Goal: Task Accomplishment & Management: Manage account settings

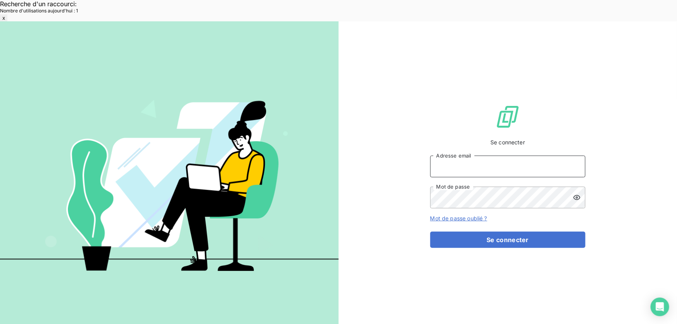
type input "[EMAIL_ADDRESS][DOMAIN_NAME]"
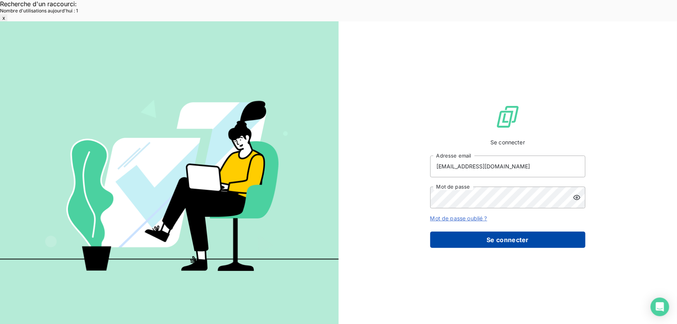
click at [461, 231] on button "Se connecter" at bounding box center [507, 239] width 155 height 16
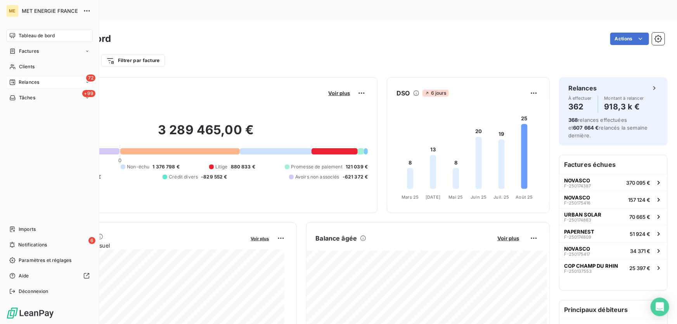
click at [35, 83] on span "Relances" at bounding box center [29, 82] width 21 height 7
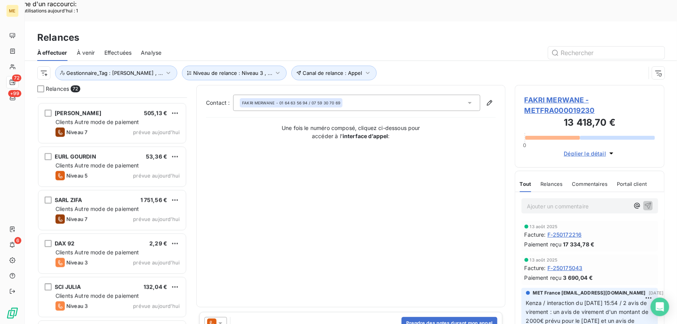
scroll to position [2362, 0]
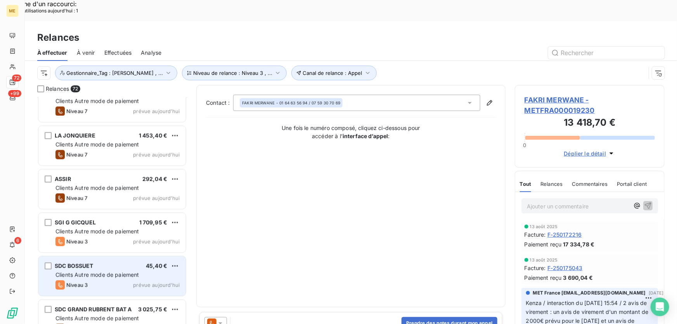
click at [124, 280] on div "Niveau 3 prévue aujourd’hui" at bounding box center [117, 284] width 124 height 9
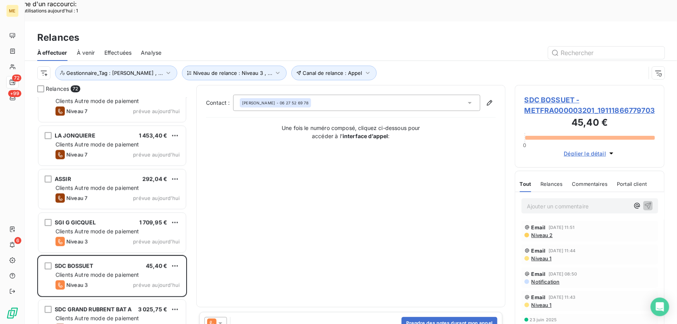
click at [221, 322] on icon at bounding box center [220, 323] width 4 height 2
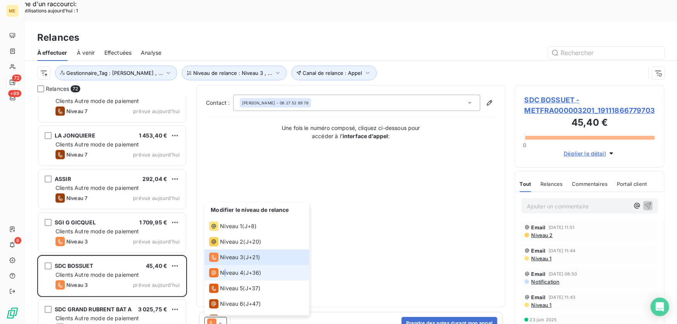
click at [225, 269] on span "Niveau 4" at bounding box center [231, 273] width 23 height 8
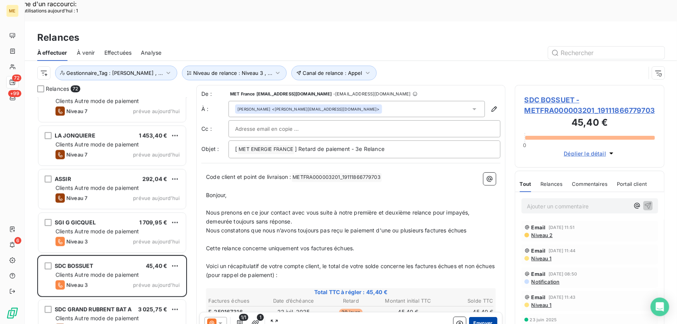
click at [475, 317] on button "Envoyer" at bounding box center [483, 323] width 28 height 12
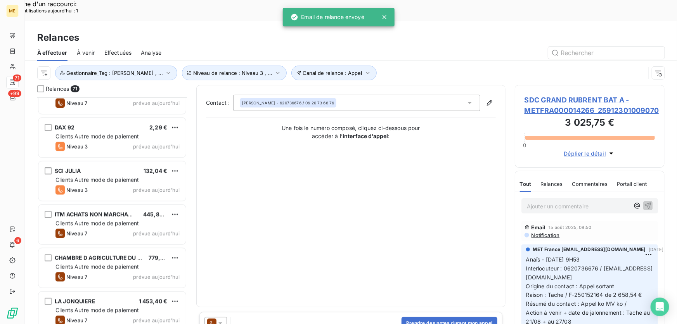
scroll to position [2186, 0]
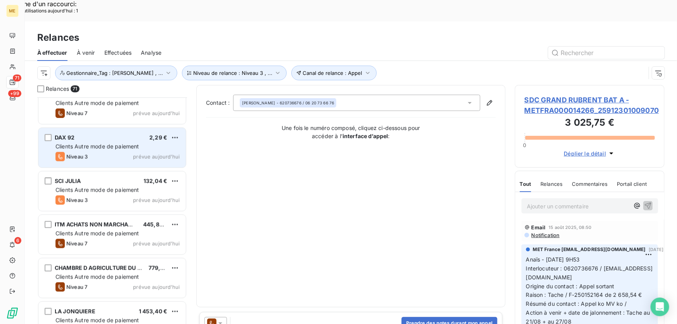
click at [150, 143] on div "Clients Autre mode de paiement" at bounding box center [117, 147] width 124 height 8
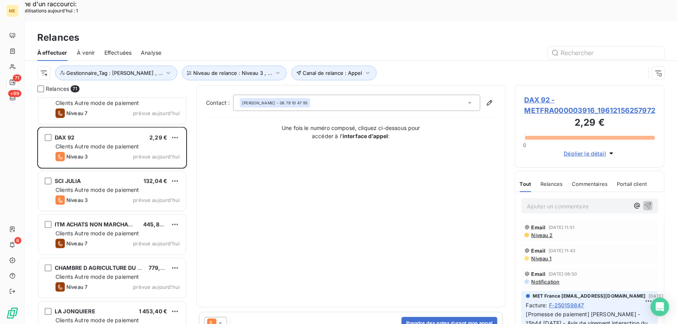
click at [223, 319] on icon at bounding box center [220, 323] width 8 height 8
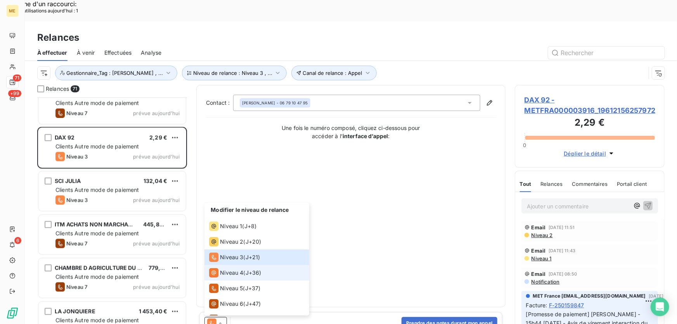
click at [237, 269] on span "Niveau 4" at bounding box center [231, 273] width 23 height 8
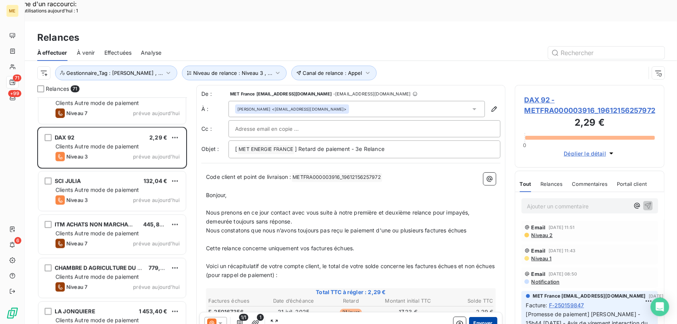
click at [482, 317] on button "Envoyer" at bounding box center [483, 323] width 28 height 12
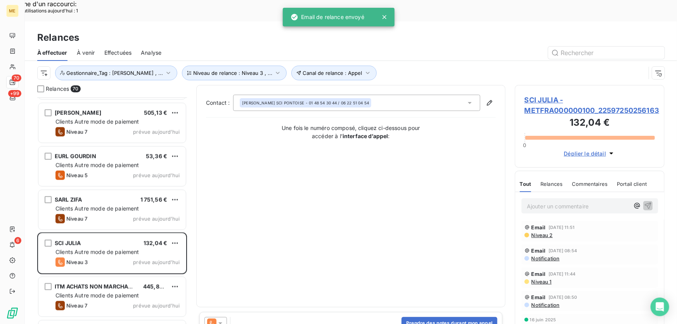
scroll to position [2080, 0]
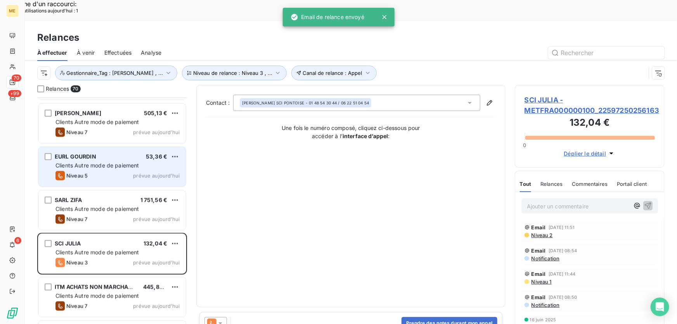
click at [143, 162] on div "EURL GOURDIN 53,36 € Clients Autre mode de paiement Niveau 5 prévue [DATE]" at bounding box center [111, 167] width 147 height 40
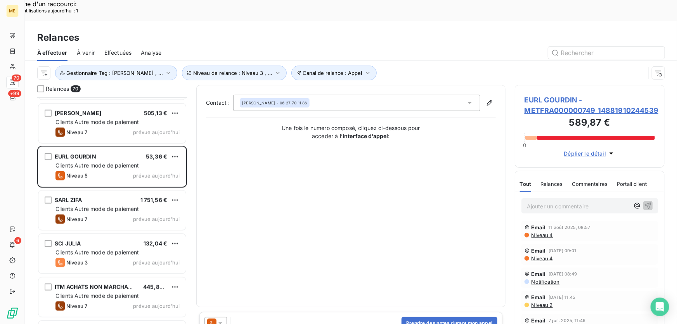
click at [222, 319] on icon at bounding box center [220, 323] width 8 height 8
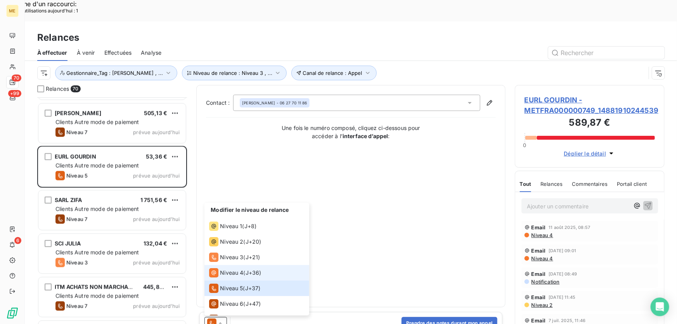
click at [226, 269] on span "Niveau 4" at bounding box center [231, 273] width 23 height 8
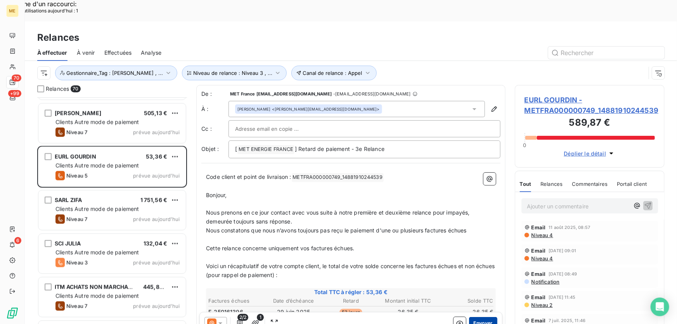
click at [485, 317] on button "Envoyer" at bounding box center [483, 323] width 28 height 12
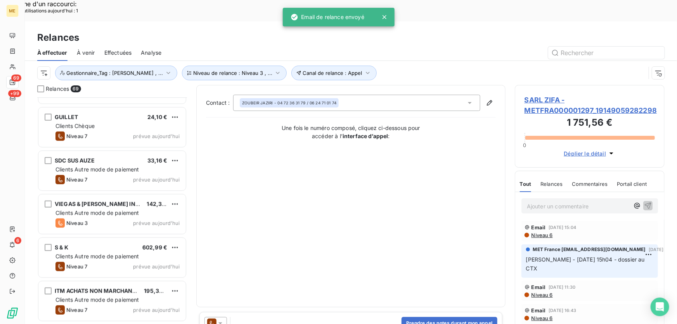
scroll to position [1763, 0]
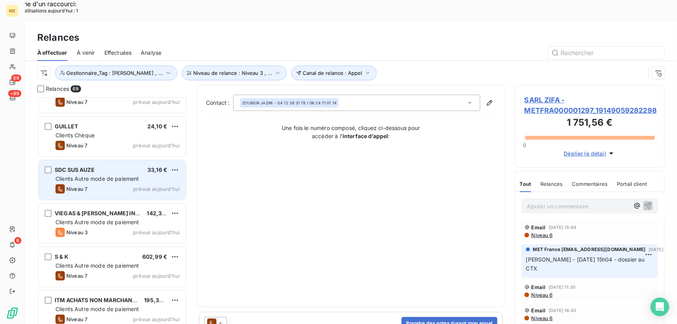
click at [132, 175] on span "Clients Autre mode de paiement" at bounding box center [97, 178] width 84 height 7
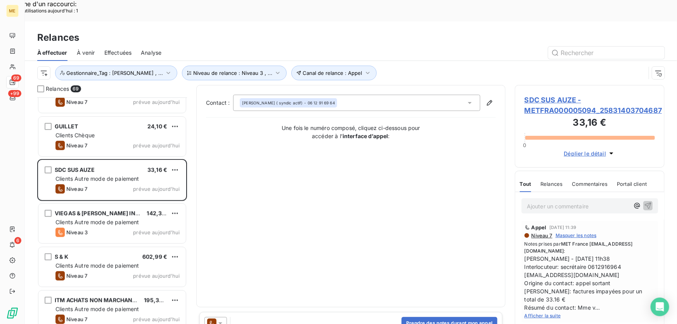
click at [224, 317] on div at bounding box center [215, 323] width 22 height 12
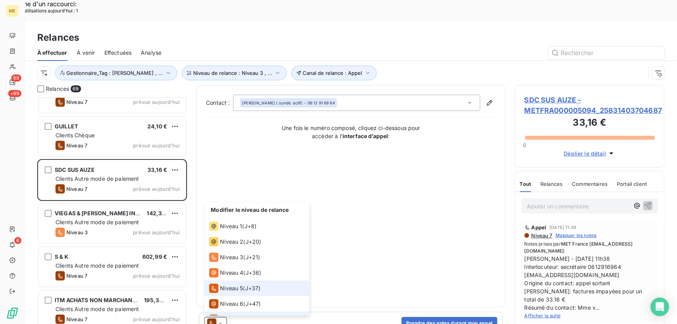
scroll to position [12, 0]
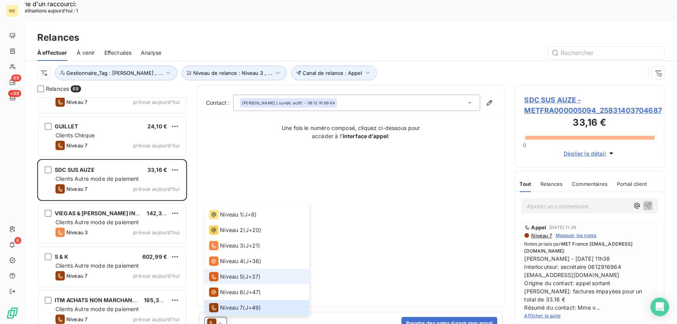
click at [226, 273] on span "Niveau 5" at bounding box center [231, 277] width 23 height 8
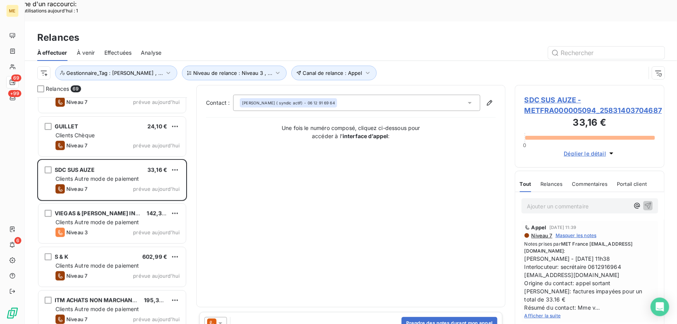
click at [223, 319] on icon at bounding box center [220, 323] width 8 height 8
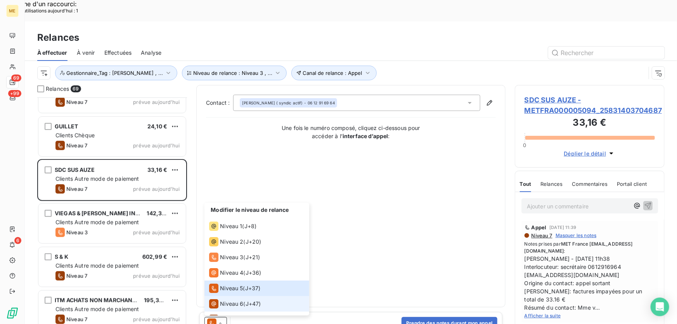
click at [223, 300] on span "Niveau 6" at bounding box center [231, 304] width 23 height 8
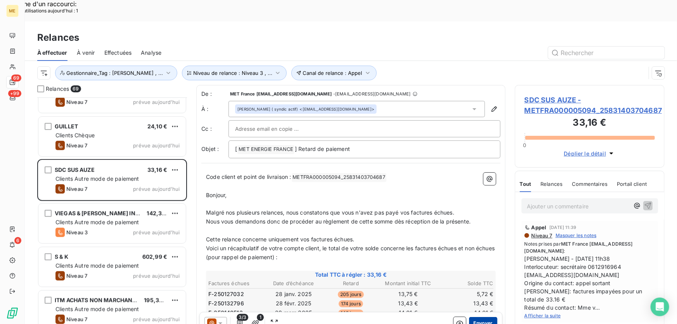
click at [473, 317] on button "Envoyer" at bounding box center [483, 323] width 28 height 12
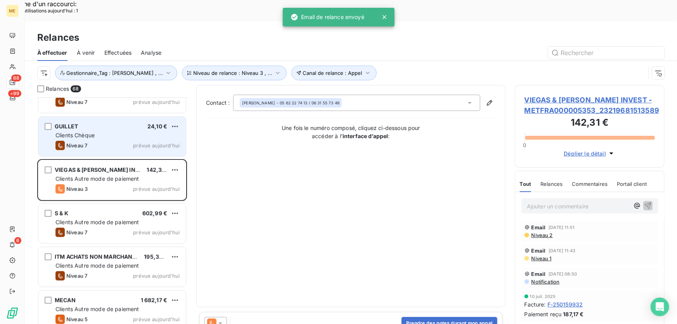
click at [135, 131] on div "Clients Chèque" at bounding box center [117, 135] width 124 height 8
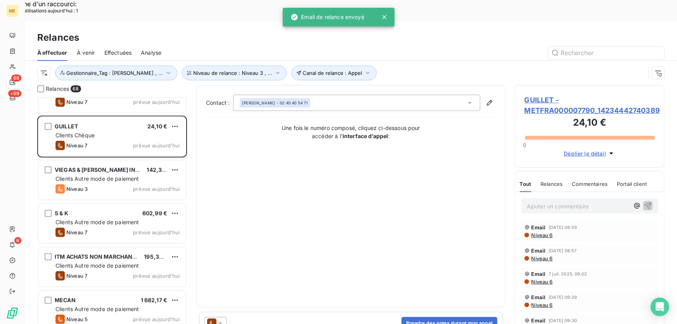
click at [220, 319] on icon at bounding box center [220, 323] width 8 height 8
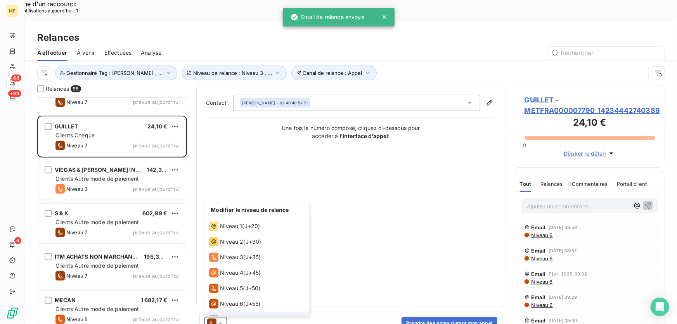
scroll to position [12, 0]
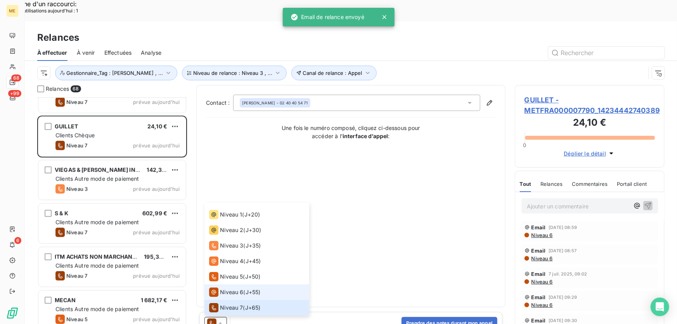
click at [221, 288] on span "Niveau 6" at bounding box center [231, 292] width 23 height 8
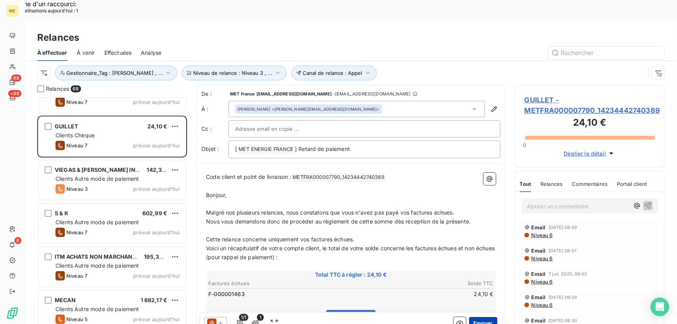
click at [489, 317] on button "Envoyer" at bounding box center [483, 323] width 28 height 12
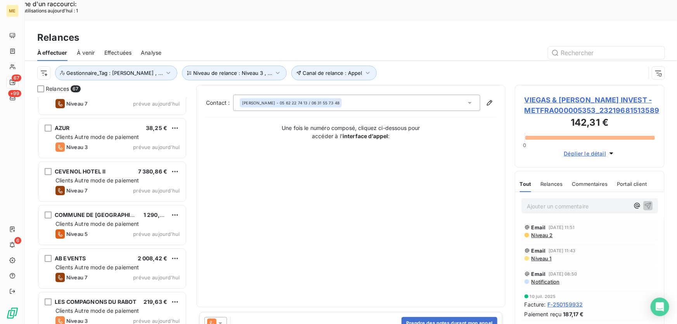
scroll to position [1269, 0]
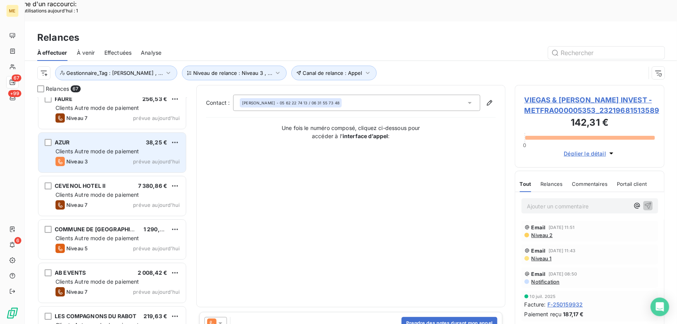
click at [157, 147] on div "Clients Autre mode de paiement" at bounding box center [117, 151] width 124 height 8
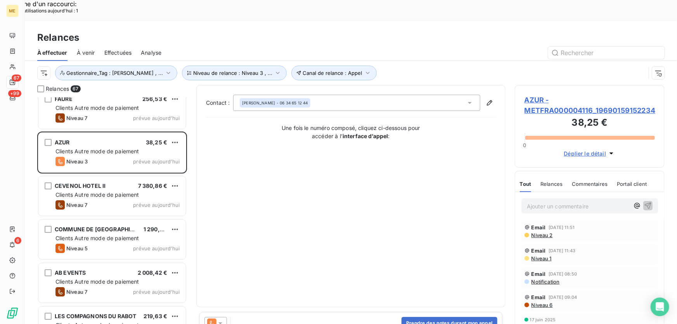
click at [226, 317] on div at bounding box center [215, 323] width 22 height 12
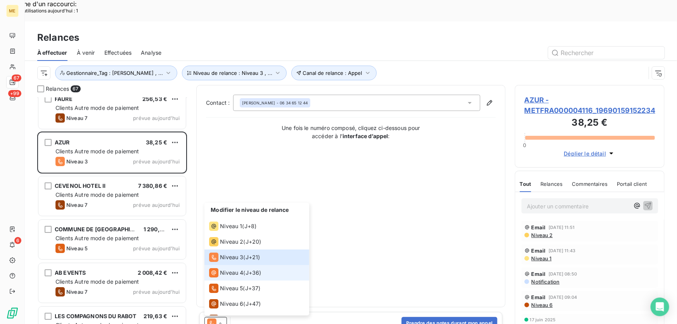
click at [233, 269] on span "Niveau 4" at bounding box center [231, 273] width 23 height 8
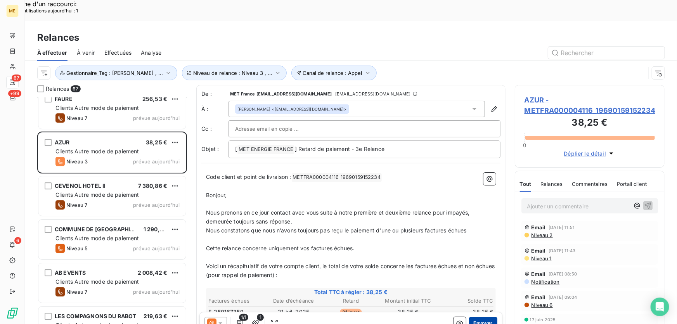
click at [481, 317] on button "Envoyer" at bounding box center [483, 323] width 28 height 12
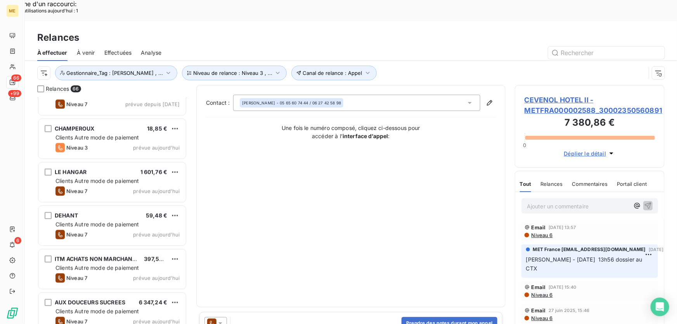
scroll to position [741, 0]
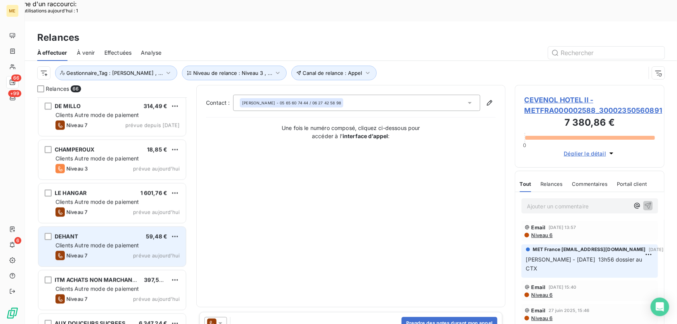
click at [146, 242] on div "Clients Autre mode de paiement" at bounding box center [117, 246] width 124 height 8
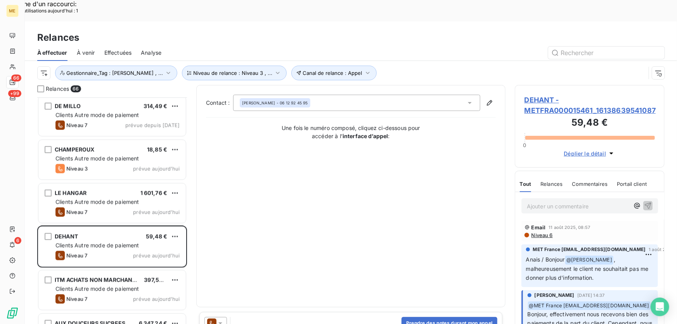
click at [221, 322] on icon at bounding box center [220, 323] width 4 height 2
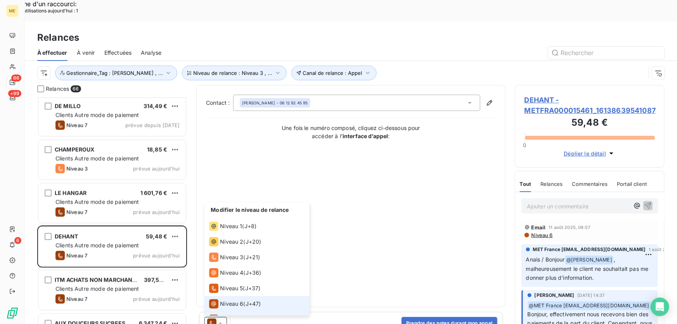
scroll to position [12, 0]
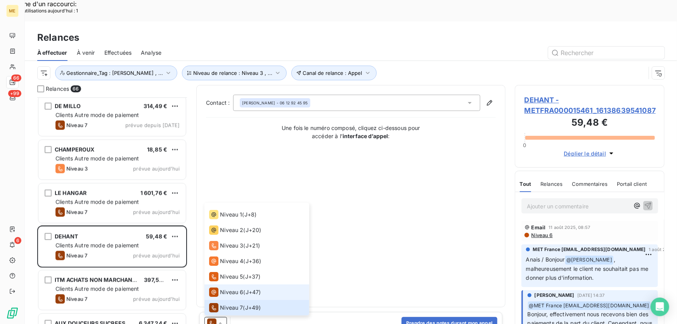
click at [233, 288] on span "Niveau 6" at bounding box center [231, 292] width 23 height 8
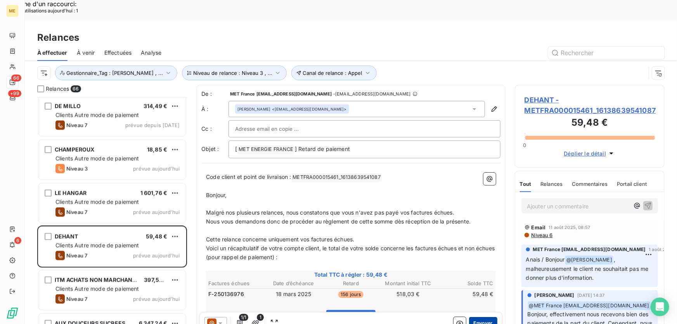
click at [479, 317] on button "Envoyer" at bounding box center [483, 323] width 28 height 12
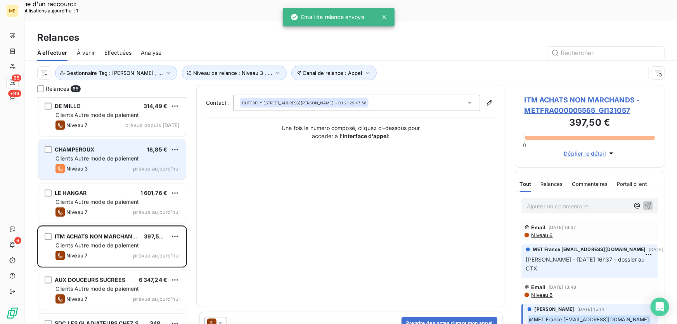
click at [157, 155] on div "Clients Autre mode de paiement" at bounding box center [117, 159] width 124 height 8
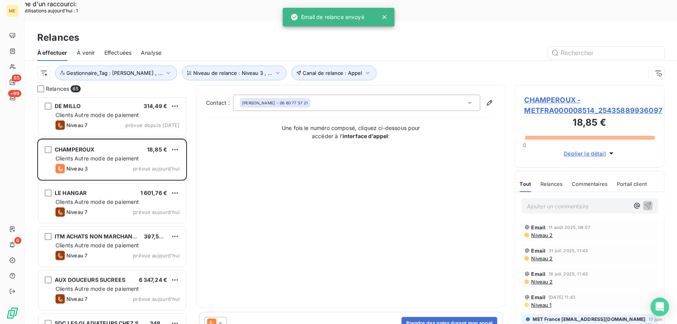
click at [224, 317] on div at bounding box center [215, 323] width 22 height 12
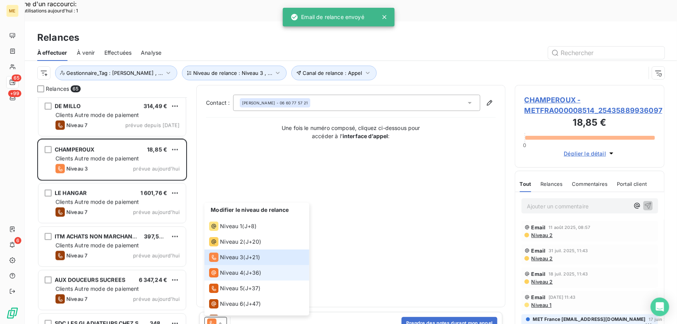
click at [233, 269] on span "Niveau 4" at bounding box center [231, 273] width 23 height 8
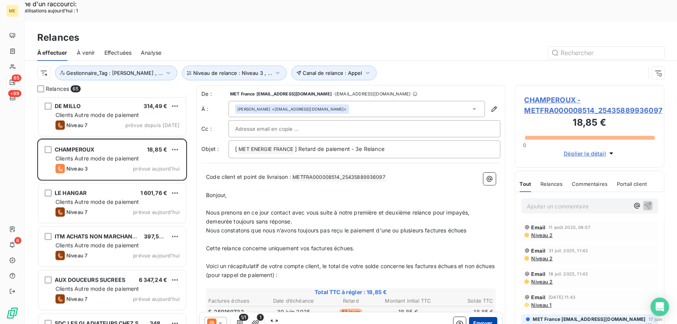
click at [481, 317] on button "Envoyer" at bounding box center [483, 323] width 28 height 12
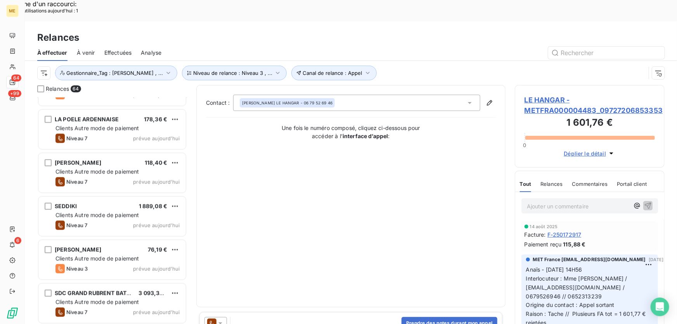
scroll to position [2291, 0]
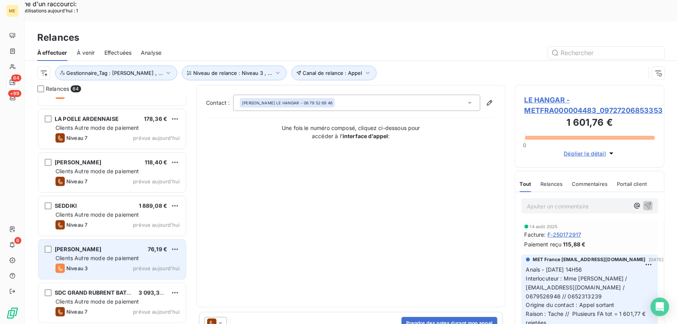
click at [143, 254] on div "Clients Autre mode de paiement" at bounding box center [117, 258] width 124 height 8
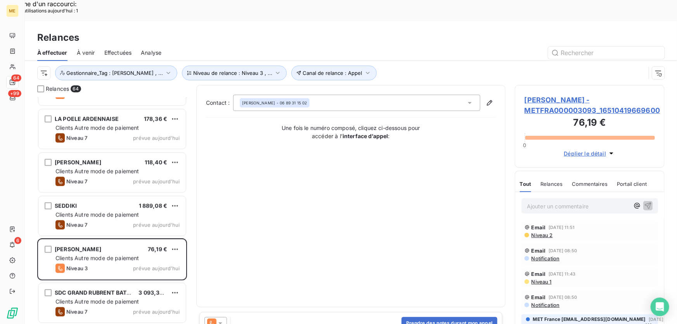
click at [220, 319] on icon at bounding box center [220, 323] width 8 height 8
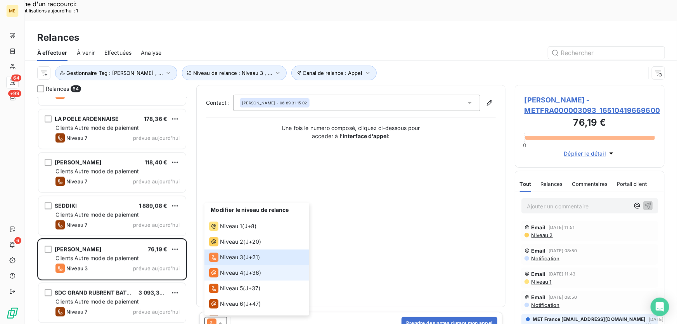
click at [236, 269] on span "Niveau 4" at bounding box center [231, 273] width 23 height 8
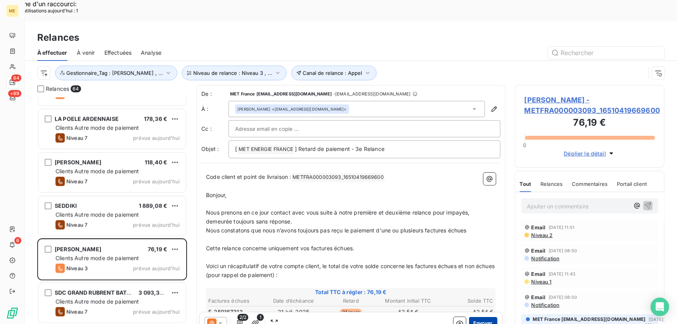
click at [473, 317] on button "Envoyer" at bounding box center [483, 323] width 28 height 12
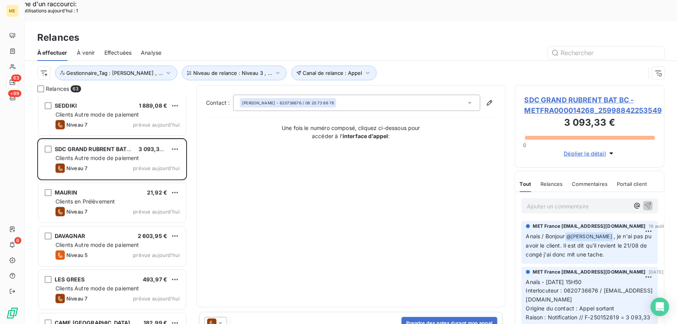
scroll to position [2397, 0]
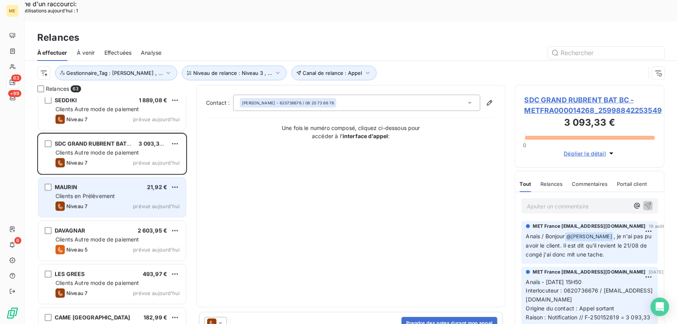
click at [130, 192] on div "Clients en Prélèvement" at bounding box center [117, 196] width 124 height 8
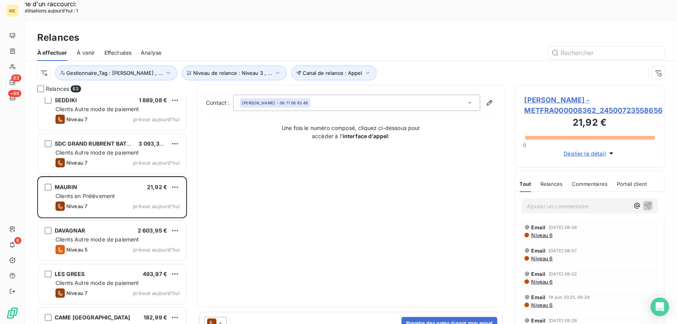
click at [221, 319] on icon at bounding box center [220, 323] width 8 height 8
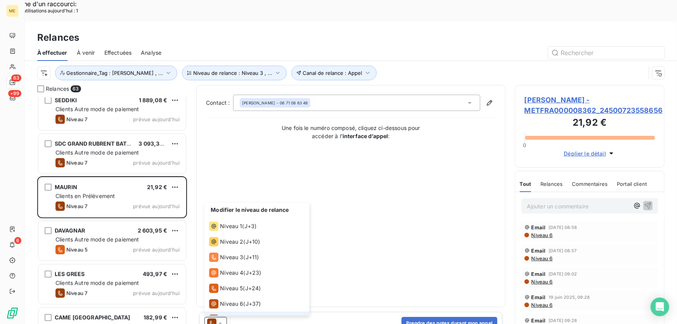
scroll to position [12, 0]
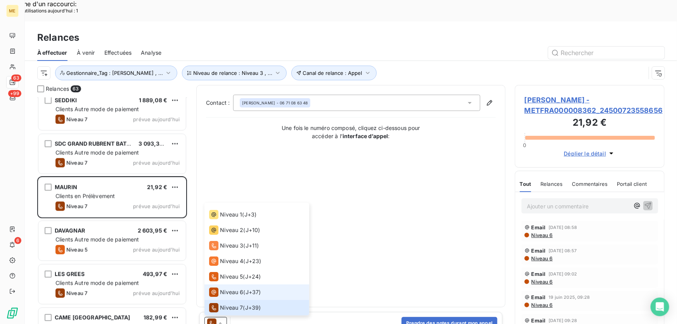
click at [232, 288] on span "Niveau 6" at bounding box center [231, 292] width 23 height 8
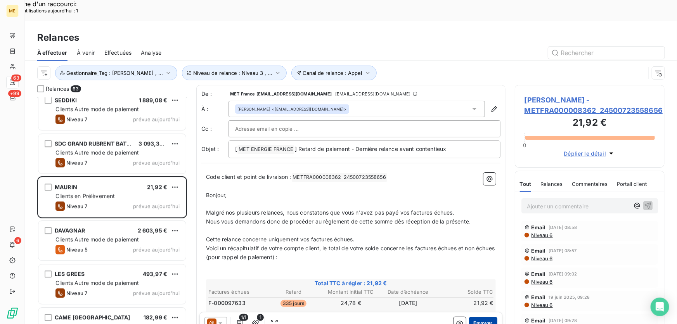
click at [481, 317] on button "Envoyer" at bounding box center [483, 323] width 28 height 12
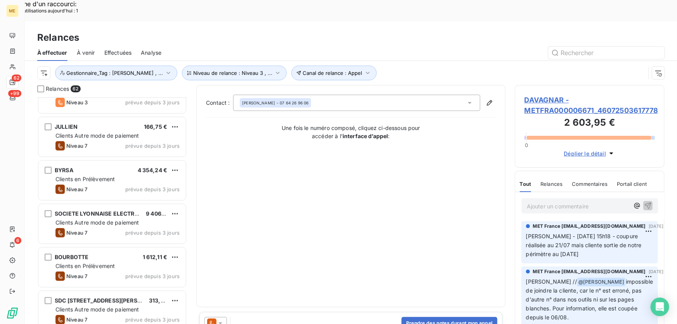
scroll to position [259, 0]
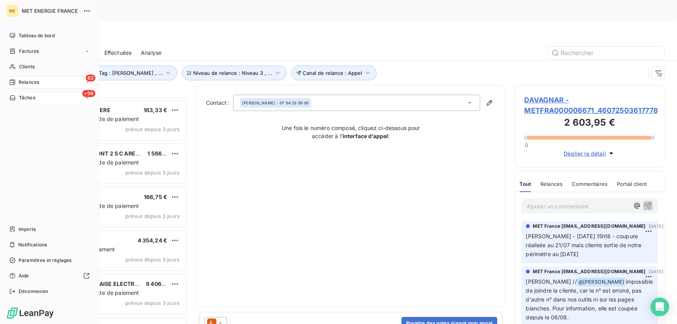
click at [30, 99] on span "Tâches" at bounding box center [27, 97] width 16 height 7
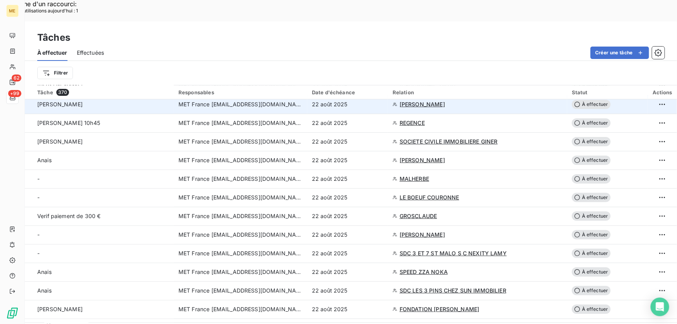
scroll to position [1374, 0]
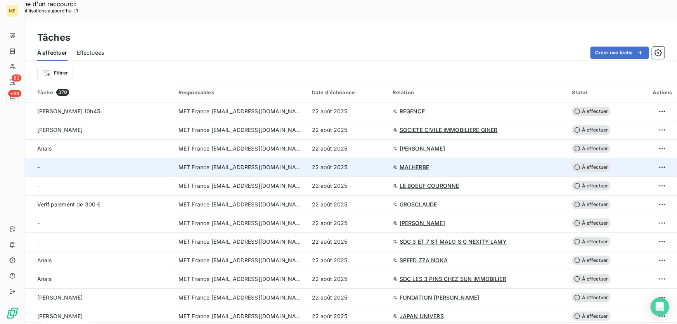
click at [375, 163] on div "22 août 2025" at bounding box center [347, 167] width 71 height 8
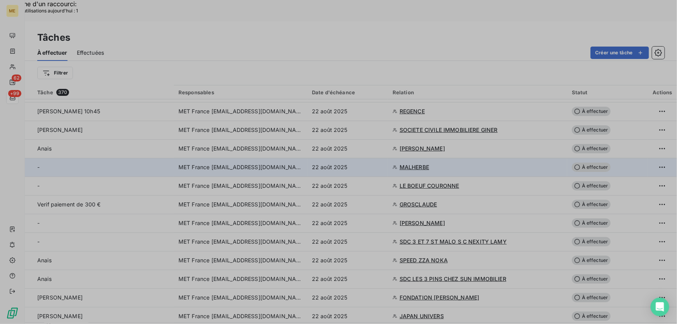
type input "[DATE]"
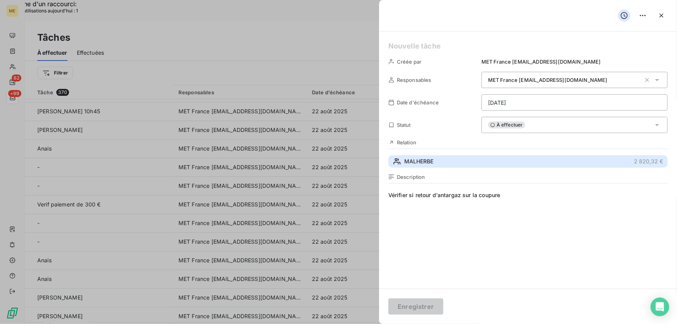
click at [489, 162] on button "MALHERBE 2 820,32 €" at bounding box center [527, 161] width 279 height 12
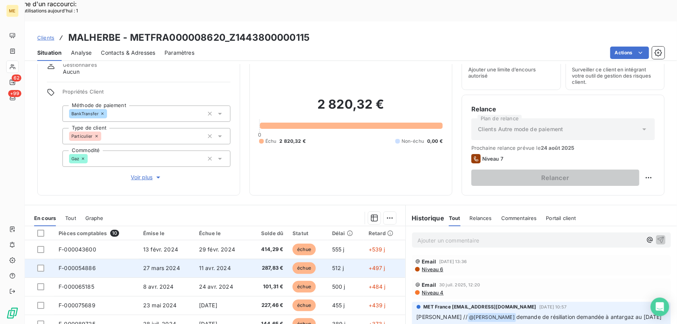
scroll to position [85, 0]
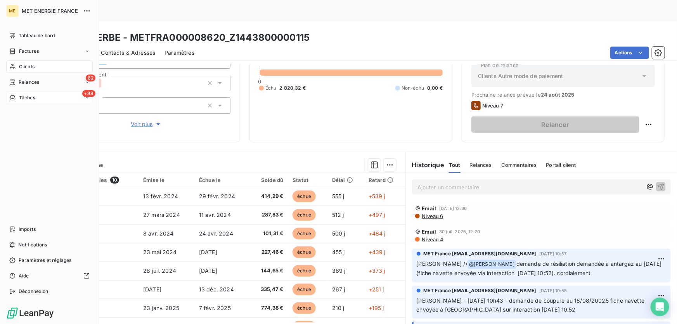
click at [28, 97] on span "Tâches" at bounding box center [27, 97] width 16 height 7
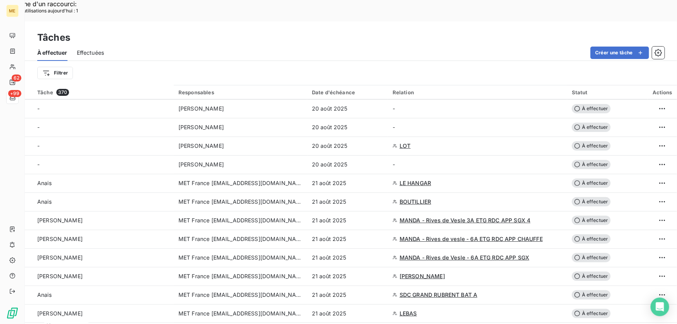
scroll to position [1022, 0]
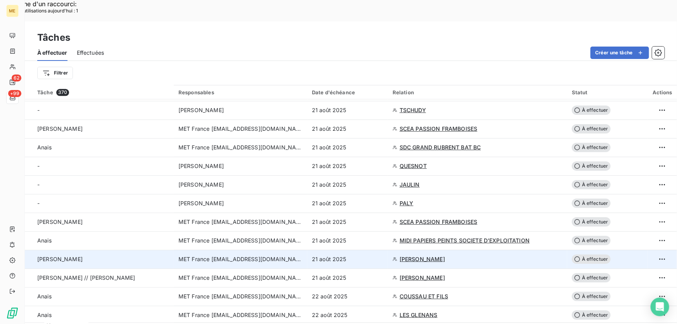
click at [407, 255] on span "[PERSON_NAME]" at bounding box center [421, 259] width 45 height 8
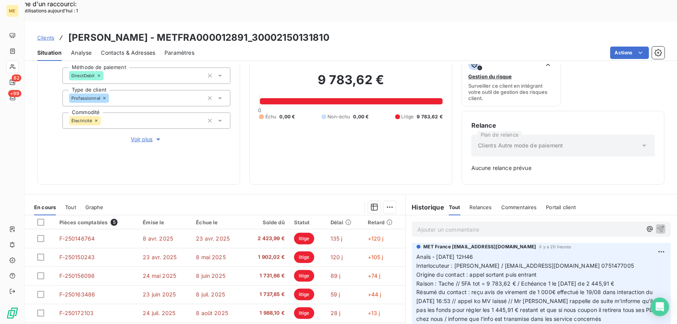
scroll to position [141, 0]
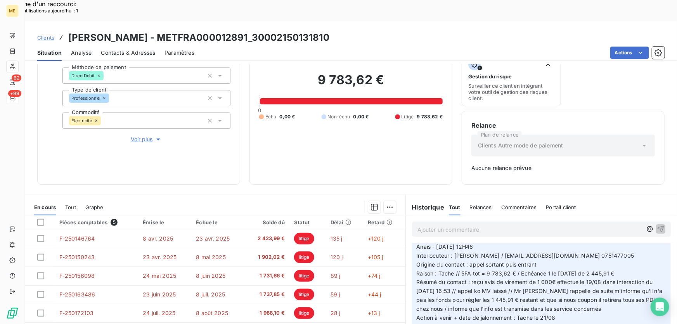
drag, startPoint x: 457, startPoint y: 269, endPoint x: 629, endPoint y: 269, distance: 172.1
click at [629, 269] on p "Anaïs - [DATE] 12H46 Interlocuteur : [PERSON_NAME] / [EMAIL_ADDRESS][DOMAIN_NAM…" at bounding box center [540, 282] width 249 height 80
copy span "5FA tot = 9 783,62 € / Echéance 1 le [DATE] de 2 445,91 €"
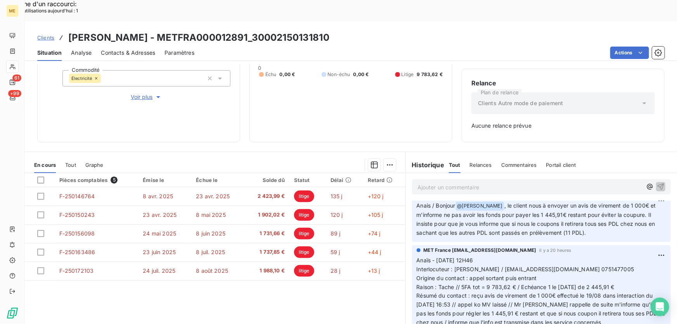
scroll to position [105, 0]
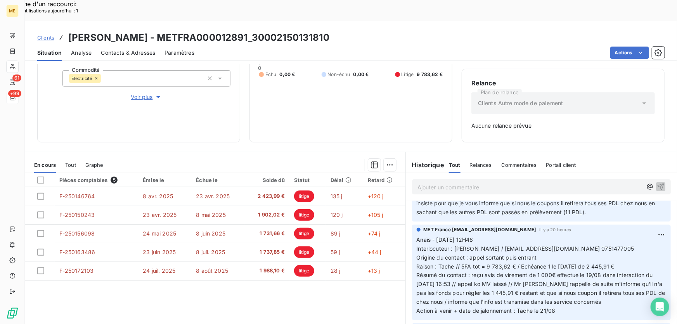
click at [512, 275] on p "Anaïs - [DATE] 12H46 Interlocuteur : [PERSON_NAME] / [EMAIL_ADDRESS][DOMAIN_NAM…" at bounding box center [540, 275] width 249 height 80
drag, startPoint x: 468, startPoint y: 288, endPoint x: 495, endPoint y: 287, distance: 26.4
click at [495, 287] on span "Résumé du contact : reçu avis de virement de 1 000€ effectué le 19/08 dans inte…" at bounding box center [541, 287] width 250 height 33
click at [501, 292] on span "Résumé du contact : reçu avis de virement de 1 000€ effectué le 19/08 dans inte…" at bounding box center [541, 287] width 250 height 33
drag, startPoint x: 496, startPoint y: 288, endPoint x: 469, endPoint y: 288, distance: 26.8
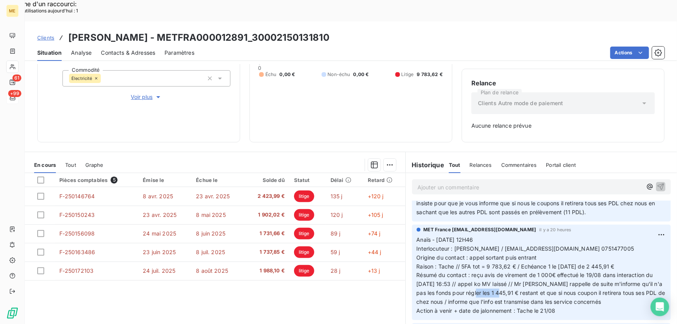
click at [469, 288] on span "Résumé du contact : reçu avis de virement de 1 000€ effectué le 19/08 dans inte…" at bounding box center [541, 287] width 250 height 33
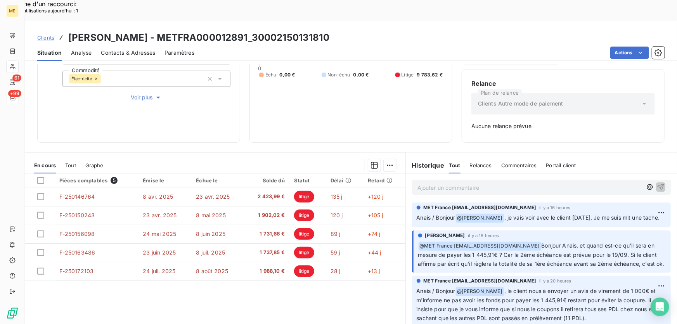
scroll to position [112, 0]
drag, startPoint x: 494, startPoint y: 241, endPoint x: 481, endPoint y: 240, distance: 12.5
click at [481, 242] on span "Bonjour Anais, et quand est-ce qu'il sera en mesure de payer les 1 445,91€ ? Ca…" at bounding box center [541, 254] width 247 height 25
click at [499, 242] on span "Bonjour Anais, et quand est-ce qu'il sera en mesure de payer les 1 445,91€ ? Ca…" at bounding box center [541, 254] width 247 height 25
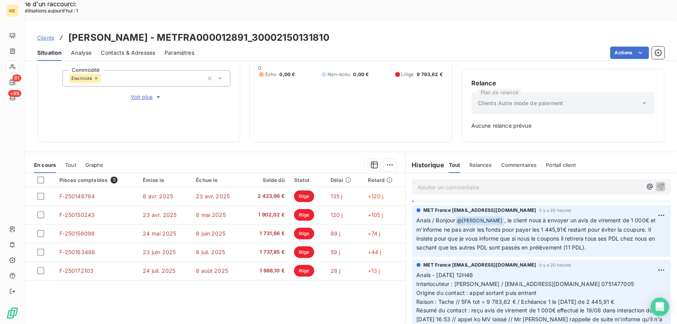
scroll to position [35, 0]
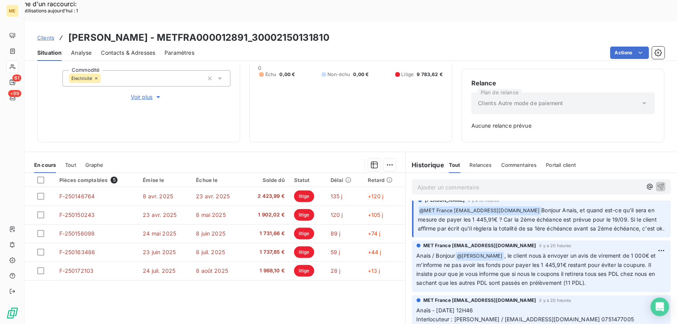
click at [457, 217] on span "Bonjour Anais, et quand est-ce qu'il sera en mesure de payer les 1 445,91€ ? Ca…" at bounding box center [541, 219] width 247 height 25
click at [458, 214] on span "Bonjour Anais, et quand est-ce qu'il sera en mesure de payer les 1 445,91€ ? Ca…" at bounding box center [541, 219] width 247 height 25
drag, startPoint x: 205, startPoint y: 15, endPoint x: 116, endPoint y: 21, distance: 89.7
click at [116, 31] on h3 "[PERSON_NAME] - METFRA000012891_30002150131810" at bounding box center [198, 38] width 261 height 14
copy h3 "METFRA000012891"
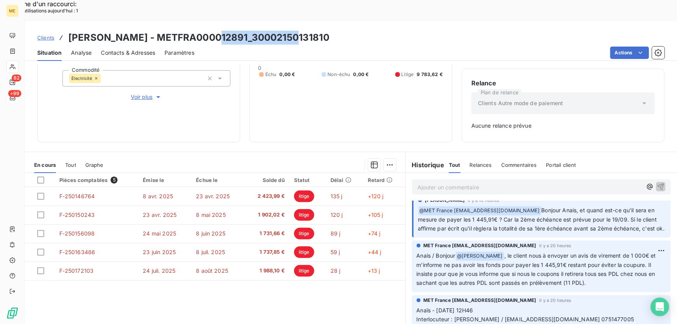
drag, startPoint x: 287, startPoint y: 17, endPoint x: 211, endPoint y: 14, distance: 76.1
click at [211, 31] on div "Clients [PERSON_NAME] - METFRA000012891_30002150131810" at bounding box center [351, 38] width 652 height 14
copy h3 "30002150131810"
click at [442, 182] on p "Ajouter un commentaire ﻿" at bounding box center [529, 187] width 224 height 10
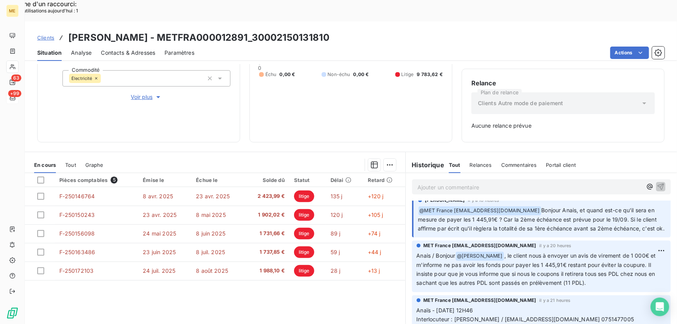
click at [442, 182] on p "Ajouter un commentaire ﻿" at bounding box center [529, 187] width 224 height 10
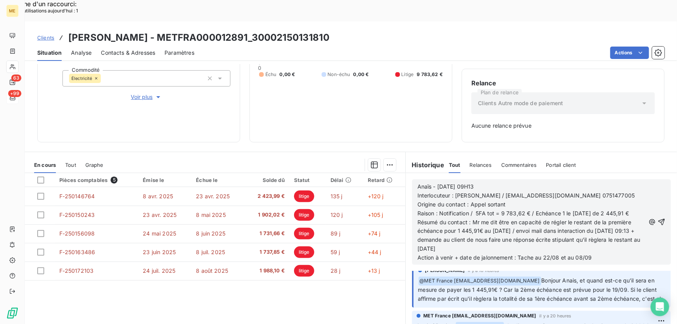
scroll to position [114, 0]
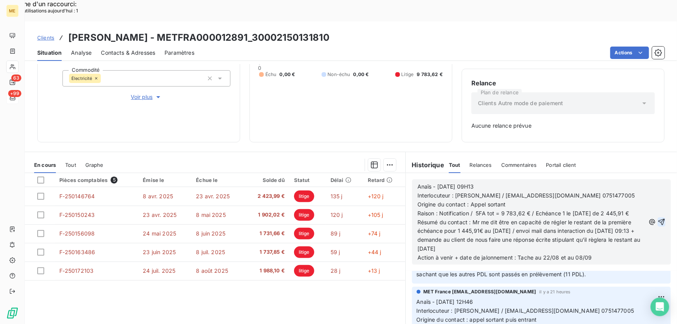
click at [658, 219] on icon "button" at bounding box center [661, 222] width 7 height 7
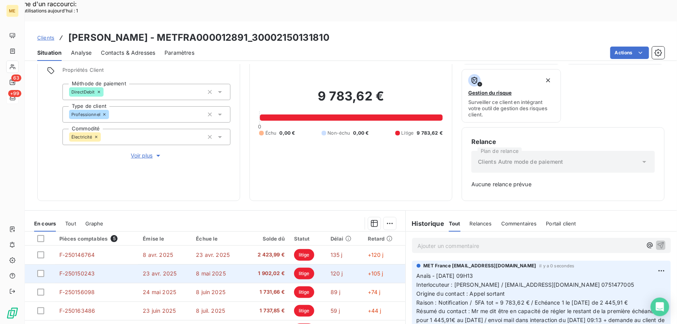
scroll to position [112, 0]
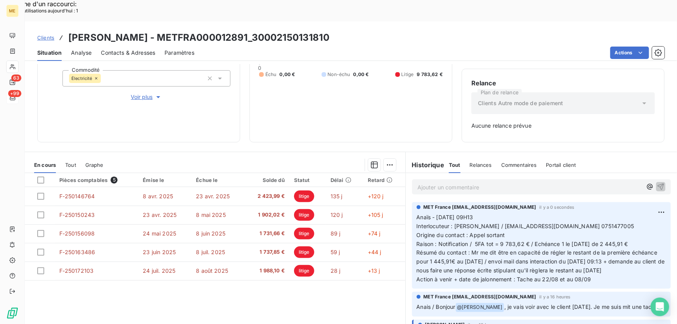
click at [520, 182] on p "Ajouter un commentaire ﻿" at bounding box center [529, 187] width 224 height 10
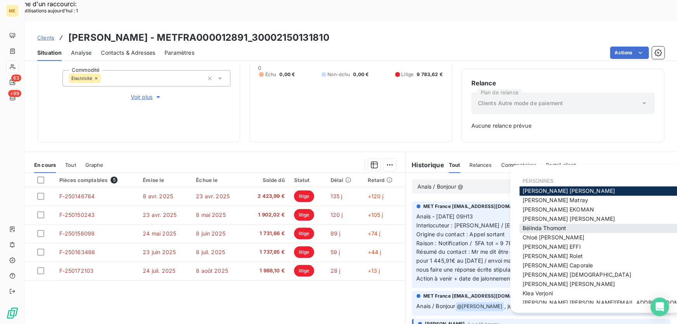
click at [551, 225] on span "[PERSON_NAME]" at bounding box center [543, 228] width 43 height 7
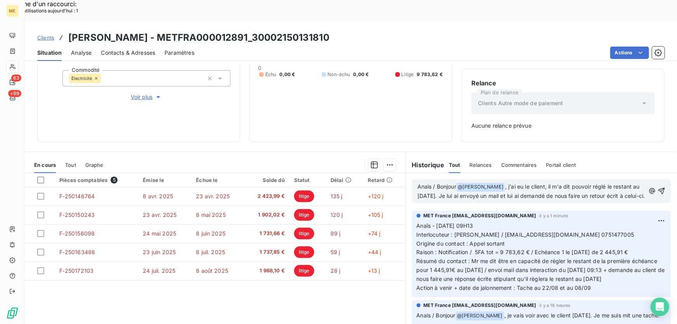
drag, startPoint x: 652, startPoint y: 173, endPoint x: 651, endPoint y: 180, distance: 7.9
click at [657, 187] on icon "button" at bounding box center [661, 191] width 8 height 8
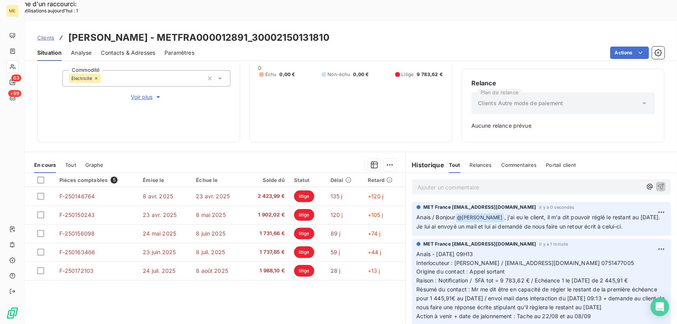
scroll to position [176, 0]
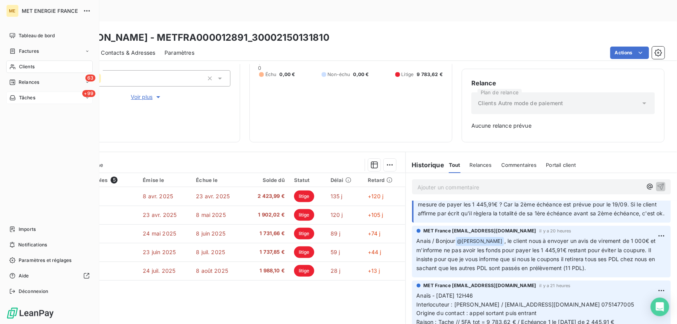
click at [19, 97] on span "Tâches" at bounding box center [27, 97] width 16 height 7
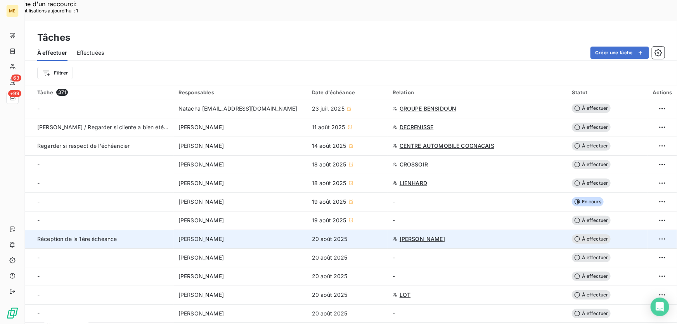
click at [406, 235] on span "[PERSON_NAME]" at bounding box center [421, 239] width 45 height 8
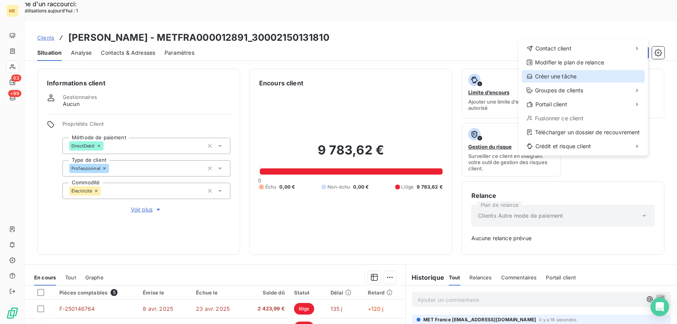
click at [575, 78] on div "Créer une tâche" at bounding box center [582, 76] width 123 height 12
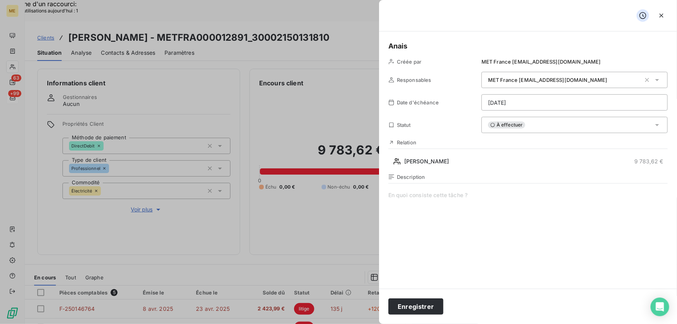
click at [437, 188] on div "Description" at bounding box center [527, 257] width 279 height 166
click at [434, 195] on span at bounding box center [527, 265] width 279 height 149
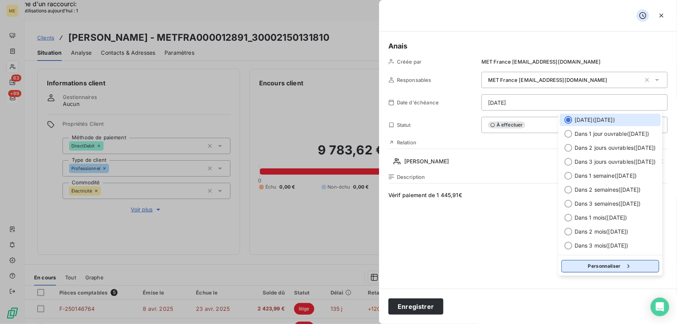
click at [596, 264] on button "Personnaliser" at bounding box center [610, 266] width 98 height 12
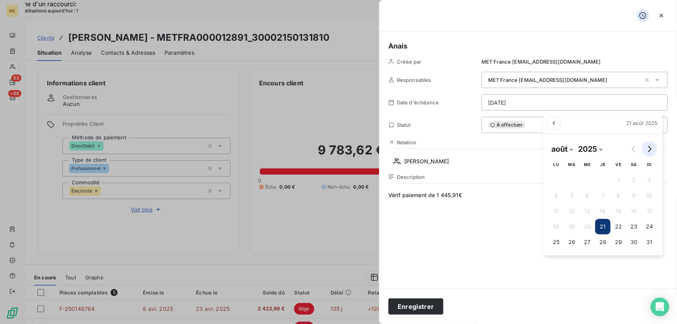
click at [650, 147] on icon "Go to next month" at bounding box center [649, 149] width 3 height 6
select select "8"
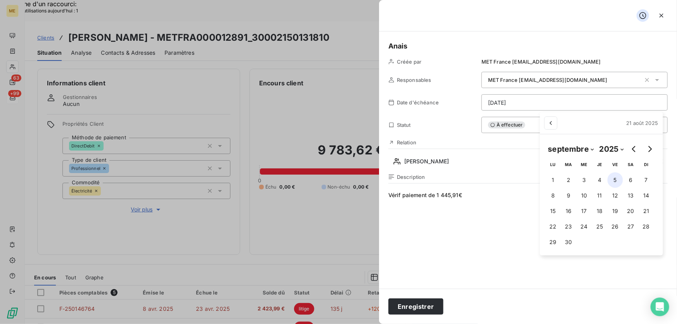
click at [615, 179] on button "5" at bounding box center [615, 180] width 16 height 16
type input "[DATE]"
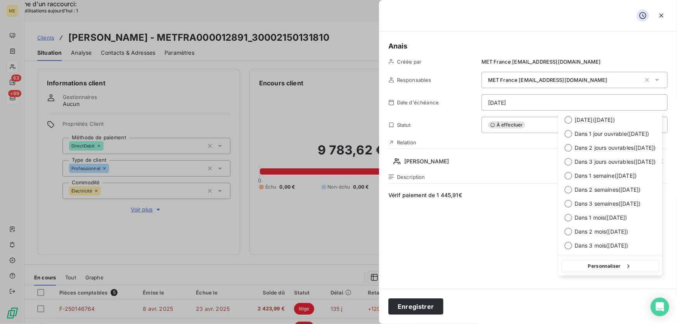
click at [592, 264] on button "Personnaliser" at bounding box center [610, 266] width 98 height 12
select select "8"
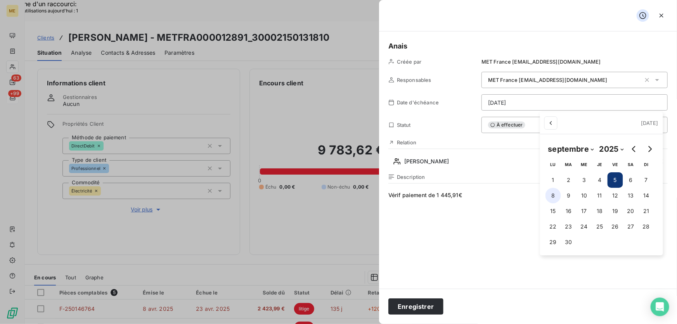
click at [550, 194] on button "8" at bounding box center [553, 196] width 16 height 16
type input "[DATE]"
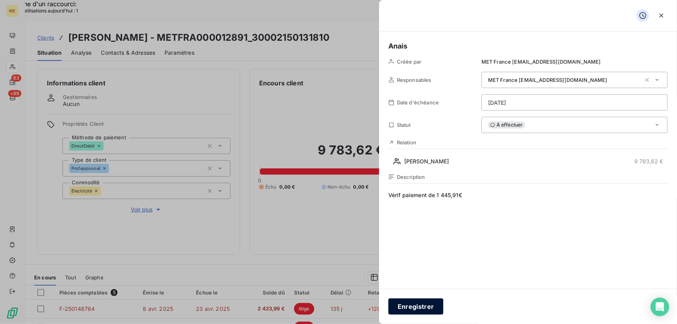
click at [400, 309] on button "Enregistrer" at bounding box center [415, 306] width 55 height 16
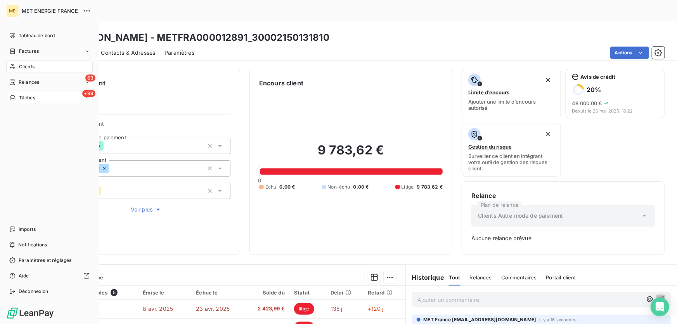
click at [51, 95] on div "+99 Tâches" at bounding box center [49, 98] width 86 height 12
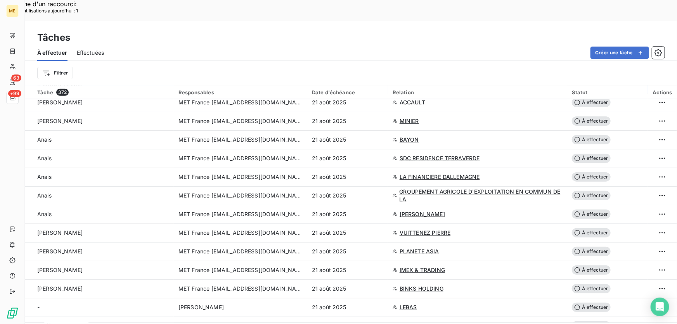
scroll to position [528, 0]
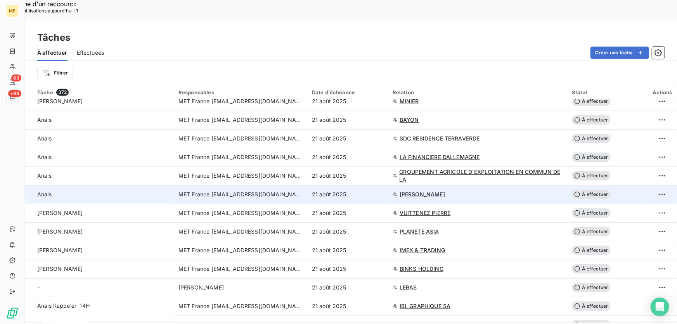
click at [371, 190] on div "21 août 2025" at bounding box center [347, 194] width 71 height 8
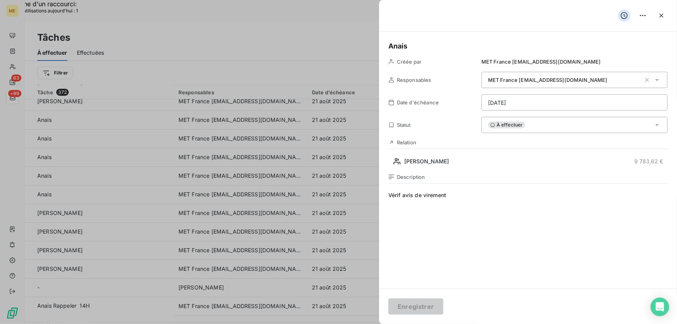
click at [450, 195] on span "Vérif avis de virement" at bounding box center [527, 265] width 279 height 149
drag, startPoint x: 451, startPoint y: 195, endPoint x: 403, endPoint y: 194, distance: 47.7
click at [403, 194] on span "Vérif avis de virement" at bounding box center [527, 265] width 279 height 149
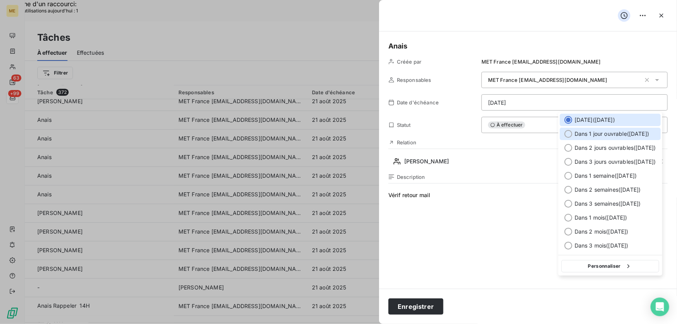
click at [584, 134] on span "Dans 1 jour ouvrable ( [DATE] )" at bounding box center [611, 134] width 74 height 8
type input "[DATE]"
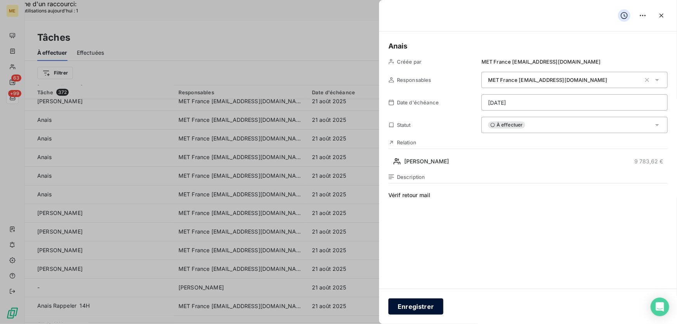
click at [417, 306] on button "Enregistrer" at bounding box center [415, 306] width 55 height 16
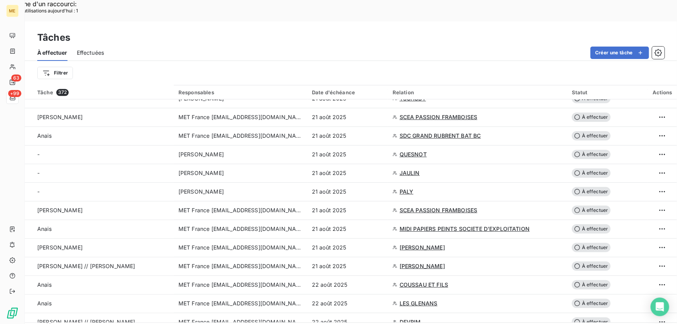
scroll to position [987, 0]
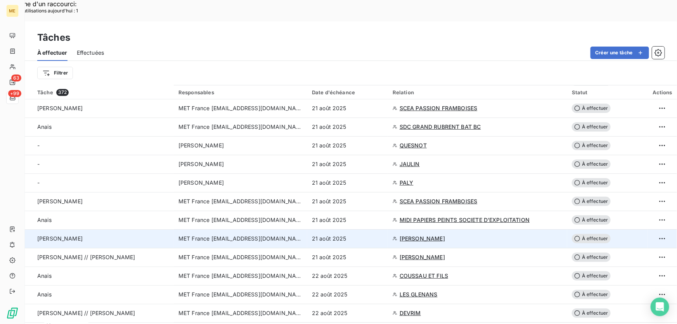
click at [367, 229] on td "21 août 2025" at bounding box center [347, 238] width 81 height 19
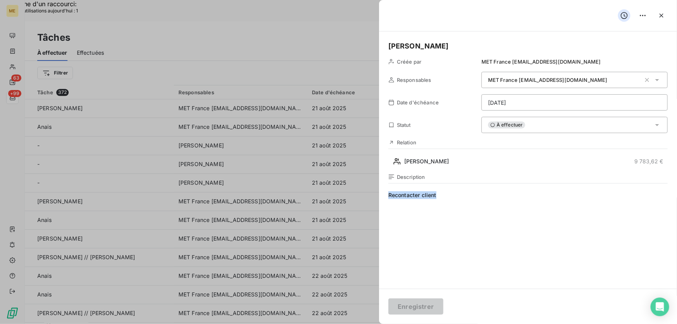
drag, startPoint x: 442, startPoint y: 191, endPoint x: 386, endPoint y: 192, distance: 55.8
click at [386, 192] on div "Anais URGENT Créée par MET France [EMAIL_ADDRESS][DOMAIN_NAME] Responsables MET…" at bounding box center [528, 159] width 298 height 257
click at [528, 127] on div "À effectuer" at bounding box center [574, 125] width 186 height 16
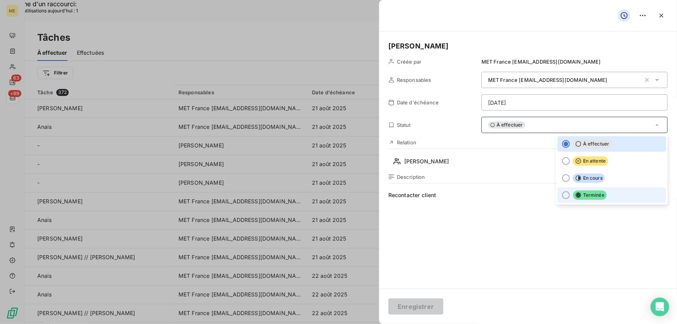
click at [598, 193] on span "Terminée" at bounding box center [590, 194] width 34 height 9
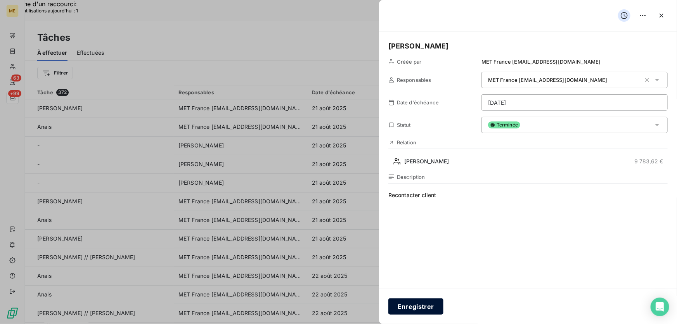
click at [406, 314] on button "Enregistrer" at bounding box center [415, 306] width 55 height 16
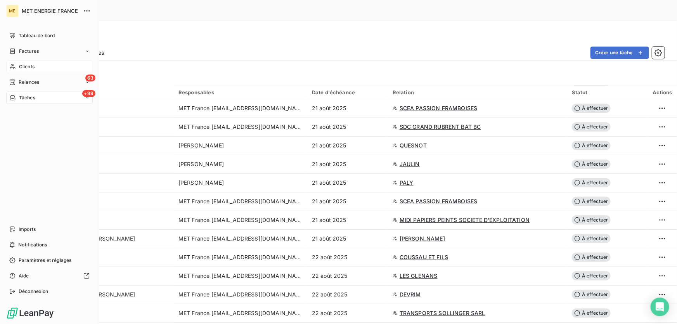
click at [24, 65] on span "Clients" at bounding box center [27, 66] width 16 height 7
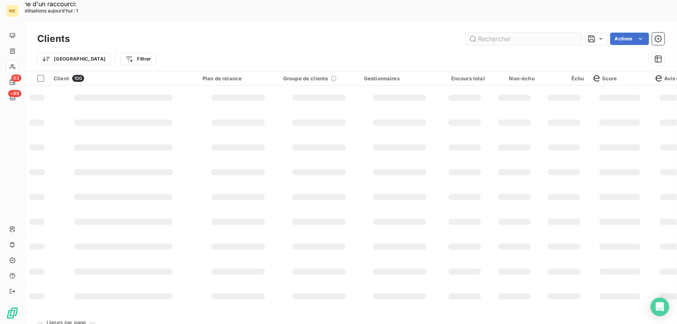
click at [526, 33] on input "text" at bounding box center [524, 39] width 116 height 12
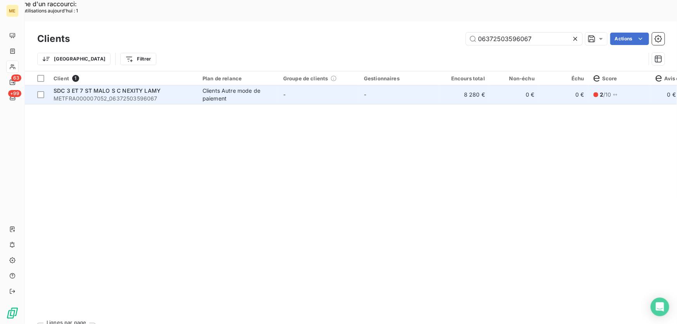
type input "06372503596067"
click at [288, 85] on td "-" at bounding box center [318, 94] width 81 height 19
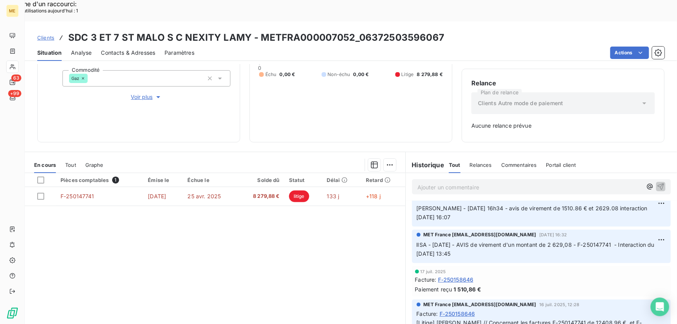
scroll to position [317, 0]
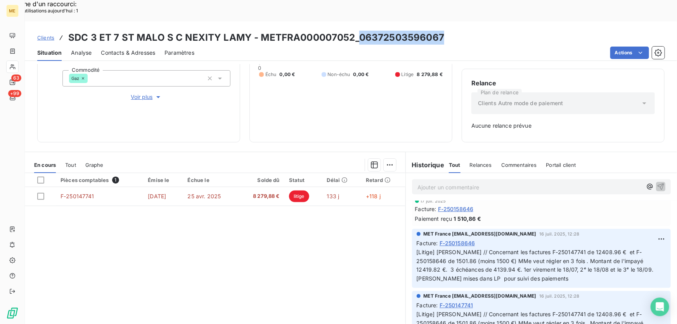
drag, startPoint x: 444, startPoint y: 14, endPoint x: 356, endPoint y: 17, distance: 88.5
click at [355, 31] on div "Clients SDC 3 ET 7 ST MALO S C NEXITY LAMY - METFRA000007052_06372503596067" at bounding box center [351, 38] width 652 height 14
copy h3 "06372503596067"
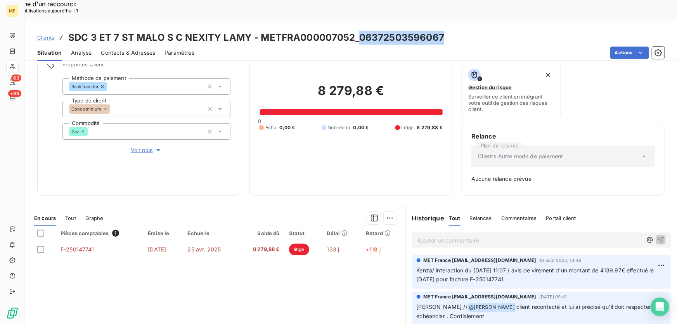
scroll to position [112, 0]
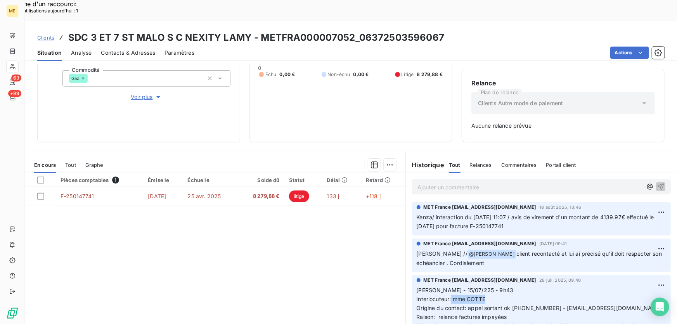
drag, startPoint x: 449, startPoint y: 280, endPoint x: 501, endPoint y: 277, distance: 52.4
click at [501, 286] on p "[PERSON_NAME] - 15/07/225 - 9h43 Interlocuteur: mme COTTE Origine du contact: a…" at bounding box center [540, 308] width 249 height 44
copy span "mme COTTE"
drag, startPoint x: 520, startPoint y: 195, endPoint x: 544, endPoint y: 207, distance: 27.4
click at [544, 213] on p "Kenza/ interaction du [DATE] 11:07 / avis de virement d'un montant de 4139.97€ …" at bounding box center [540, 222] width 249 height 18
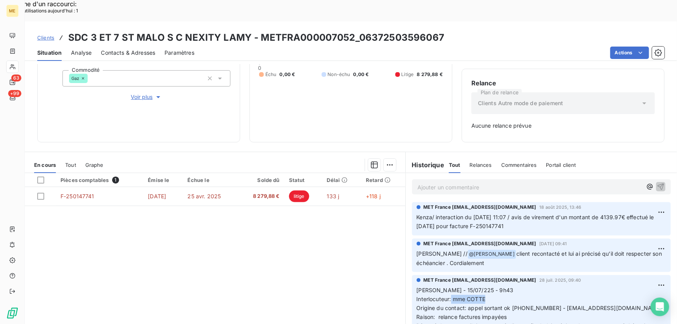
copy span "avis de virement d'un montant de 4139.97€ effectué le [DATE] pour facture F-250…"
drag, startPoint x: 475, startPoint y: 202, endPoint x: 473, endPoint y: 196, distance: 5.6
click at [475, 214] on span "Kenza/ interaction du [DATE] 11:07 / avis de virement d'un montant de 4139.97€ …" at bounding box center [535, 222] width 239 height 16
drag, startPoint x: 470, startPoint y: 193, endPoint x: 495, endPoint y: 196, distance: 24.5
click at [495, 214] on span "Kenza/ interaction du [DATE] 11:07 / avis de virement d'un montant de 4139.97€ …" at bounding box center [535, 222] width 239 height 16
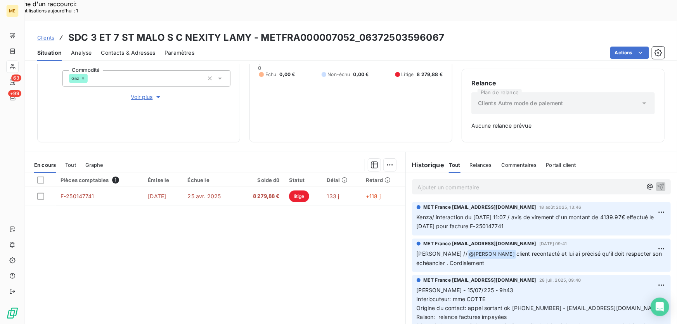
click at [502, 214] on span "Kenza/ interaction du [DATE] 11:07 / avis de virement d'un montant de 4139.97€ …" at bounding box center [535, 222] width 239 height 16
click at [451, 182] on p "Ajouter un commentaire ﻿" at bounding box center [529, 187] width 224 height 10
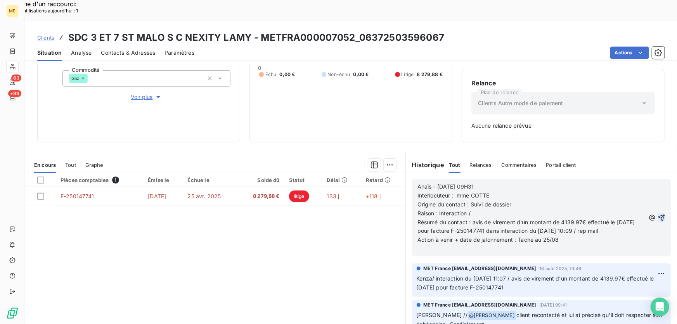
click at [657, 214] on icon "button" at bounding box center [661, 218] width 8 height 8
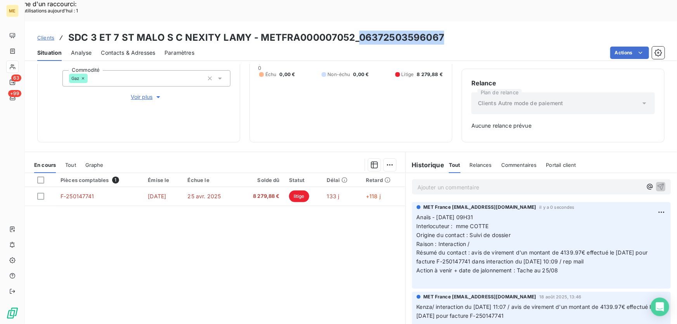
drag, startPoint x: 439, startPoint y: 14, endPoint x: 357, endPoint y: 16, distance: 81.8
click at [357, 31] on h3 "SDC 3 ET 7 ST MALO S C NEXITY LAMY - METFRA000007052_06372503596067" at bounding box center [256, 38] width 376 height 14
copy h3 "06372503596067"
drag, startPoint x: 347, startPoint y: 10, endPoint x: 351, endPoint y: 14, distance: 5.2
click at [348, 31] on h3 "SDC 3 ET 7 ST MALO S C NEXITY LAMY - METFRA000007052_06372503596067" at bounding box center [256, 38] width 376 height 14
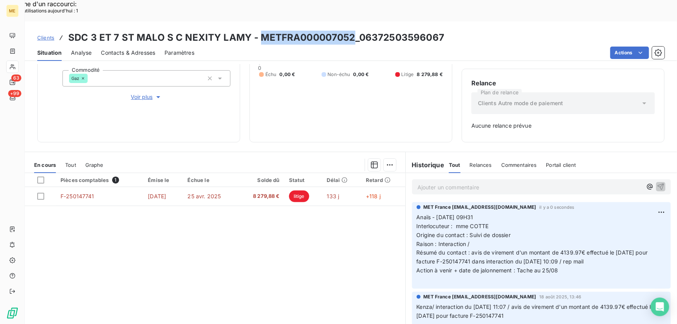
drag, startPoint x: 351, startPoint y: 14, endPoint x: 259, endPoint y: 18, distance: 92.0
click at [259, 31] on h3 "SDC 3 ET 7 ST MALO S C NEXITY LAMY - METFRA000007052_06372503596067" at bounding box center [256, 38] width 376 height 14
copy h3 "METFRA000007052"
click at [356, 31] on h3 "SDC 3 ET 7 ST MALO S C NEXITY LAMY - METFRA000007052_06372503596067" at bounding box center [256, 38] width 376 height 14
drag, startPoint x: 352, startPoint y: 15, endPoint x: 257, endPoint y: 16, distance: 94.6
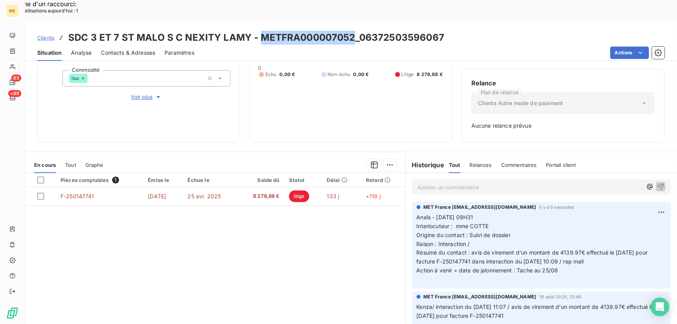
click at [257, 31] on h3 "SDC 3 ET 7 ST MALO S C NEXITY LAMY - METFRA000007052_06372503596067" at bounding box center [256, 38] width 376 height 14
copy h3 "METFRA000007052"
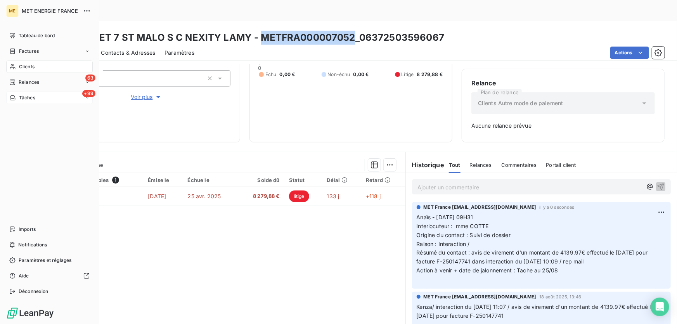
click at [26, 102] on div "+99 Tâches" at bounding box center [49, 98] width 86 height 12
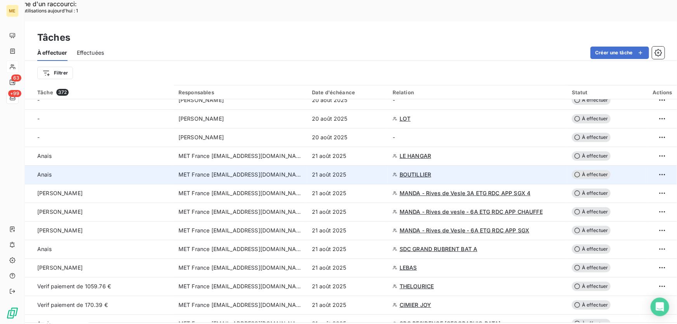
scroll to position [247, 0]
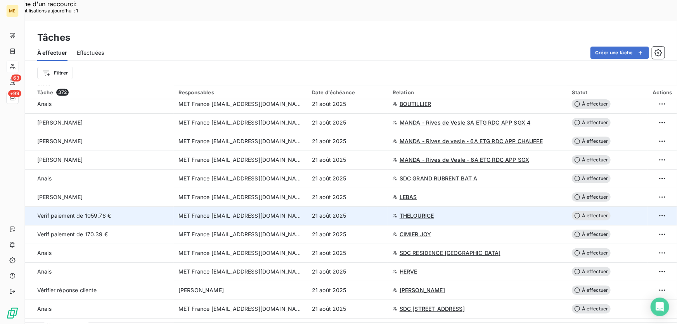
click at [363, 212] on div "21 août 2025" at bounding box center [347, 216] width 71 height 8
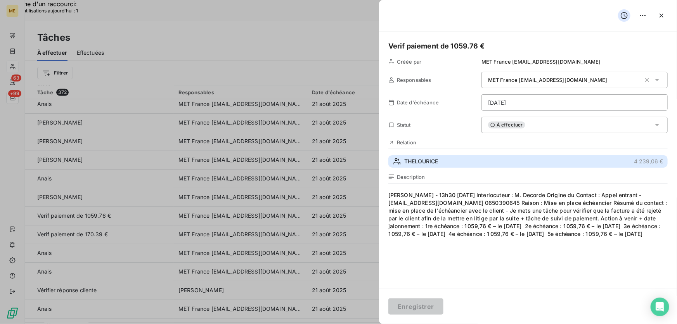
click at [442, 157] on button "THELOURICE 4 239,06 €" at bounding box center [527, 161] width 279 height 12
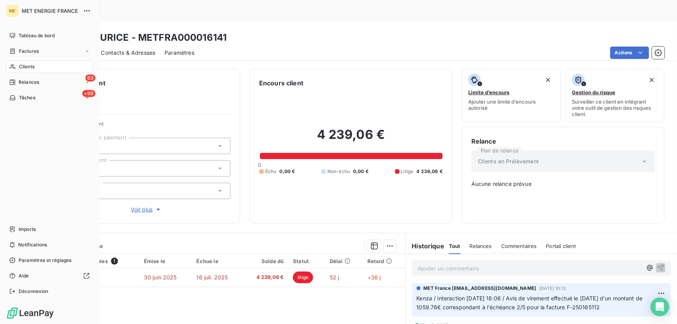
click at [25, 98] on span "Tâches" at bounding box center [27, 97] width 16 height 7
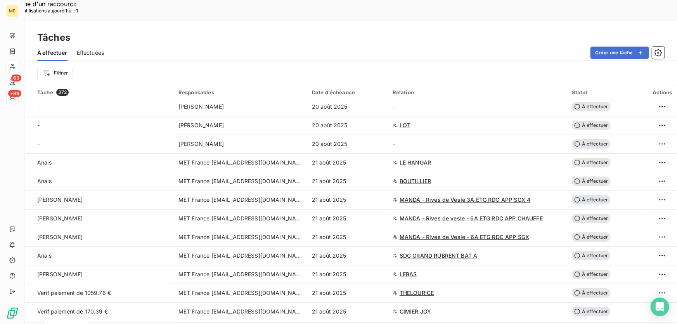
scroll to position [176, 0]
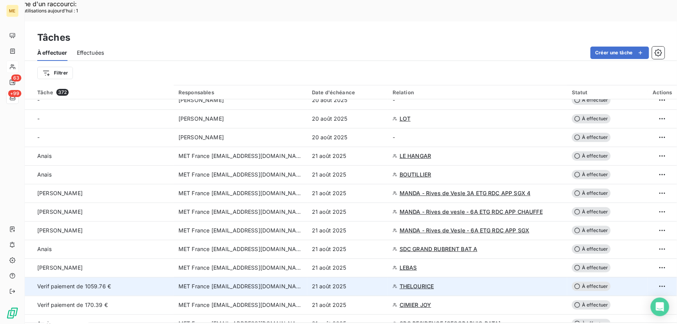
click at [365, 282] on div "21 août 2025" at bounding box center [347, 286] width 71 height 8
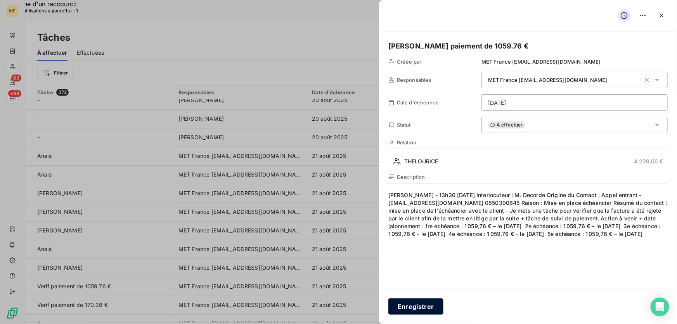
click at [409, 310] on button "Enregistrer" at bounding box center [415, 306] width 55 height 16
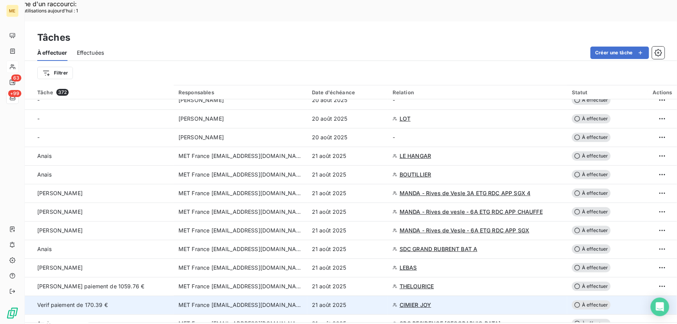
click at [369, 301] on div "21 août 2025" at bounding box center [347, 305] width 71 height 8
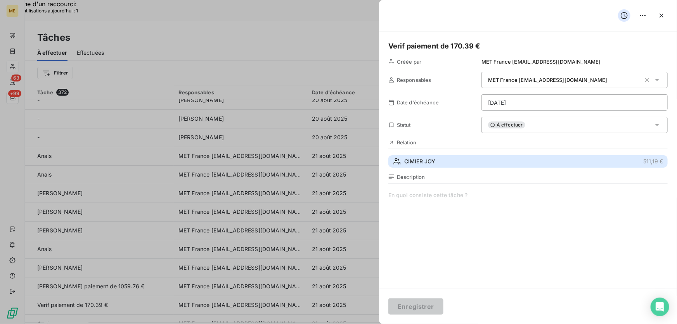
click at [437, 161] on button "CIMIER JOY 511,19 €" at bounding box center [527, 161] width 279 height 12
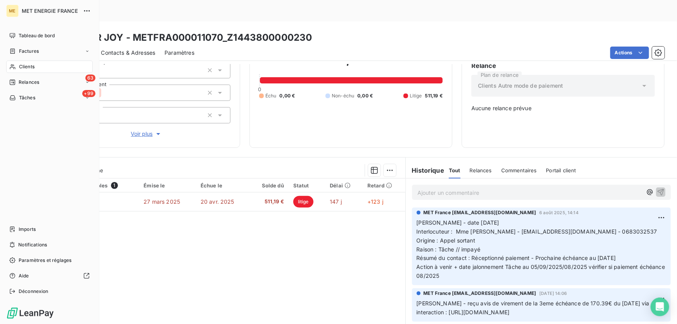
click at [21, 98] on span "Tâches" at bounding box center [27, 97] width 16 height 7
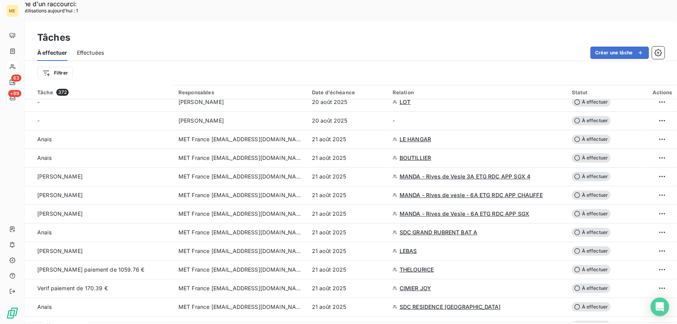
scroll to position [211, 0]
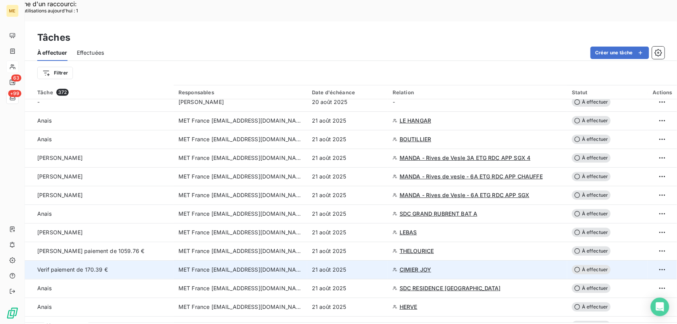
click at [374, 266] on div "21 août 2025" at bounding box center [347, 270] width 71 height 8
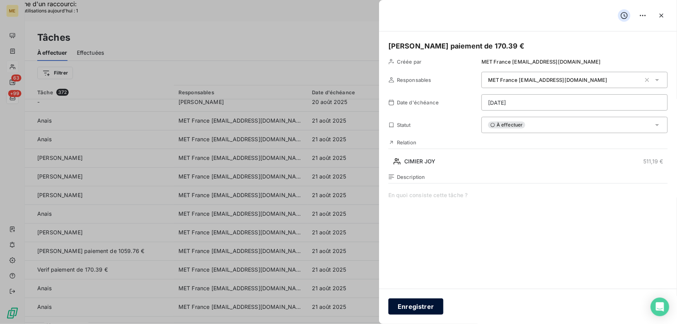
click at [423, 305] on button "Enregistrer" at bounding box center [415, 306] width 55 height 16
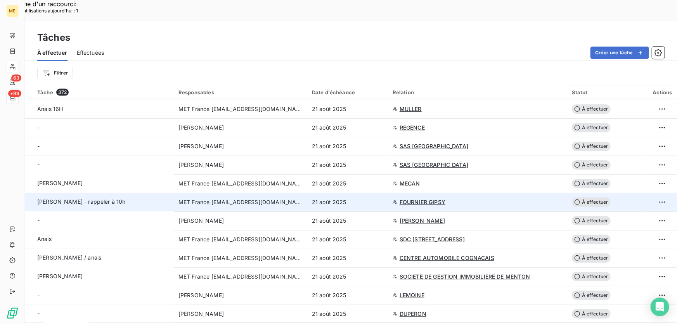
scroll to position [705, 0]
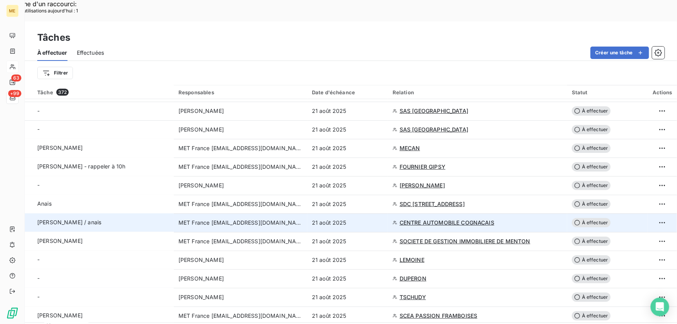
click at [361, 219] on div "21 août 2025" at bounding box center [347, 223] width 71 height 8
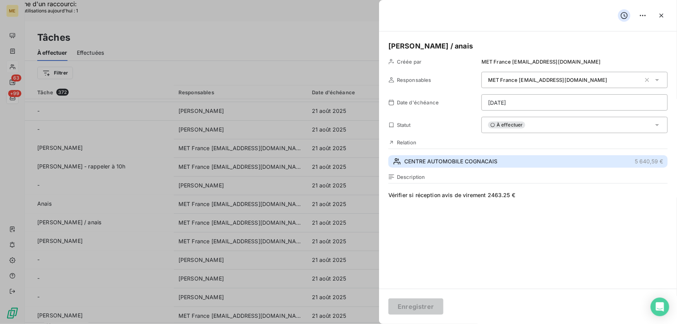
click at [479, 158] on span "CENTRE AUTOMOBILE COGNACAIS" at bounding box center [450, 161] width 93 height 8
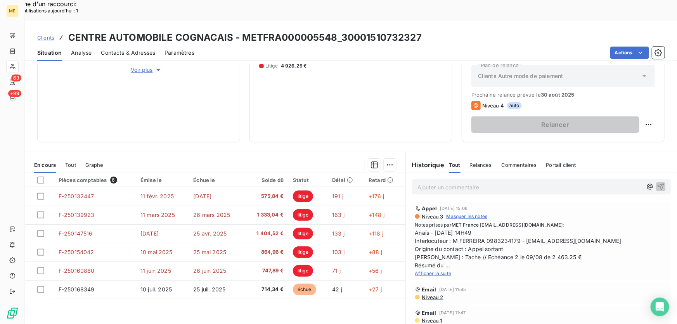
click at [431, 270] on span "Afficher la suite" at bounding box center [433, 273] width 36 height 6
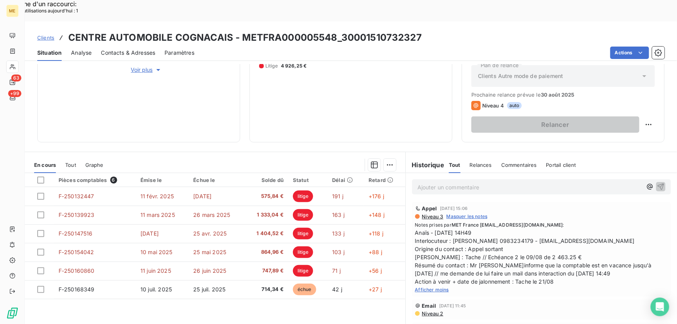
click at [448, 228] on span "Anaïs - [DATE] 14H49 Interlocuteur : [PERSON_NAME] 0983234179 - [EMAIL_ADDRESS]…" at bounding box center [541, 256] width 252 height 57
drag, startPoint x: 449, startPoint y: 218, endPoint x: 637, endPoint y: 216, distance: 187.7
click at [637, 228] on span "Anaïs - [DATE] 14H49 Interlocuteur : [PERSON_NAME] 0983234179 - [EMAIL_ADDRESS]…" at bounding box center [541, 256] width 252 height 57
copy span "[PERSON_NAME] 0983234179 - [EMAIL_ADDRESS][DOMAIN_NAME]"
drag, startPoint x: 434, startPoint y: 235, endPoint x: 553, endPoint y: 234, distance: 118.6
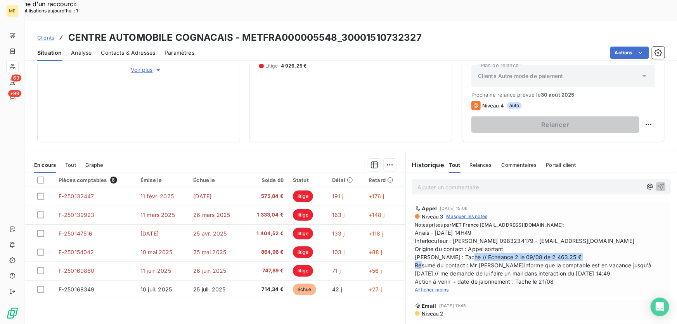
click at [553, 234] on span "Anaïs - [DATE] 14H49 Interlocuteur : [PERSON_NAME] 0983234179 - [EMAIL_ADDRESS]…" at bounding box center [541, 256] width 252 height 57
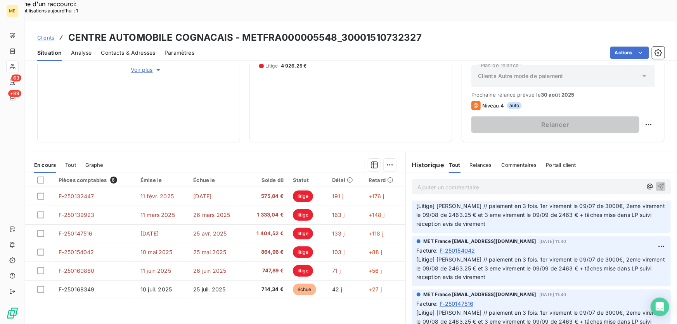
scroll to position [388, 0]
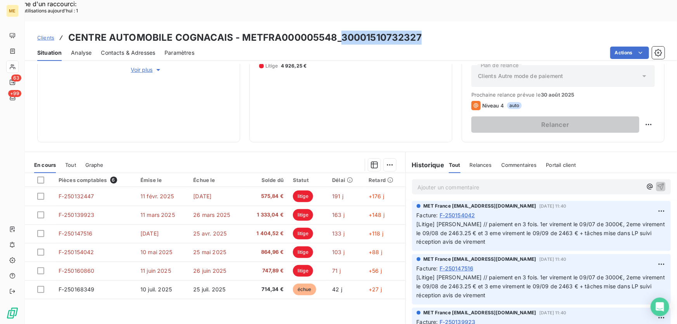
drag, startPoint x: 421, startPoint y: 16, endPoint x: 341, endPoint y: 17, distance: 79.9
click at [341, 31] on div "Clients CENTRE AUTOMOBILE COGNACAIS - METFRA000005548_30001510732327" at bounding box center [351, 38] width 652 height 14
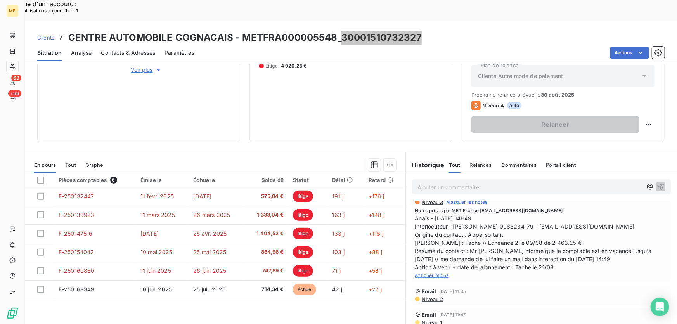
scroll to position [0, 0]
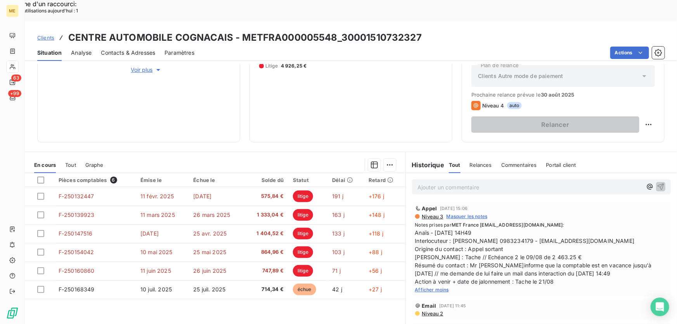
click at [395, 41] on div "Clients CENTRE AUTOMOBILE COGNACAIS - METFRA000005548_30001510732327 Situation …" at bounding box center [351, 183] width 652 height 324
drag, startPoint x: 422, startPoint y: 14, endPoint x: 341, endPoint y: 16, distance: 81.0
click at [341, 31] on div "Clients CENTRE AUTOMOBILE COGNACAIS - METFRA000005548_30001510732327" at bounding box center [351, 38] width 652 height 14
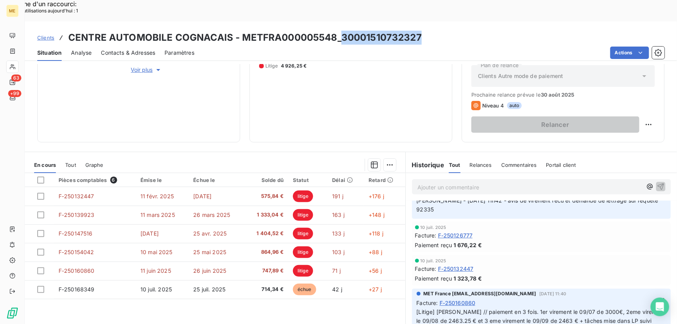
scroll to position [35, 0]
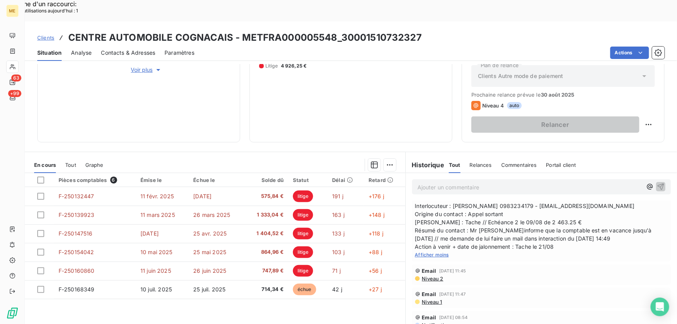
click at [478, 182] on p "Ajouter un commentaire ﻿" at bounding box center [529, 187] width 224 height 10
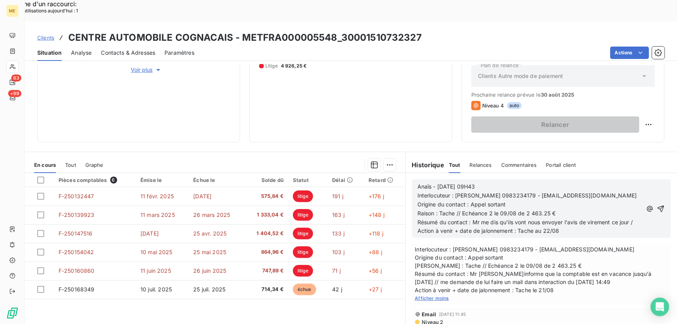
scroll to position [87, 0]
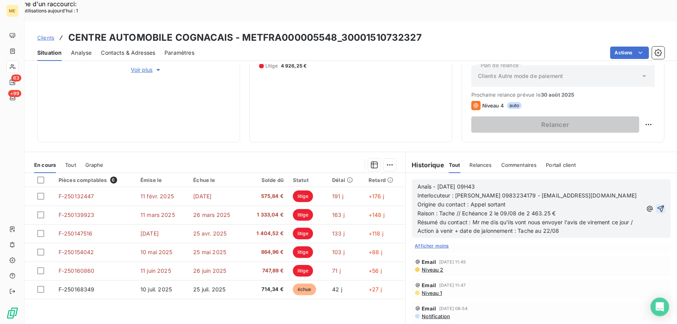
click at [656, 205] on icon "button" at bounding box center [660, 209] width 8 height 8
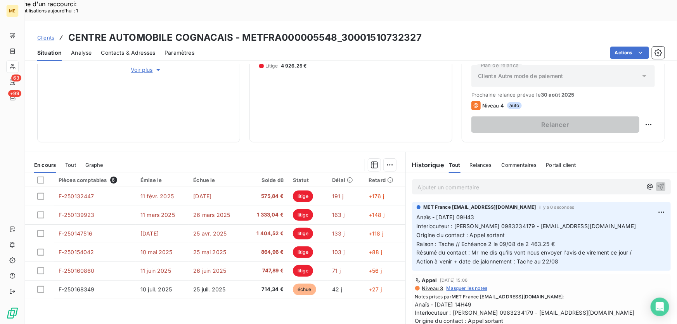
scroll to position [0, 0]
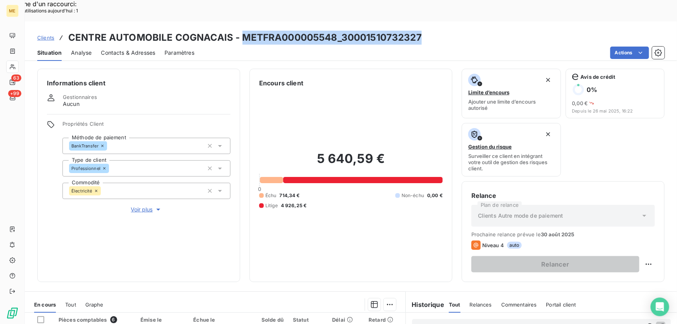
drag, startPoint x: 419, startPoint y: 19, endPoint x: 241, endPoint y: 14, distance: 178.4
click at [241, 31] on div "Clients CENTRE AUTOMOBILE COGNACAIS - METFRA000005548_30001510732327" at bounding box center [351, 38] width 652 height 14
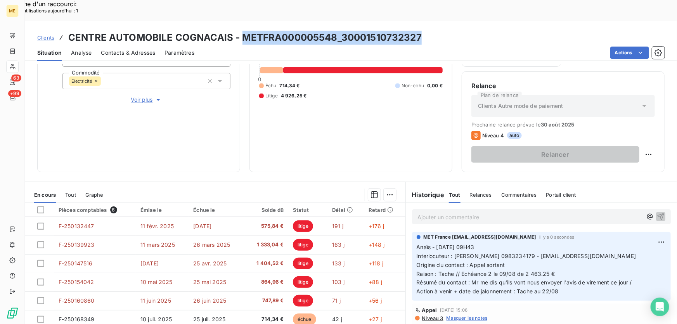
scroll to position [140, 0]
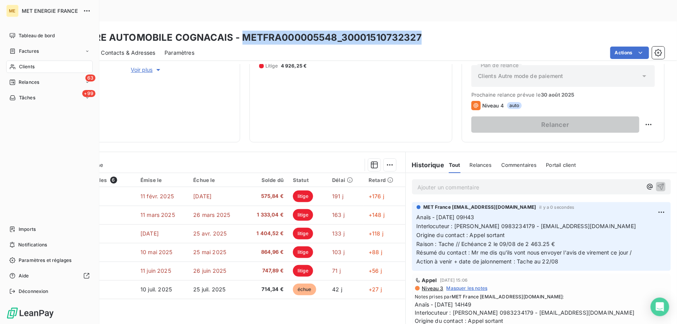
click at [16, 98] on icon at bounding box center [12, 98] width 7 height 6
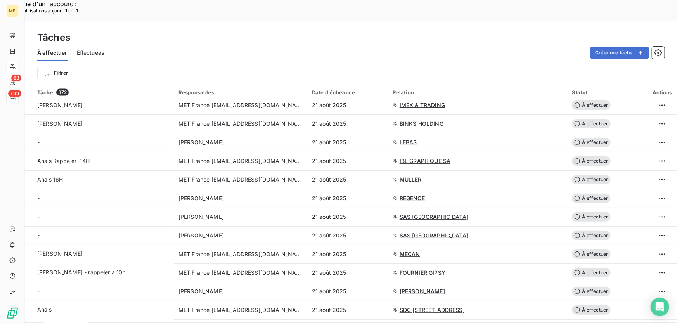
scroll to position [634, 0]
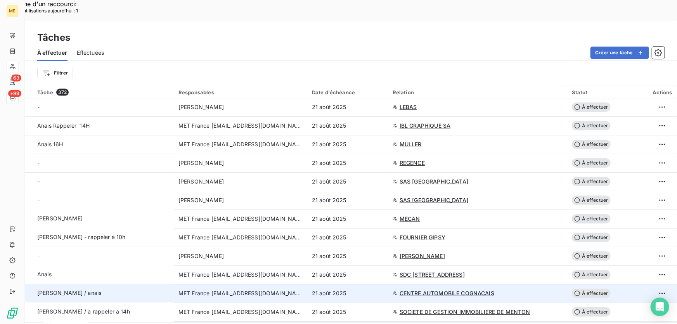
click at [363, 289] on div "21 août 2025" at bounding box center [347, 293] width 71 height 8
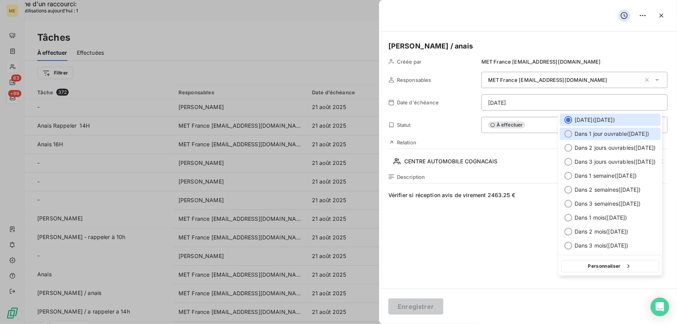
click at [609, 130] on span "Dans 1 jour ouvrable ( [DATE] )" at bounding box center [611, 134] width 74 height 8
type input "[DATE]"
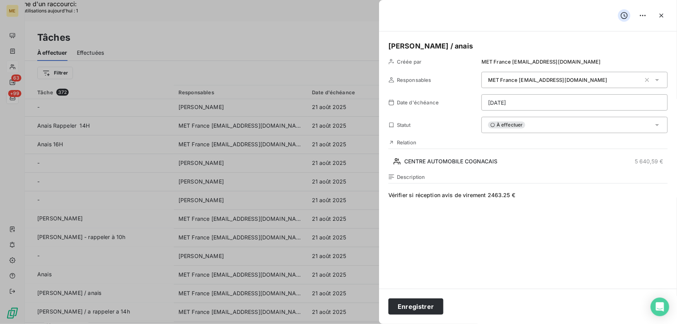
click at [414, 298] on div "Enregistrer" at bounding box center [528, 305] width 298 height 35
click at [407, 309] on button "Enregistrer" at bounding box center [415, 306] width 55 height 16
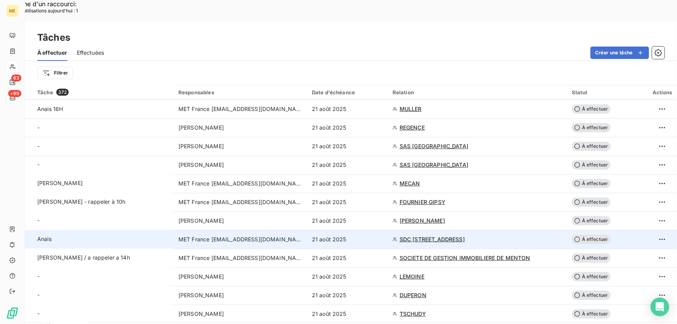
scroll to position [564, 0]
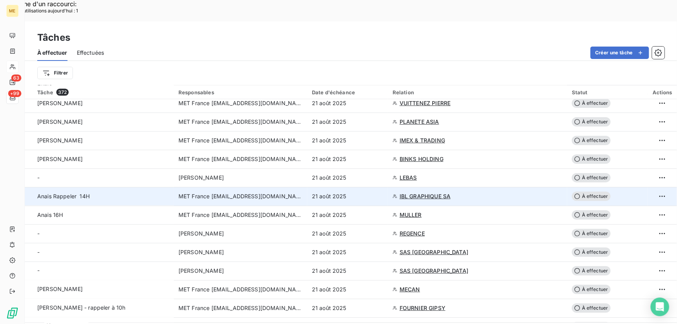
click at [357, 192] on div "21 août 2025" at bounding box center [347, 196] width 71 height 8
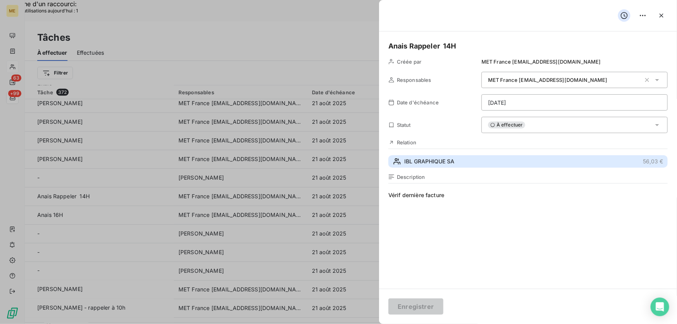
click at [470, 165] on button "IBL GRAPHIQUE SA 56,03 €" at bounding box center [527, 161] width 279 height 12
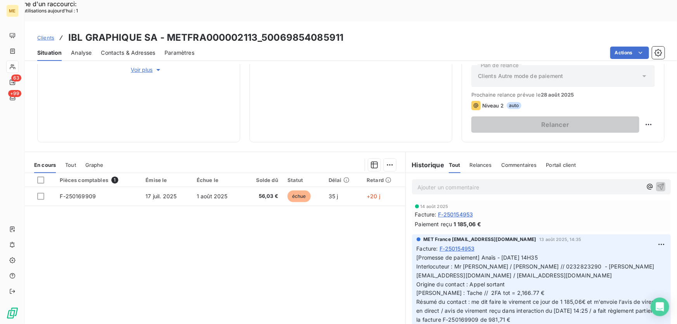
scroll to position [70, 0]
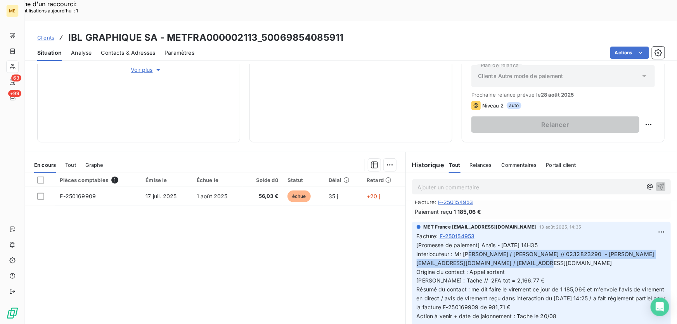
drag, startPoint x: 450, startPoint y: 231, endPoint x: 511, endPoint y: 239, distance: 61.0
click at [511, 241] on p "[Promesse de paiement] Anaïs - [DATE] 14H35 Interlocuteur : Mr [PERSON_NAME] / …" at bounding box center [540, 281] width 249 height 80
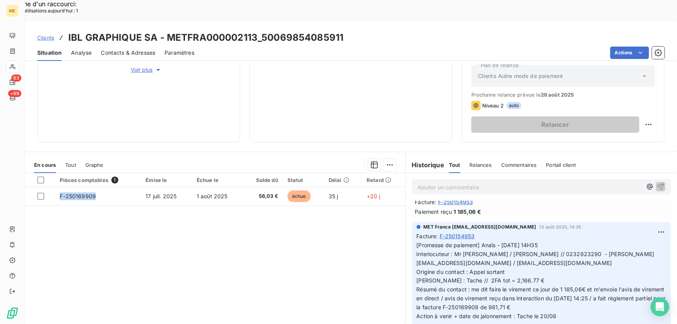
drag, startPoint x: 96, startPoint y: 174, endPoint x: 66, endPoint y: 213, distance: 49.2
click at [66, 213] on div "Pièces comptables 1 Émise le Échue le Solde dû Statut Délai Retard F-250169909 …" at bounding box center [215, 247] width 380 height 149
drag, startPoint x: 277, startPoint y: 176, endPoint x: 262, endPoint y: 212, distance: 39.1
click at [261, 211] on div "Pièces comptables 1 Émise le Échue le Solde dû Statut Délai Retard F-250169909 …" at bounding box center [215, 247] width 380 height 149
drag, startPoint x: 345, startPoint y: 16, endPoint x: 261, endPoint y: 22, distance: 84.3
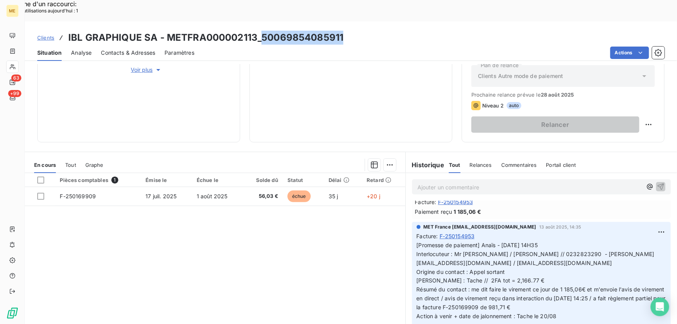
click at [261, 31] on div "Clients IBL GRAPHIQUE SA - METFRA000002113_50069854085911" at bounding box center [351, 38] width 652 height 14
click at [352, 31] on div "Clients IBL GRAPHIQUE SA - METFRA000002113_50069854085911" at bounding box center [351, 38] width 652 height 14
click at [338, 47] on div "Actions" at bounding box center [434, 53] width 461 height 12
click at [329, 31] on h3 "IBL GRAPHIQUE SA - METFRA000002113_50069854085911" at bounding box center [205, 38] width 275 height 14
click at [330, 31] on h3 "IBL GRAPHIQUE SA - METFRA000002113_50069854085911" at bounding box center [205, 38] width 275 height 14
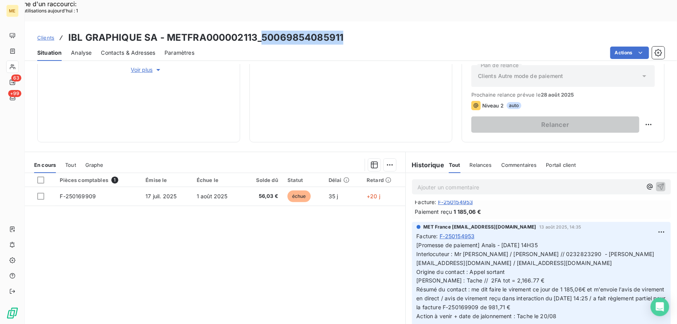
click at [248, 31] on h3 "IBL GRAPHIQUE SA - METFRA000002113_50069854085911" at bounding box center [205, 38] width 275 height 14
click at [244, 31] on h3 "IBL GRAPHIQUE SA - METFRA000002113_50069854085911" at bounding box center [205, 38] width 275 height 14
drag, startPoint x: 342, startPoint y: 17, endPoint x: 257, endPoint y: 16, distance: 84.2
click at [257, 31] on div "Clients IBL GRAPHIQUE SA - METFRA000002113_50069854085911" at bounding box center [351, 38] width 652 height 14
click at [516, 257] on p "[Promesse de paiement] Anaïs - [DATE] 14H35 Interlocuteur : Mr [PERSON_NAME] / …" at bounding box center [540, 281] width 249 height 80
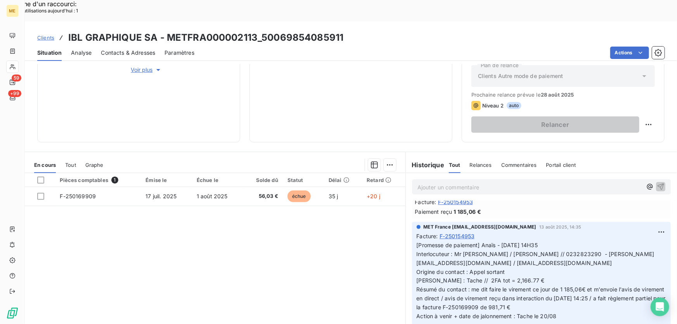
click at [515, 259] on p "[Promesse de paiement] Anaïs - [DATE] 14H35 Interlocuteur : Mr [PERSON_NAME] / …" at bounding box center [540, 281] width 249 height 80
click at [514, 259] on p "[Promesse de paiement] Anaïs - [DATE] 14H35 Interlocuteur : Mr [PERSON_NAME] / …" at bounding box center [540, 281] width 249 height 80
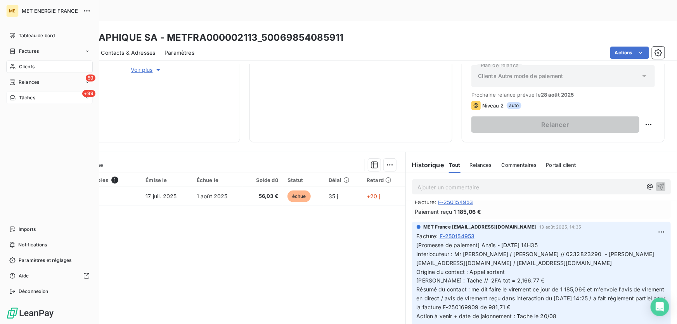
click at [23, 97] on span "Tâches" at bounding box center [27, 97] width 16 height 7
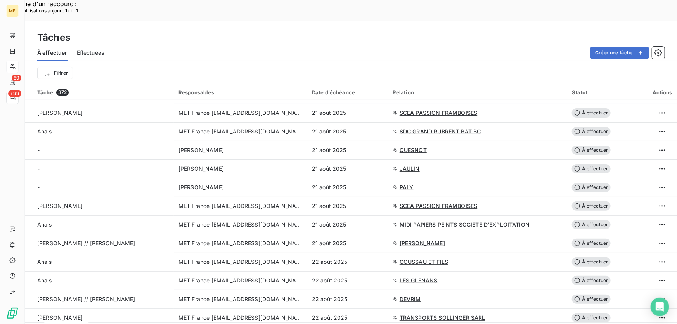
scroll to position [881, 0]
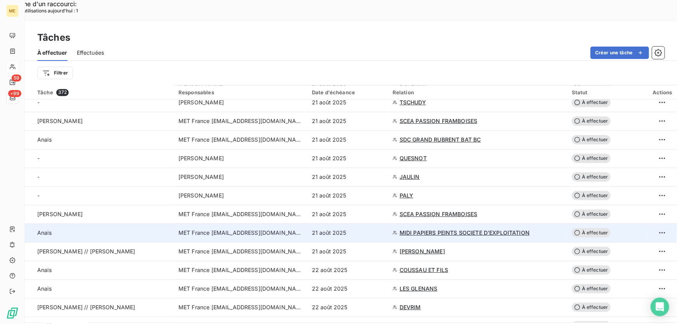
click at [371, 229] on div "21 août 2025" at bounding box center [347, 233] width 71 height 8
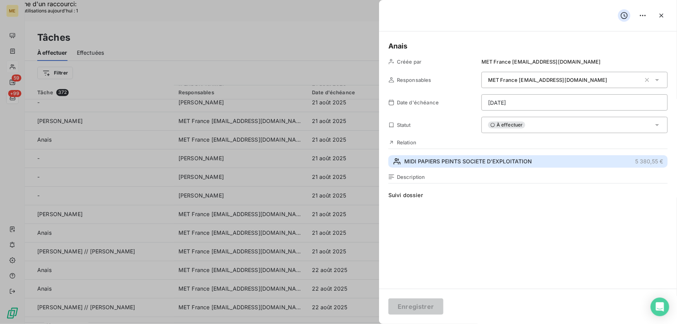
click at [504, 155] on button "MIDI PAPIERS PEINTS SOCIETE D'EXPLOITATION 5 380,55 €" at bounding box center [527, 161] width 279 height 12
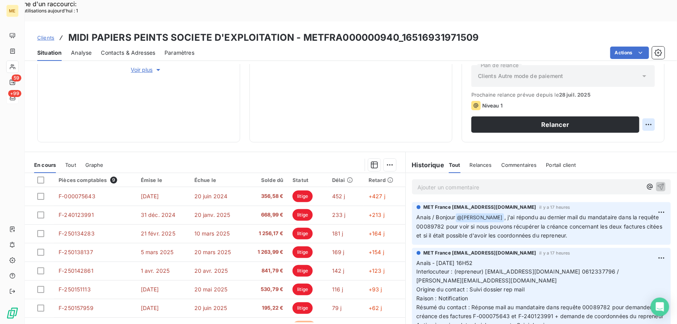
click at [635, 128] on div "Replanifier cette action" at bounding box center [611, 120] width 76 height 19
click at [635, 119] on div "Replanifier cette action" at bounding box center [611, 120] width 69 height 12
select select "7"
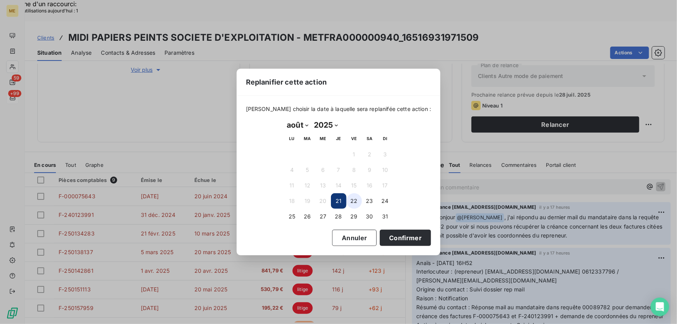
drag, startPoint x: 354, startPoint y: 197, endPoint x: 357, endPoint y: 201, distance: 4.7
click at [354, 197] on button "22" at bounding box center [354, 201] width 16 height 16
click at [395, 233] on button "Confirmer" at bounding box center [405, 238] width 51 height 16
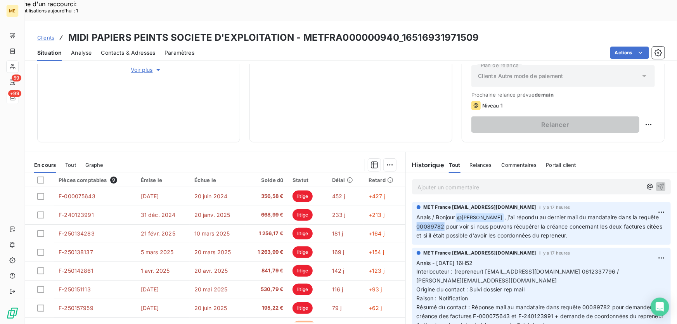
drag, startPoint x: 463, startPoint y: 204, endPoint x: 438, endPoint y: 207, distance: 25.8
click at [438, 214] on span ", j'ai répondu au dernier mail du mandataire dans la requête 00089782 pour voir…" at bounding box center [539, 226] width 247 height 25
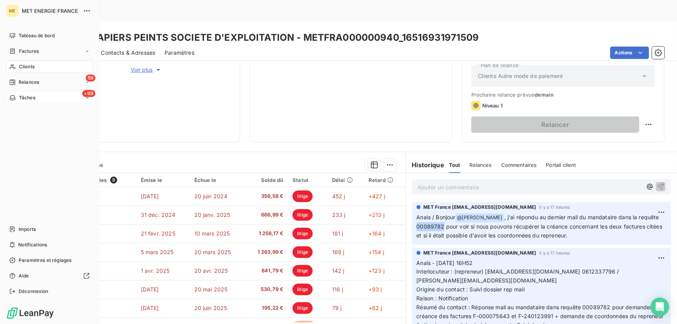
click at [17, 95] on div "Tâches" at bounding box center [22, 97] width 26 height 7
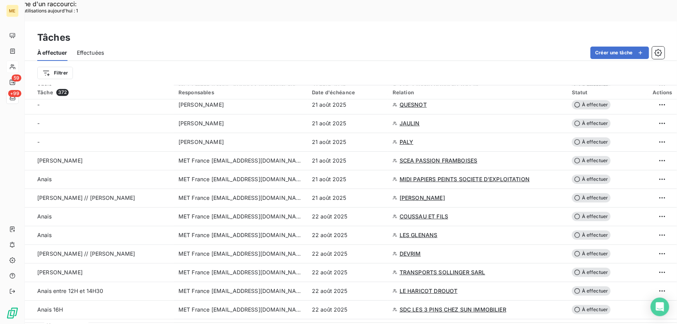
scroll to position [898, 0]
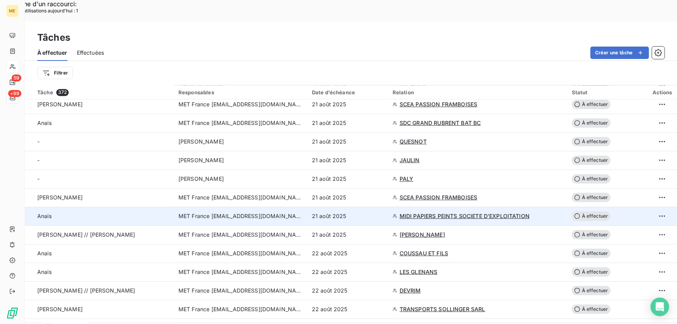
click at [410, 212] on span "MIDI PAPIERS PEINTS SOCIETE D'EXPLOITATION" at bounding box center [464, 216] width 130 height 8
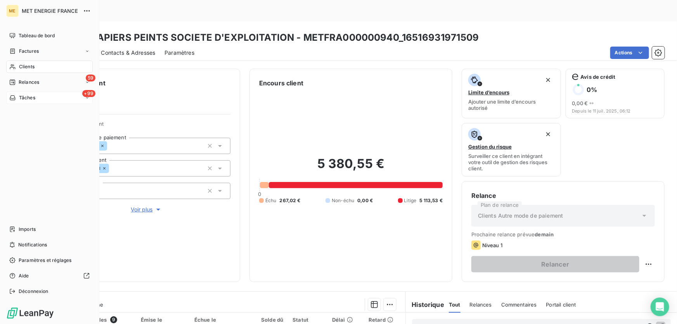
click at [30, 97] on span "Tâches" at bounding box center [27, 97] width 16 height 7
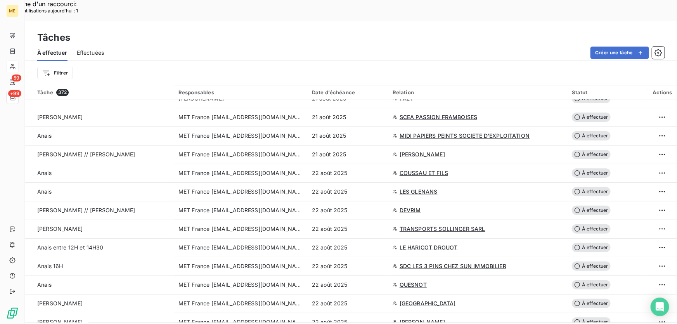
scroll to position [968, 0]
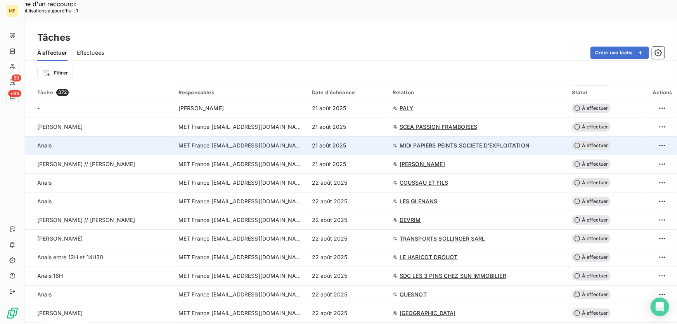
click at [376, 142] on div "21 août 2025" at bounding box center [347, 146] width 71 height 8
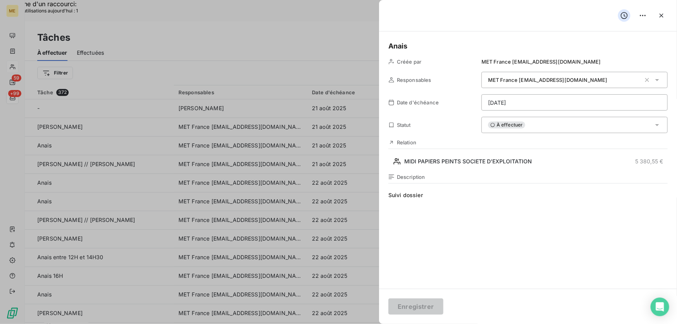
click at [549, 126] on div "À effectuer" at bounding box center [574, 125] width 186 height 16
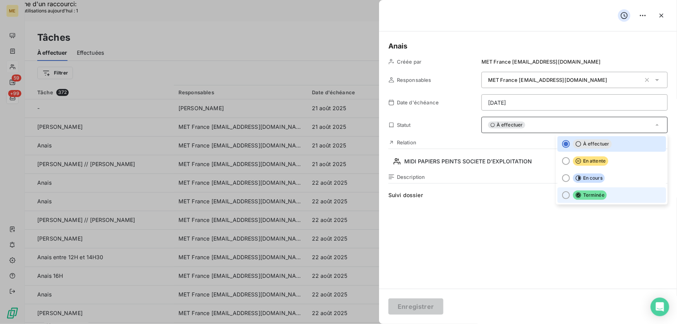
click at [605, 199] on li "Terminée" at bounding box center [611, 195] width 109 height 16
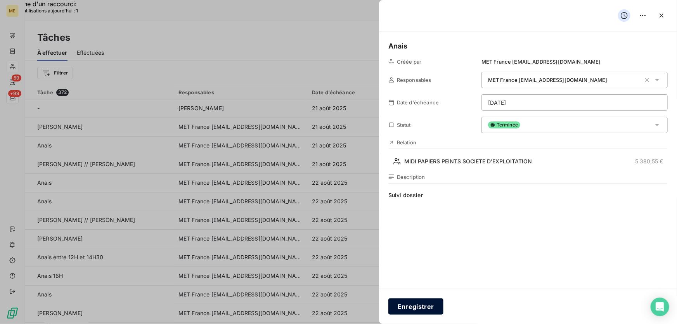
click at [414, 307] on button "Enregistrer" at bounding box center [415, 306] width 55 height 16
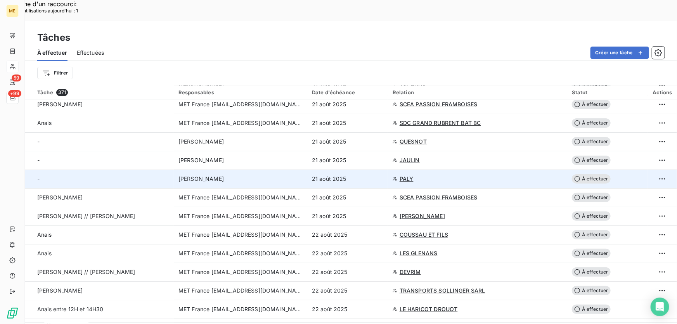
scroll to position [862, 0]
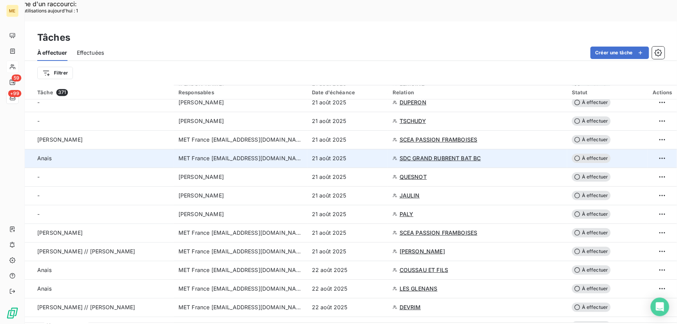
click at [375, 154] on div "21 août 2025" at bounding box center [347, 158] width 71 height 8
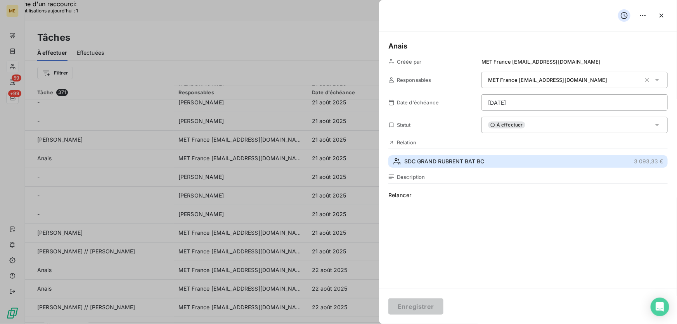
click at [467, 164] on span "SDC GRAND RUBRENT BAT BC" at bounding box center [444, 161] width 80 height 8
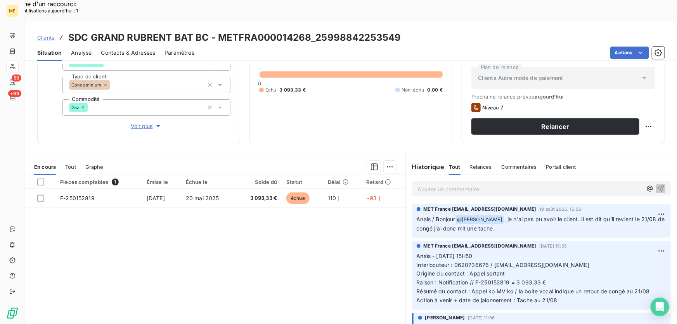
scroll to position [85, 0]
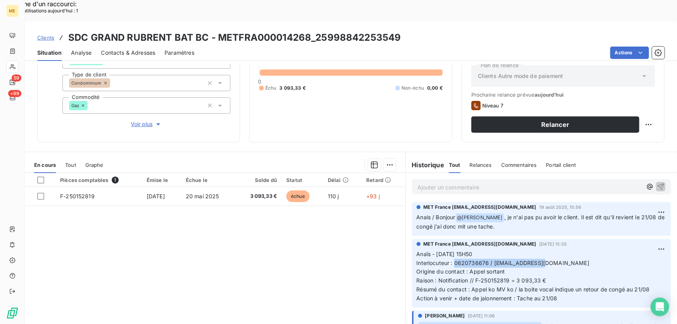
drag, startPoint x: 451, startPoint y: 243, endPoint x: 549, endPoint y: 241, distance: 98.1
click at [549, 250] on p "Anaïs - [DATE] 15H50 Interlocuteur : 0620736676 / [EMAIL_ADDRESS][DOMAIN_NAME] …" at bounding box center [540, 276] width 249 height 53
drag, startPoint x: 473, startPoint y: 259, endPoint x: 557, endPoint y: 258, distance: 83.8
click at [557, 258] on p "Anaïs - [DATE] 15H50 Interlocuteur : 0620736676 / [EMAIL_ADDRESS][DOMAIN_NAME] …" at bounding box center [540, 276] width 249 height 53
drag, startPoint x: 405, startPoint y: 19, endPoint x: 316, endPoint y: 15, distance: 89.3
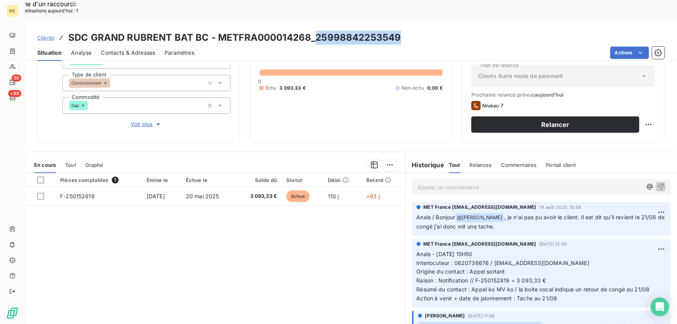
click at [316, 31] on div "Clients SDC GRAND RUBRENT BAT BC - METFRA000014268_25998842253549" at bounding box center [351, 38] width 652 height 14
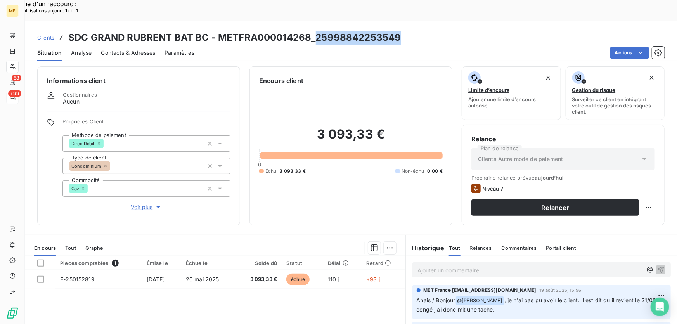
scroll to position [0, 0]
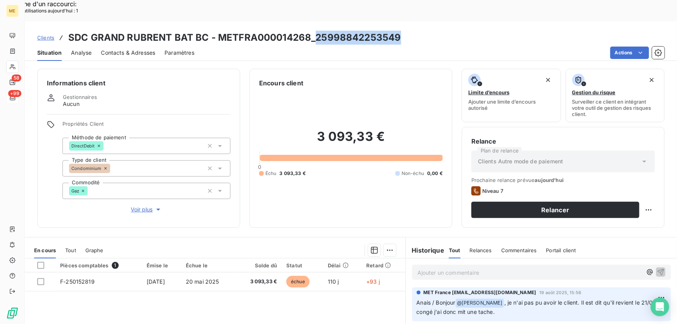
click at [150, 205] on span "Voir plus" at bounding box center [146, 209] width 31 height 8
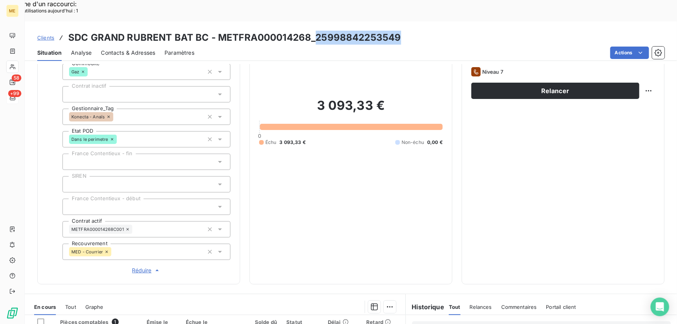
scroll to position [256, 0]
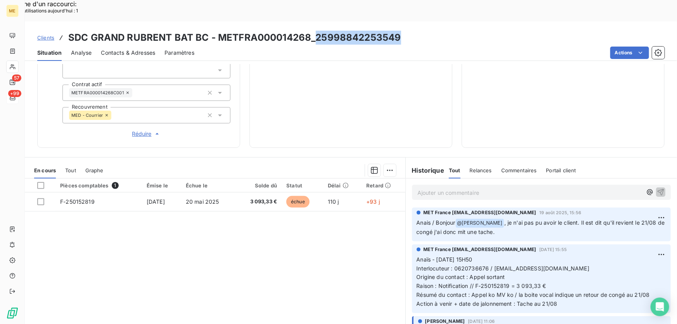
click at [476, 188] on p "Ajouter un commentaire ﻿" at bounding box center [529, 193] width 224 height 10
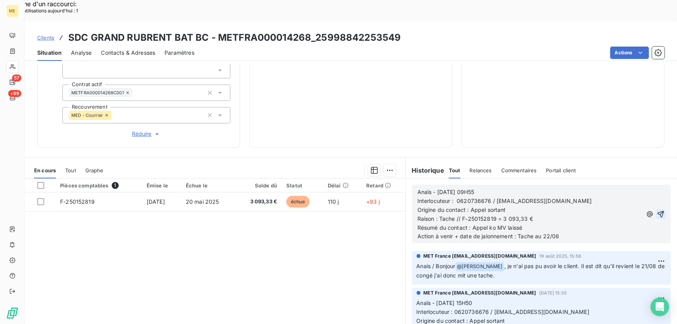
click at [656, 210] on icon "button" at bounding box center [660, 214] width 8 height 8
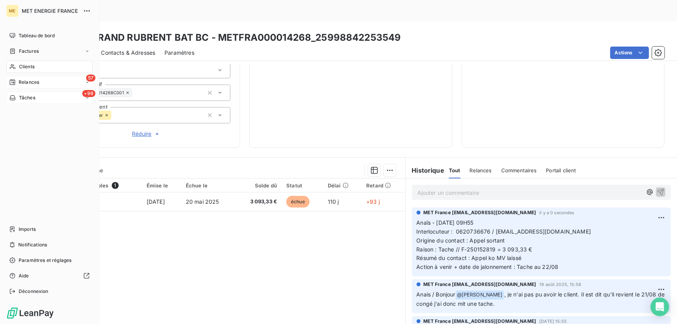
click at [16, 85] on div "Relances" at bounding box center [24, 82] width 30 height 7
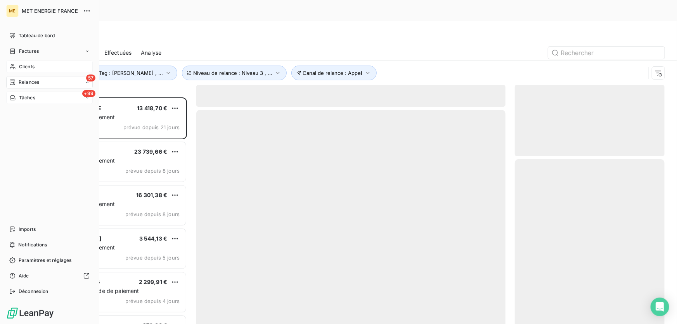
scroll to position [243, 144]
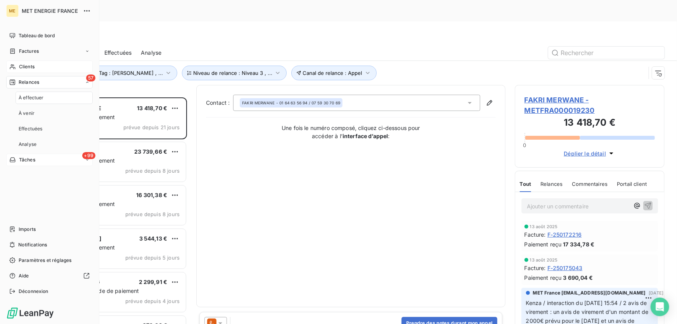
click at [26, 161] on span "Tâches" at bounding box center [27, 159] width 16 height 7
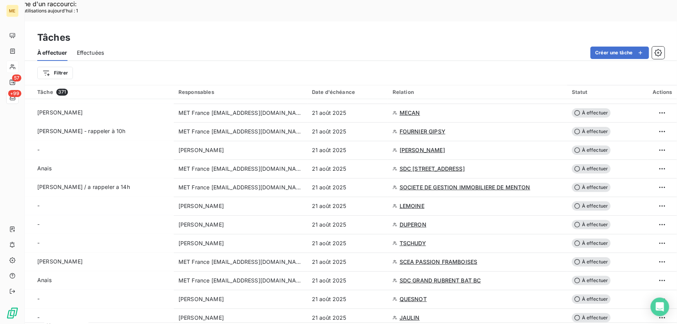
scroll to position [775, 0]
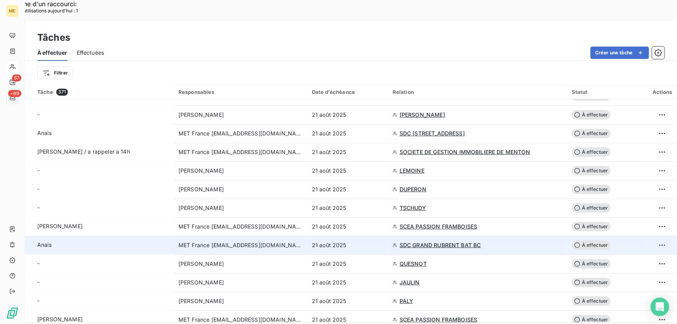
click at [355, 241] on div "21 août 2025" at bounding box center [347, 245] width 71 height 8
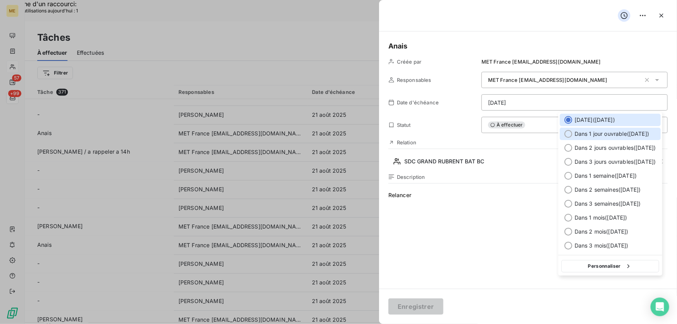
click at [597, 133] on span "Dans 1 jour ouvrable ( [DATE] )" at bounding box center [611, 134] width 74 height 8
type input "[DATE]"
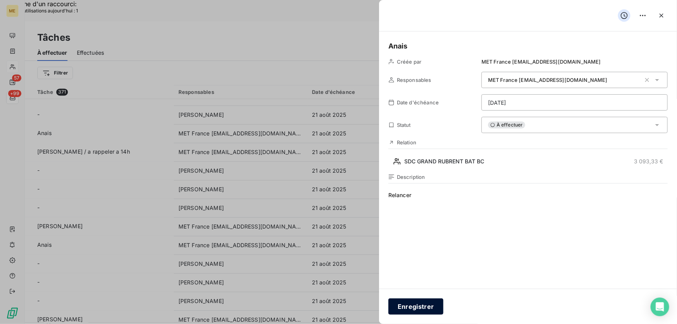
click at [413, 310] on button "Enregistrer" at bounding box center [415, 306] width 55 height 16
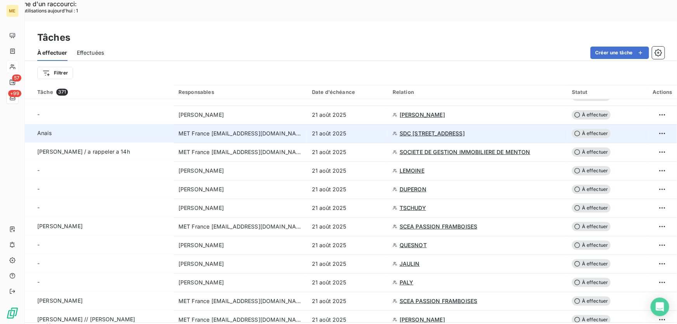
click at [364, 129] on div "21 août 2025" at bounding box center [347, 133] width 71 height 8
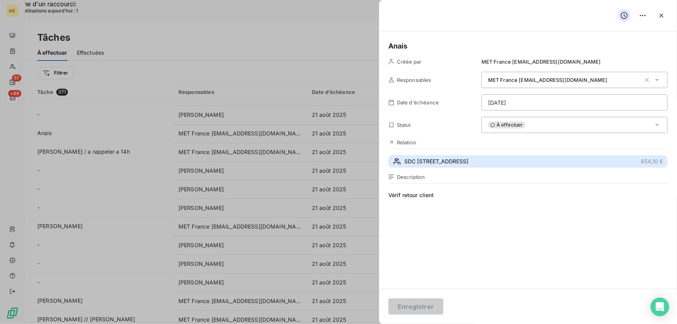
click at [482, 158] on button "SDC [STREET_ADDRESS] €" at bounding box center [527, 161] width 279 height 12
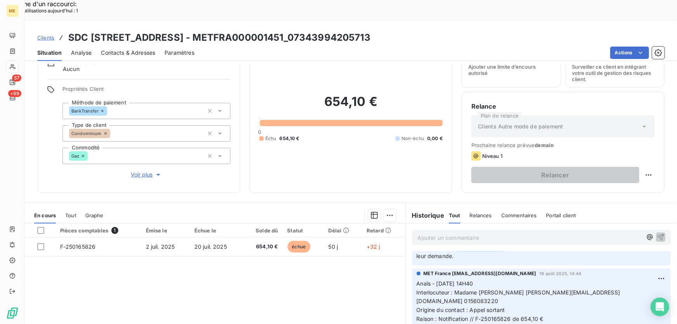
scroll to position [35, 0]
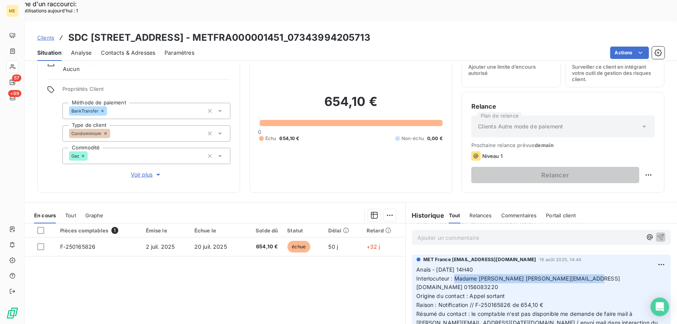
drag, startPoint x: 451, startPoint y: 256, endPoint x: 596, endPoint y: 253, distance: 145.4
click at [596, 265] on p "Anaïs - [DATE] 14H40 Interlocuteur : [PERSON_NAME] [PERSON_NAME][EMAIL_ADDRESS]…" at bounding box center [540, 305] width 249 height 80
drag, startPoint x: 473, startPoint y: 274, endPoint x: 554, endPoint y: 271, distance: 81.1
click at [554, 271] on p "Anaïs - [DATE] 14H40 Interlocuteur : [PERSON_NAME] [PERSON_NAME][EMAIL_ADDRESS]…" at bounding box center [540, 305] width 249 height 80
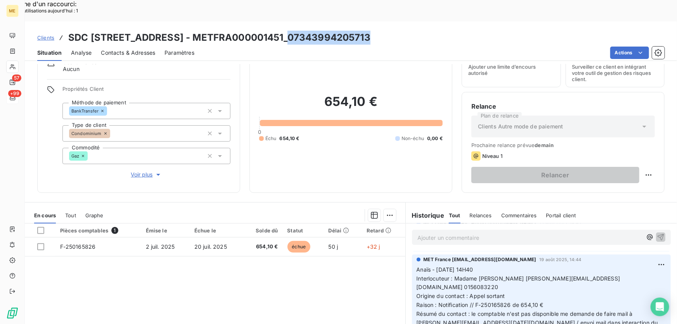
drag, startPoint x: 364, startPoint y: 15, endPoint x: 283, endPoint y: 17, distance: 81.4
click at [283, 31] on div "Clients SDC [STREET_ADDRESS] - METFRA000001451_07343994205713" at bounding box center [351, 38] width 652 height 14
click at [342, 31] on h3 "SDC [STREET_ADDRESS] - METFRA000001451_07343994205713" at bounding box center [219, 38] width 302 height 14
click at [368, 31] on div "Clients SDC [STREET_ADDRESS] - METFRA000001451_07343994205713" at bounding box center [351, 38] width 652 height 14
click at [367, 31] on div "Clients SDC [STREET_ADDRESS] - METFRA000001451_07343994205713" at bounding box center [351, 38] width 652 height 14
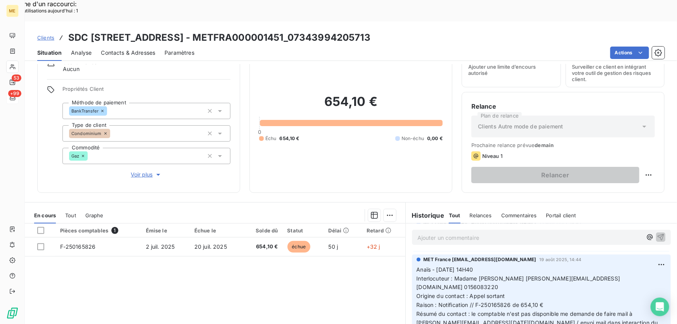
click at [486, 310] on span "Résumé du contact : le comptable n'est pas disponible me demande de faire mail …" at bounding box center [537, 322] width 243 height 24
drag, startPoint x: 279, startPoint y: 14, endPoint x: 189, endPoint y: 16, distance: 90.0
click at [189, 31] on h3 "SDC [STREET_ADDRESS] - METFRA000001451_07343994205713" at bounding box center [219, 38] width 302 height 14
drag, startPoint x: 368, startPoint y: 16, endPoint x: 283, endPoint y: 20, distance: 85.0
click at [283, 31] on div "Clients SDC [STREET_ADDRESS] - METFRA000001451_07343994205713" at bounding box center [351, 38] width 652 height 14
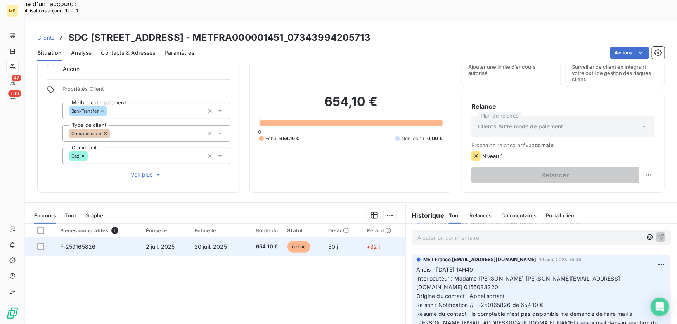
click at [237, 237] on td "20 juil. 2025" at bounding box center [216, 246] width 53 height 19
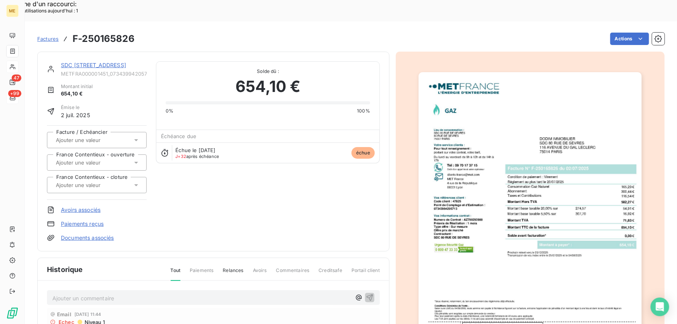
click at [537, 170] on img "button" at bounding box center [529, 230] width 223 height 316
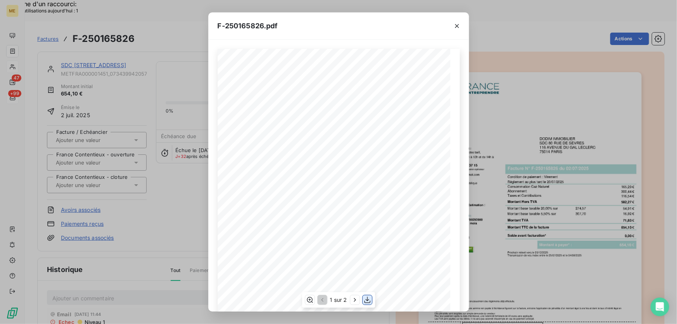
click at [366, 299] on icon "button" at bounding box center [367, 300] width 8 height 8
click at [383, 25] on div "F-250165826.pdf" at bounding box center [338, 25] width 261 height 27
click at [461, 27] on button "button" at bounding box center [457, 26] width 12 height 12
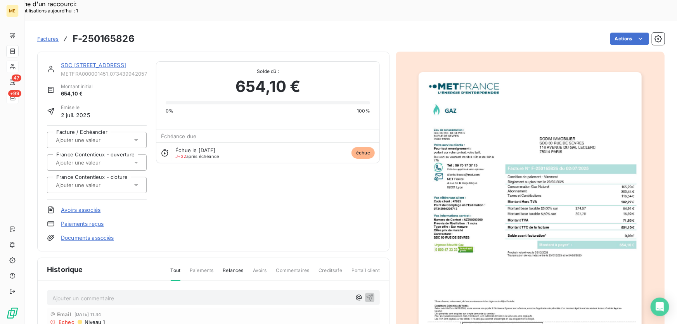
click at [98, 62] on link "SDC [STREET_ADDRESS]" at bounding box center [93, 65] width 65 height 7
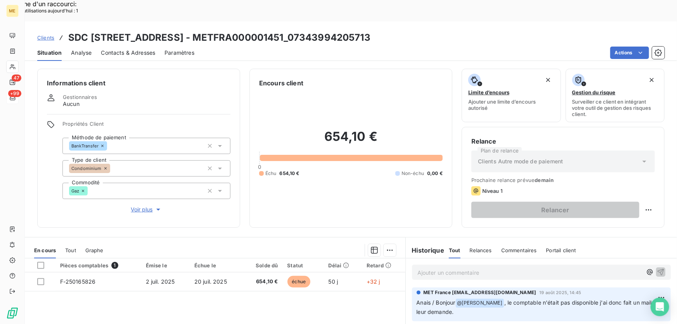
click at [454, 264] on div "Ajouter un commentaire ﻿" at bounding box center [541, 271] width 259 height 15
click at [454, 268] on p "Ajouter un commentaire ﻿" at bounding box center [529, 273] width 224 height 10
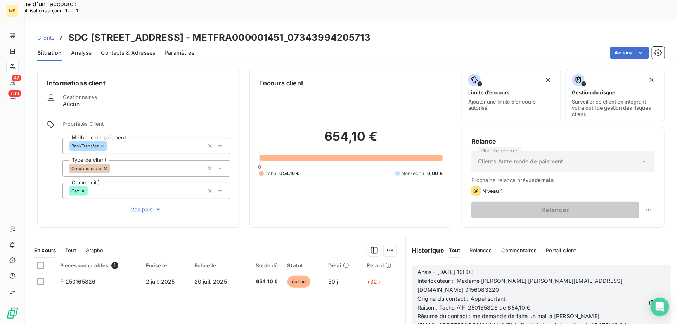
click at [657, 299] on icon "button" at bounding box center [661, 303] width 8 height 8
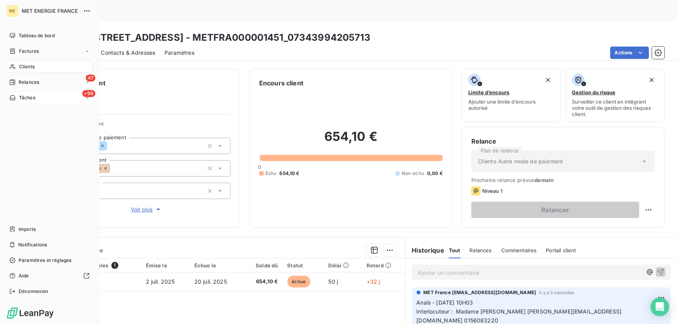
click at [23, 95] on span "Tâches" at bounding box center [27, 97] width 16 height 7
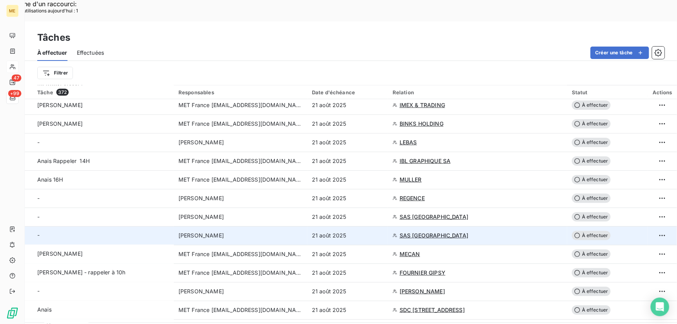
scroll to position [670, 0]
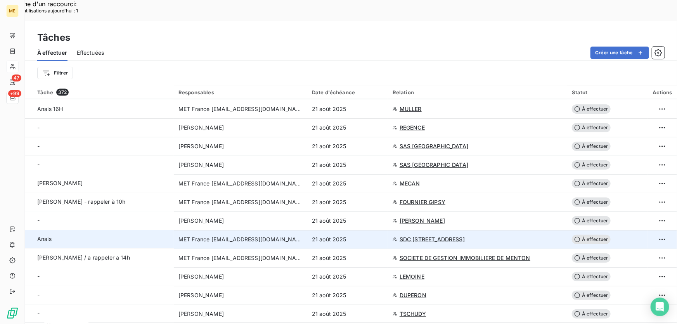
click at [373, 235] on div "21 août 2025" at bounding box center [347, 239] width 71 height 8
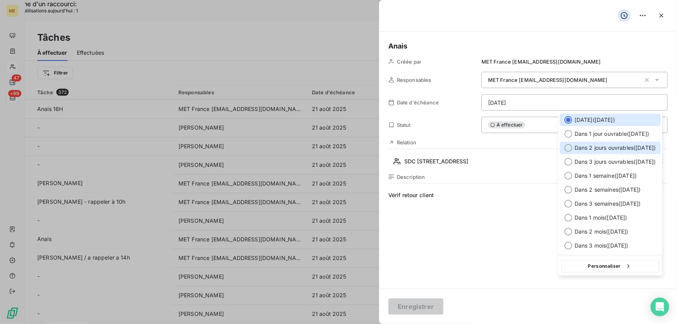
click at [598, 148] on span "Dans 2 jours ouvrables ( [DATE] )" at bounding box center [614, 148] width 81 height 8
type input "[DATE]"
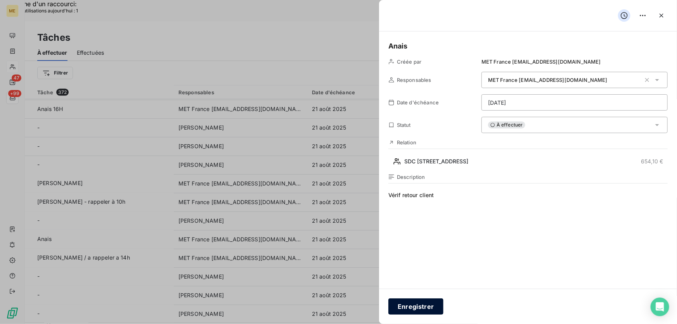
click at [418, 308] on button "Enregistrer" at bounding box center [415, 306] width 55 height 16
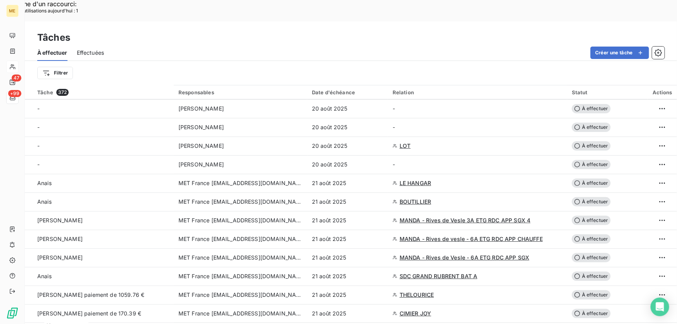
scroll to position [211, 0]
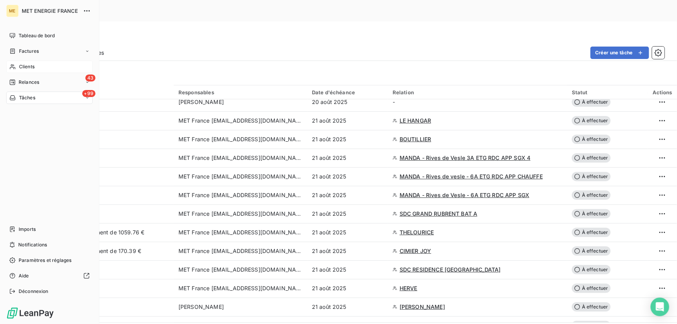
click at [23, 98] on span "Tâches" at bounding box center [27, 97] width 16 height 7
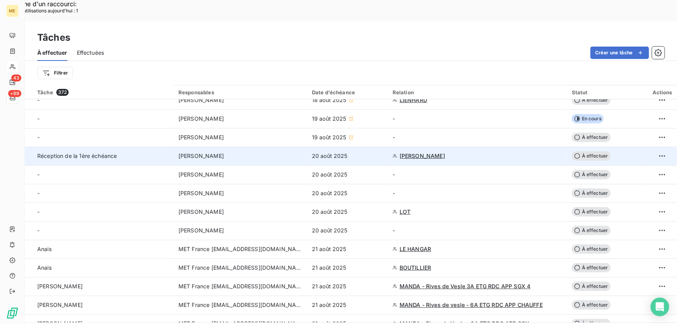
scroll to position [105, 0]
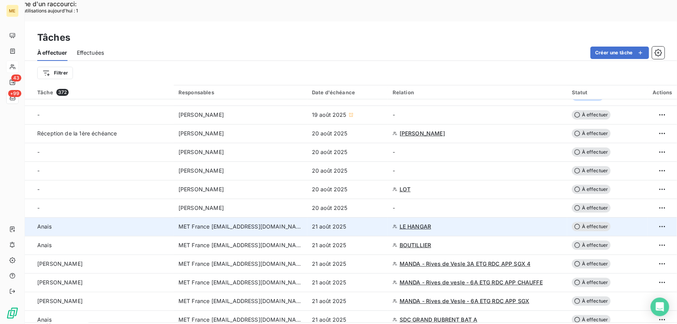
click at [367, 223] on div "21 août 2025" at bounding box center [347, 227] width 71 height 8
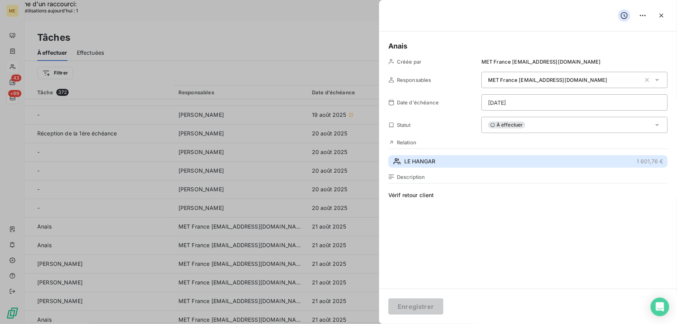
click at [416, 167] on button "LE HANGAR 1 601,76 €" at bounding box center [527, 161] width 279 height 12
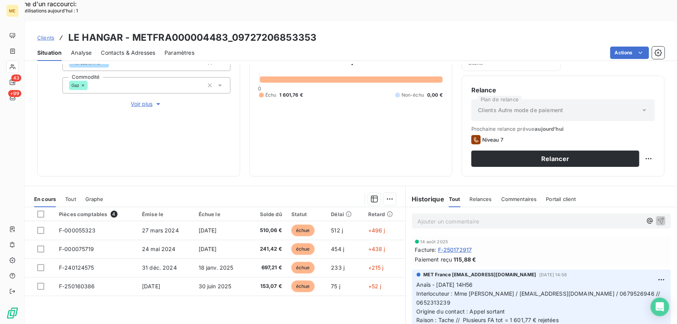
scroll to position [35, 0]
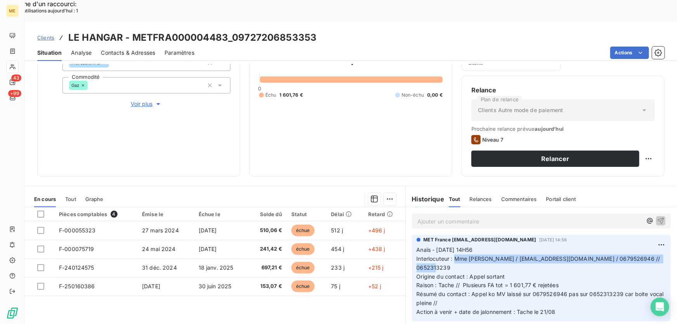
drag, startPoint x: 452, startPoint y: 235, endPoint x: 491, endPoint y: 241, distance: 40.0
click at [491, 245] on p "Anaïs - [DATE] 14H56 Interlocuteur : Mme [PERSON_NAME] / [EMAIL_ADDRESS][DOMAIN…" at bounding box center [540, 280] width 249 height 71
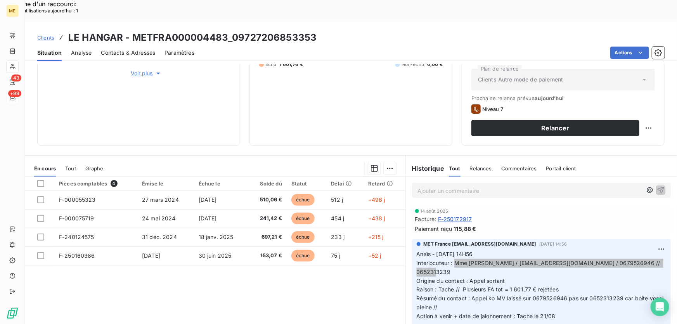
scroll to position [140, 0]
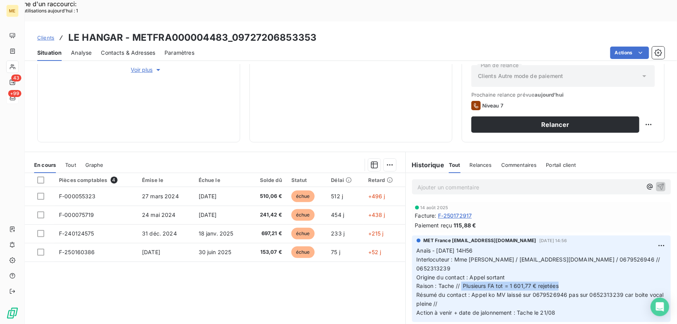
drag, startPoint x: 556, startPoint y: 264, endPoint x: 461, endPoint y: 264, distance: 95.4
click at [460, 264] on p "Anaïs - [DATE] 14H56 Interlocuteur : Mme [PERSON_NAME] / [EMAIL_ADDRESS][DOMAIN…" at bounding box center [540, 281] width 249 height 71
drag, startPoint x: 275, startPoint y: 16, endPoint x: 231, endPoint y: 19, distance: 44.7
click at [231, 31] on div "Clients LE HANGAR - METFRA000004483_09727206853353" at bounding box center [351, 38] width 652 height 14
click at [314, 31] on div "Clients LE HANGAR - METFRA000004483_09727206853353" at bounding box center [351, 38] width 652 height 14
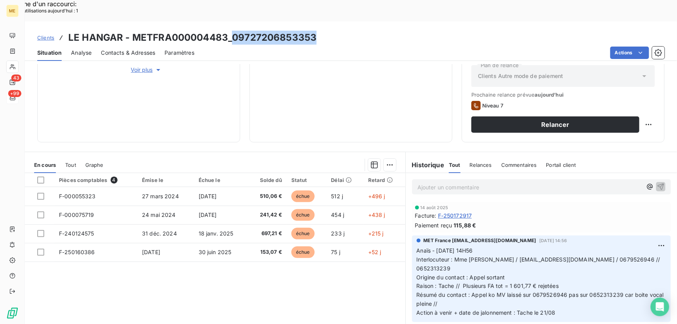
drag, startPoint x: 314, startPoint y: 17, endPoint x: 231, endPoint y: 16, distance: 82.6
click at [231, 31] on h3 "LE HANGAR - METFRA000004483_09727206853353" at bounding box center [192, 38] width 248 height 14
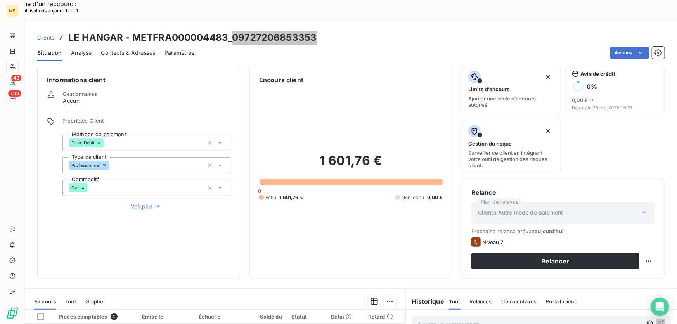
scroll to position [0, 0]
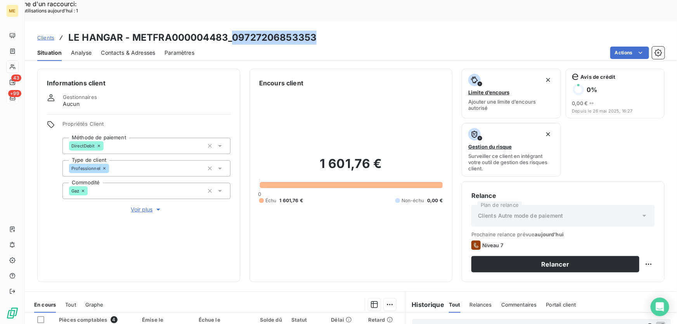
drag, startPoint x: 142, startPoint y: 181, endPoint x: 266, endPoint y: 223, distance: 131.1
click at [142, 205] on span "Voir plus" at bounding box center [146, 209] width 31 height 8
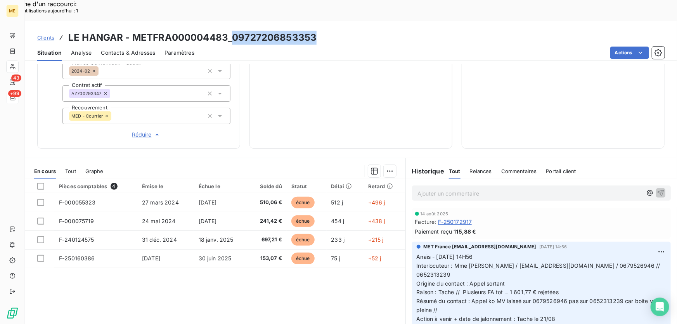
scroll to position [256, 0]
drag, startPoint x: 468, startPoint y: 274, endPoint x: 481, endPoint y: 280, distance: 14.1
click at [481, 280] on p "Anaïs - [DATE] 14H56 Interlocuteur : Mme [PERSON_NAME] / [EMAIL_ADDRESS][DOMAIN…" at bounding box center [540, 287] width 249 height 71
click at [485, 185] on div "Ajouter un commentaire ﻿" at bounding box center [541, 192] width 259 height 15
click at [490, 188] on p "Ajouter un commentaire ﻿" at bounding box center [529, 193] width 224 height 10
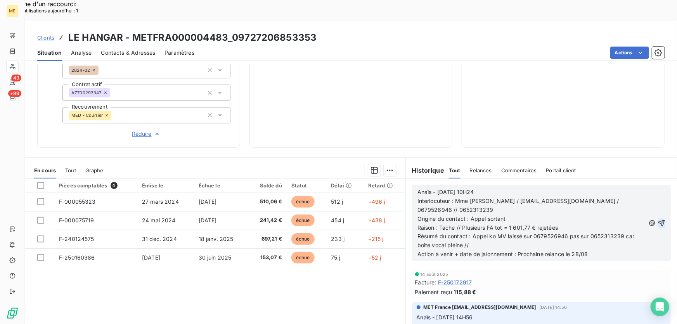
click at [658, 219] on icon "button" at bounding box center [661, 222] width 7 height 7
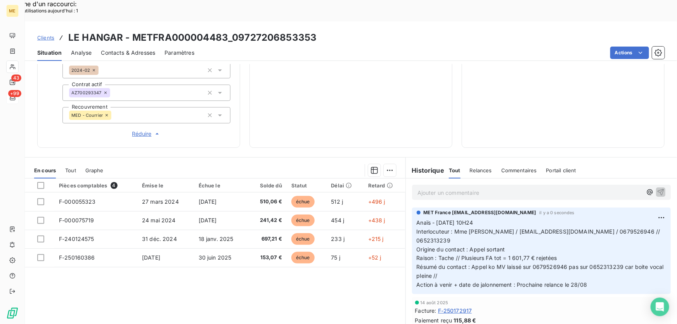
scroll to position [150, 0]
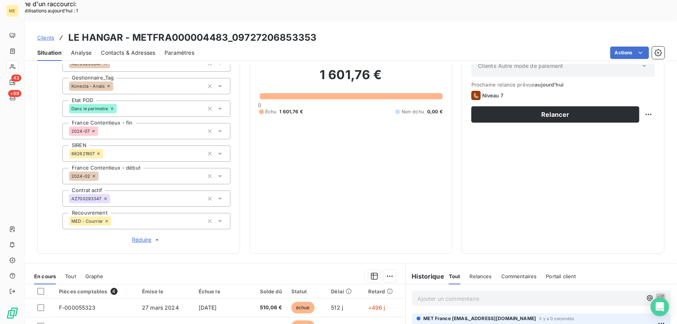
click at [640, 111] on div "Replanifier cette action" at bounding box center [611, 110] width 69 height 12
select select "7"
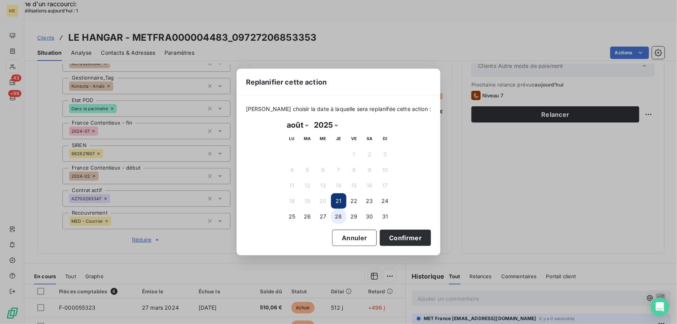
click at [332, 217] on button "28" at bounding box center [339, 217] width 16 height 16
click at [400, 242] on button "Confirmer" at bounding box center [405, 238] width 51 height 16
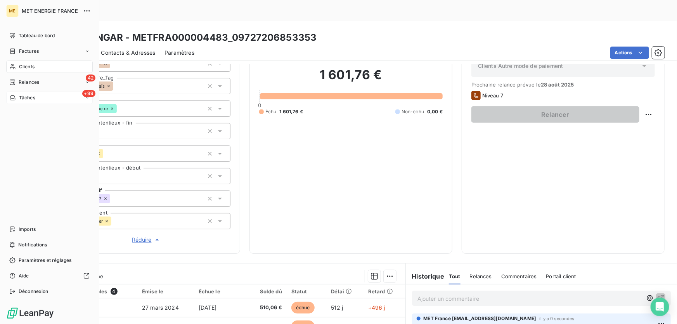
click at [33, 98] on span "Tâches" at bounding box center [27, 97] width 16 height 7
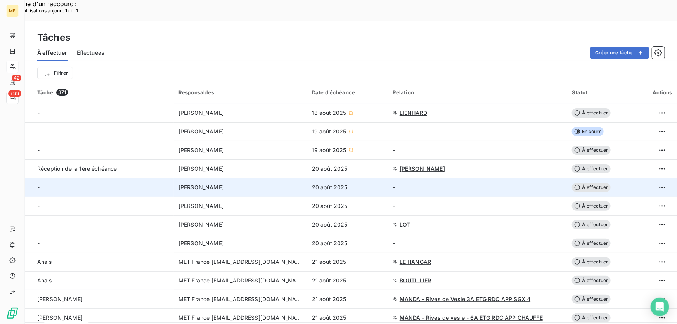
scroll to position [105, 0]
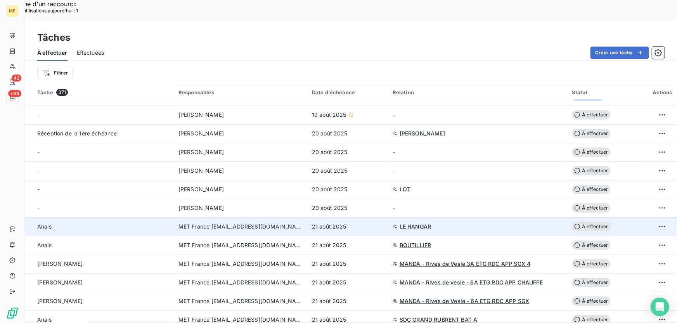
click at [370, 223] on div "21 août 2025" at bounding box center [347, 227] width 71 height 8
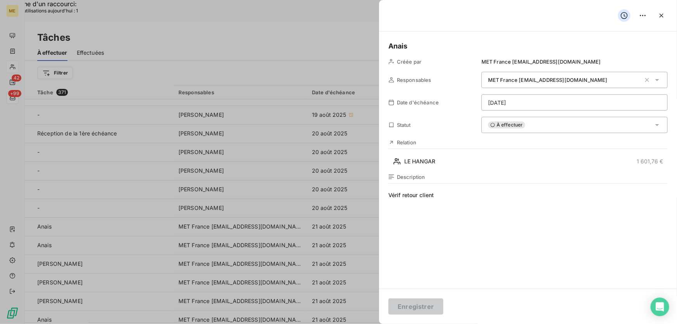
click at [531, 131] on div "À effectuer" at bounding box center [574, 125] width 186 height 16
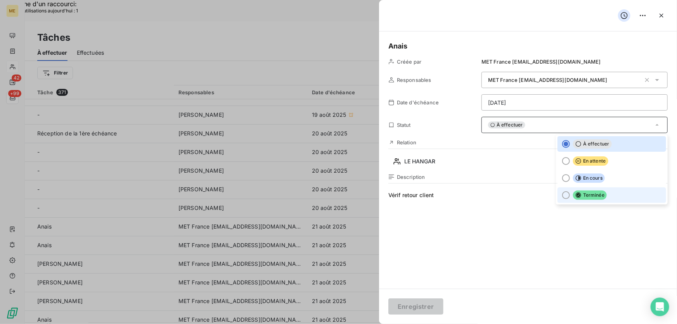
click at [594, 195] on span "Terminée" at bounding box center [590, 194] width 34 height 9
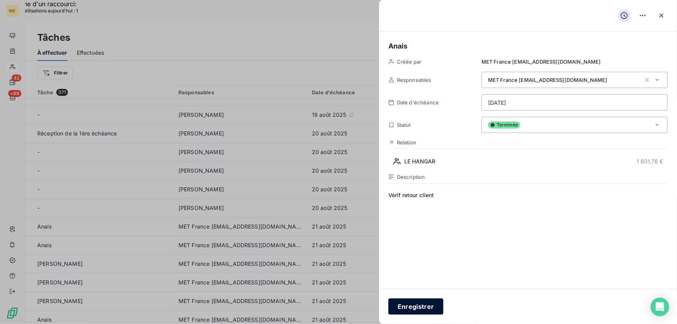
click at [420, 309] on button "Enregistrer" at bounding box center [415, 306] width 55 height 16
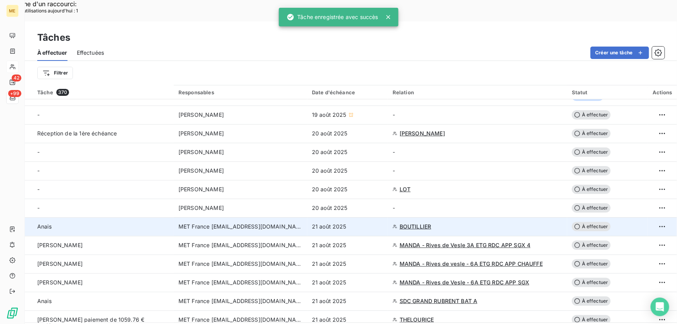
click at [373, 223] on div "21 août 2025" at bounding box center [347, 227] width 71 height 8
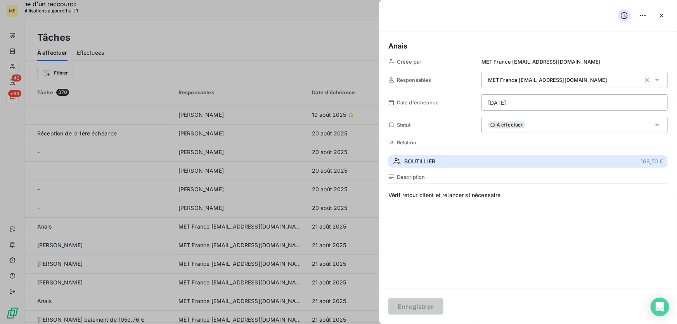
click at [438, 161] on button "BOUTILLIER 169,50 €" at bounding box center [527, 161] width 279 height 12
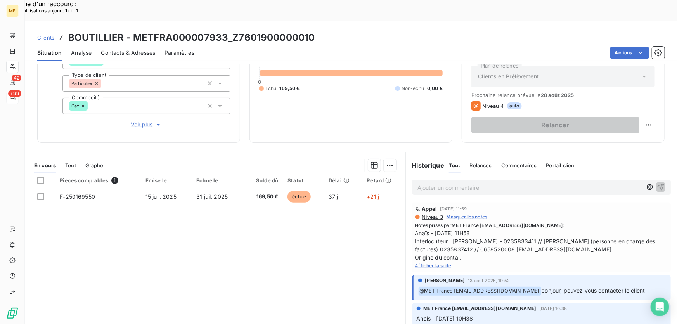
scroll to position [85, 0]
click at [423, 262] on span "Afficher la suite" at bounding box center [433, 265] width 36 height 6
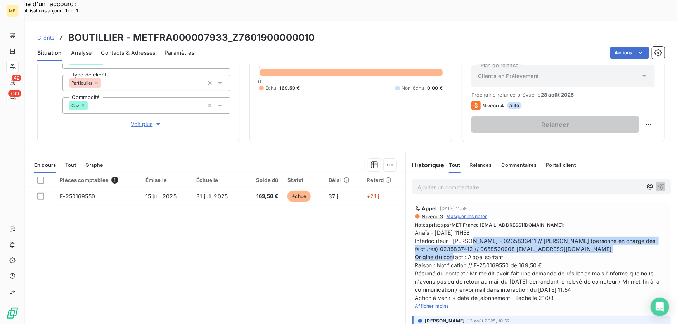
drag, startPoint x: 449, startPoint y: 220, endPoint x: 661, endPoint y: 229, distance: 212.3
click at [661, 229] on div "Appel [DATE] 11:59 Niveau 3 Masquer les notes Notes prises par MET France [EMAI…" at bounding box center [541, 257] width 271 height 114
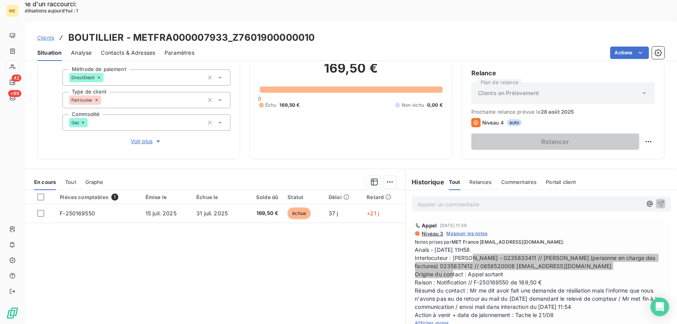
scroll to position [50, 0]
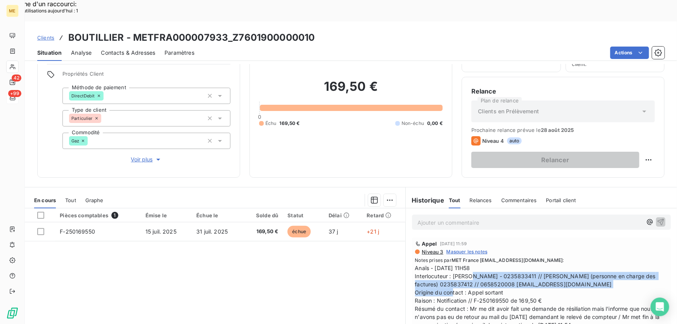
drag, startPoint x: 136, startPoint y: 127, endPoint x: 137, endPoint y: 131, distance: 3.9
click at [136, 127] on div "Propriétés Client Méthode de paiement DirectDebit Type de client Particulier Co…" at bounding box center [146, 117] width 168 height 93
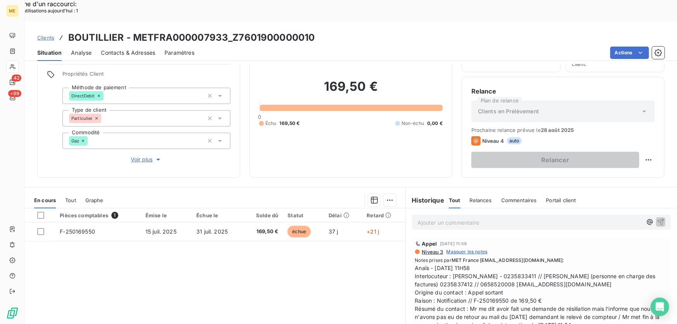
click at [136, 155] on span "Voir plus" at bounding box center [146, 159] width 31 height 8
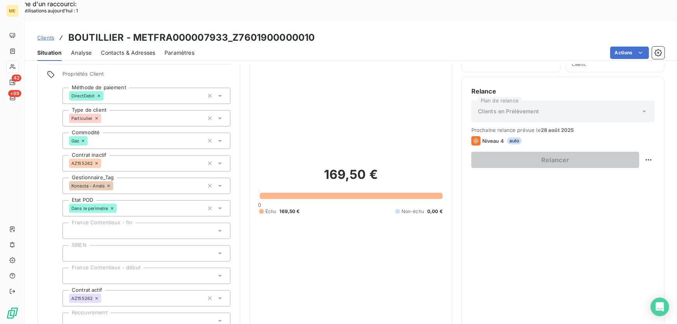
scroll to position [226, 0]
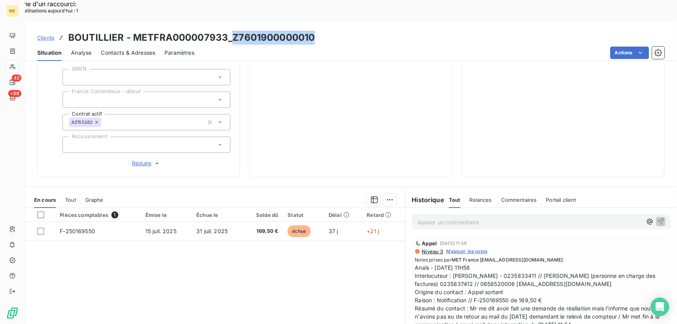
drag, startPoint x: 277, startPoint y: 20, endPoint x: 232, endPoint y: 23, distance: 45.1
click at [232, 31] on div "Clients BOUTILLIER - METFRA000007933_Z7601900000010" at bounding box center [351, 38] width 652 height 14
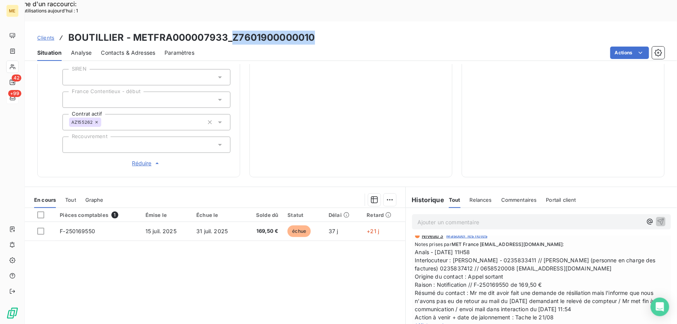
scroll to position [35, 0]
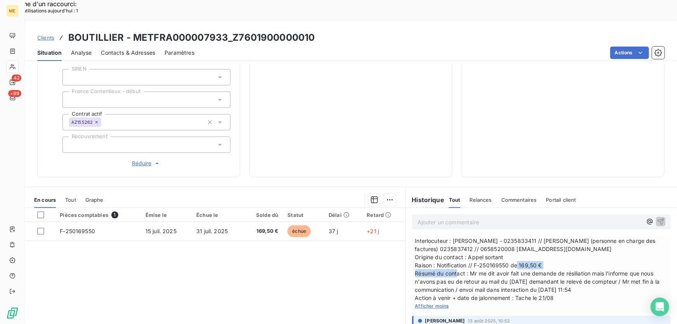
drag, startPoint x: 470, startPoint y: 239, endPoint x: 550, endPoint y: 237, distance: 79.9
click at [550, 237] on span "Anaïs - [DATE] 11H58 Interlocuteur : [PERSON_NAME] - 0235833411 // [PERSON_NAME…" at bounding box center [541, 264] width 252 height 73
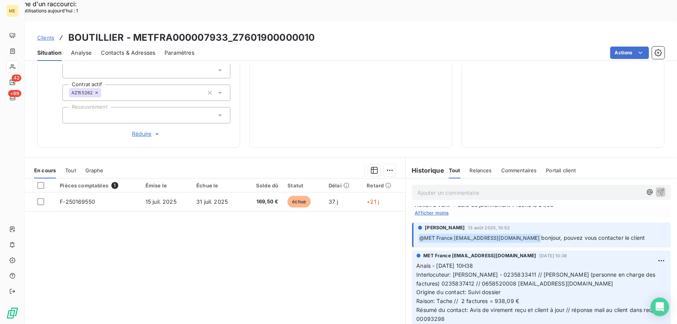
scroll to position [0, 0]
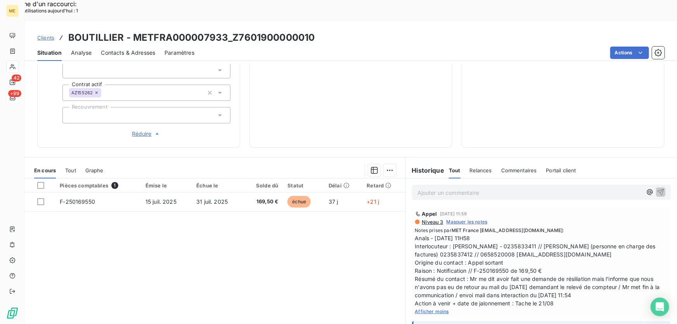
click at [223, 21] on div "Clients BOUTILLIER - METFRA000007933_Z7601900000010 Situation Analyse Contacts …" at bounding box center [351, 41] width 652 height 40
drag, startPoint x: 318, startPoint y: 15, endPoint x: 231, endPoint y: 19, distance: 86.5
click at [231, 31] on div "Clients BOUTILLIER - METFRA000007933_Z7601900000010" at bounding box center [351, 38] width 652 height 14
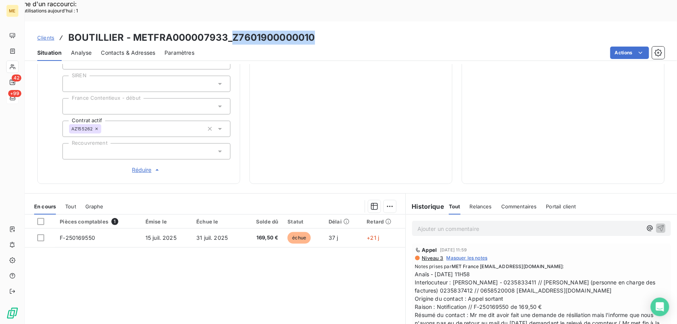
scroll to position [220, 0]
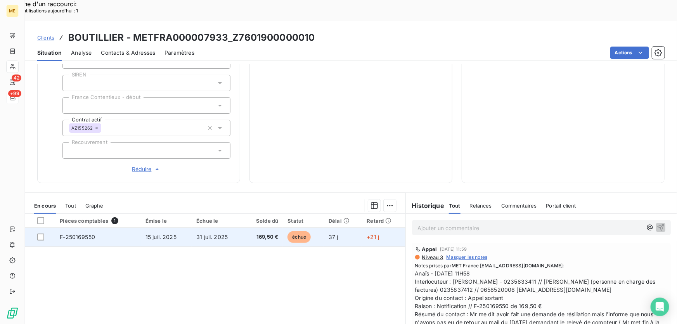
click at [244, 228] on td "169,50 €" at bounding box center [263, 237] width 40 height 19
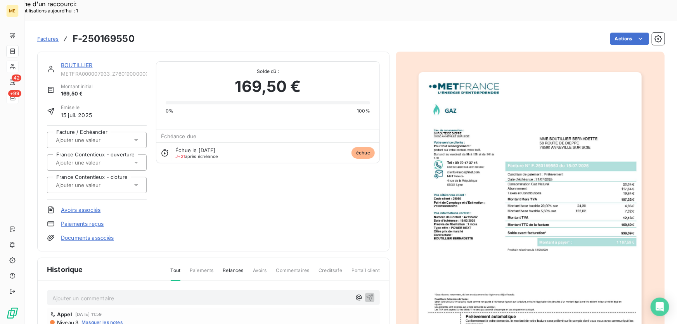
click at [577, 155] on img "button" at bounding box center [529, 230] width 223 height 316
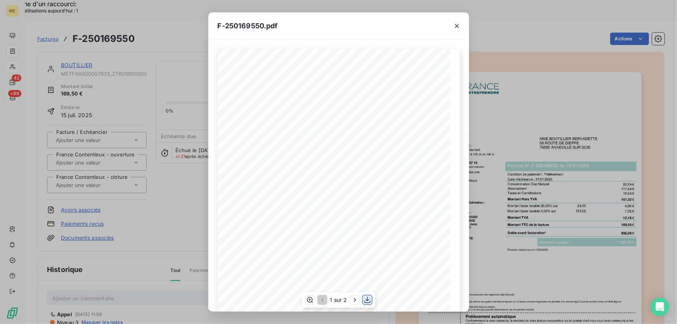
click at [367, 302] on icon "button" at bounding box center [367, 300] width 8 height 8
click at [458, 23] on icon "button" at bounding box center [457, 26] width 8 height 8
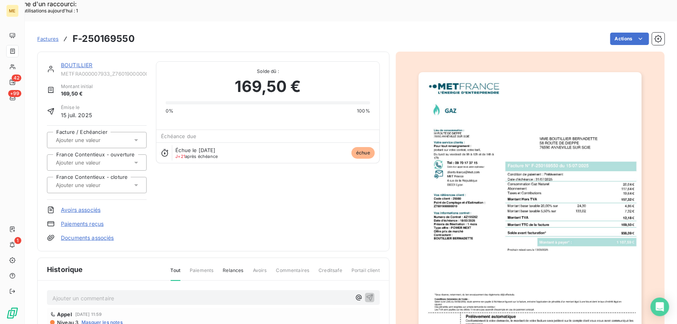
click at [73, 62] on link "BOUTILLIER" at bounding box center [77, 65] width 32 height 7
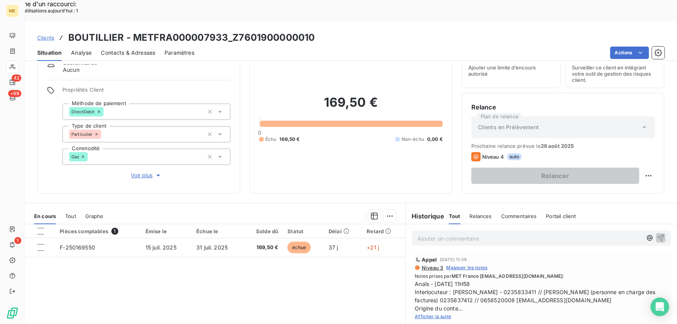
scroll to position [85, 0]
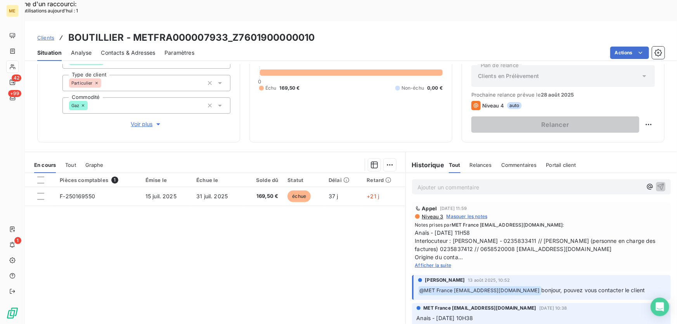
click at [425, 262] on span "Afficher la suite" at bounding box center [433, 265] width 36 height 6
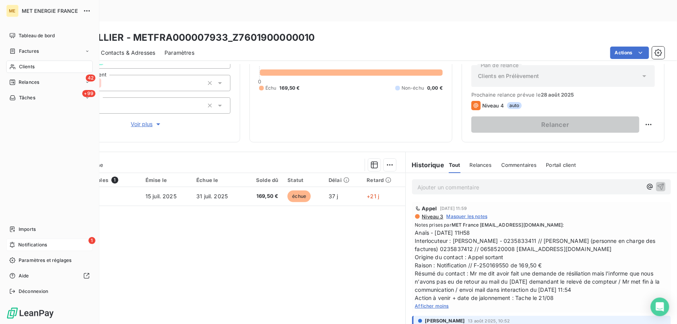
click at [17, 244] on div "1 Notifications" at bounding box center [49, 244] width 86 height 12
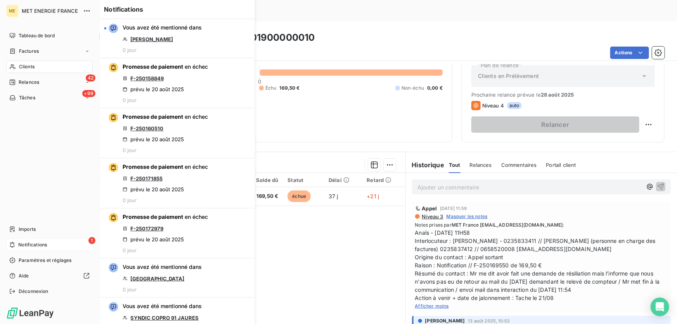
click at [17, 244] on div "1 Notifications" at bounding box center [49, 244] width 86 height 12
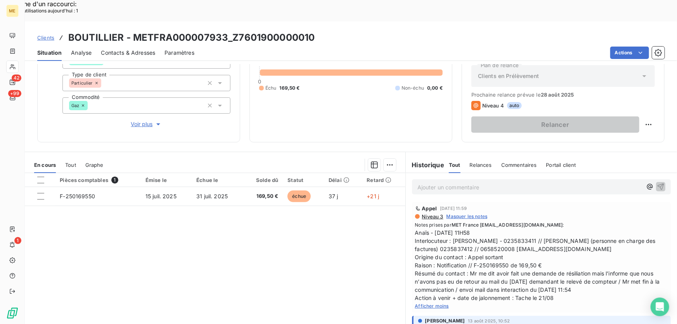
click at [213, 240] on div "Pièces comptables 1 Émise le Échue le Solde dû Statut Délai Retard F-250169550 …" at bounding box center [215, 247] width 380 height 149
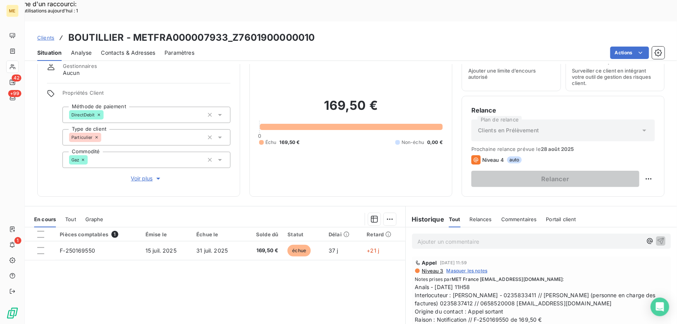
scroll to position [0, 0]
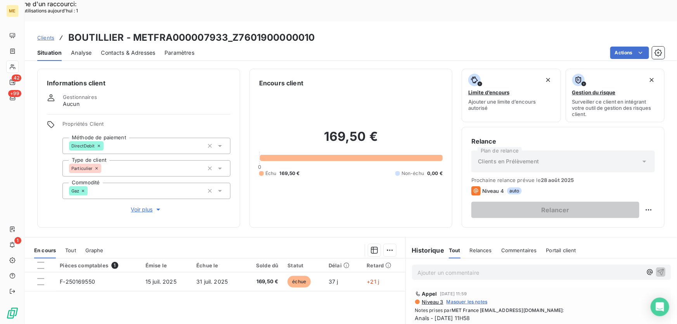
click at [445, 268] on p "Ajouter un commentaire ﻿" at bounding box center [529, 273] width 224 height 10
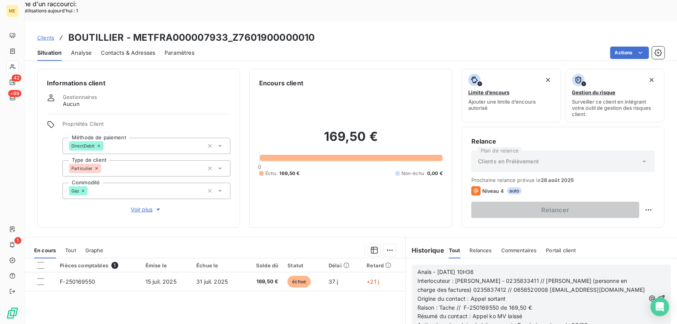
click at [657, 294] on icon "button" at bounding box center [661, 298] width 8 height 8
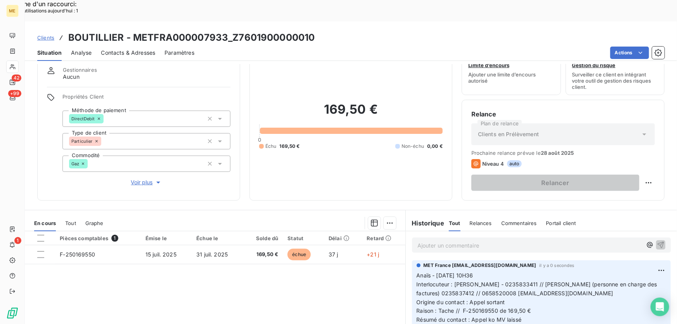
scroll to position [85, 0]
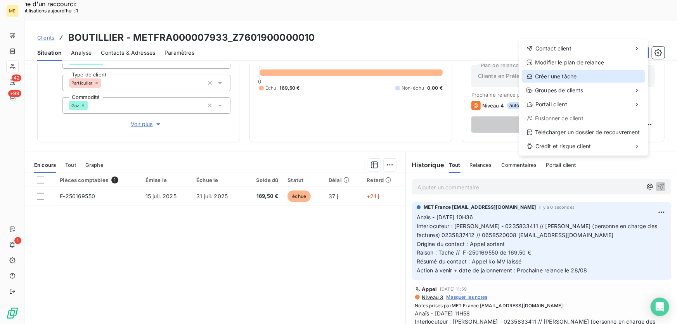
click at [578, 73] on div "Créer une tâche" at bounding box center [582, 76] width 123 height 12
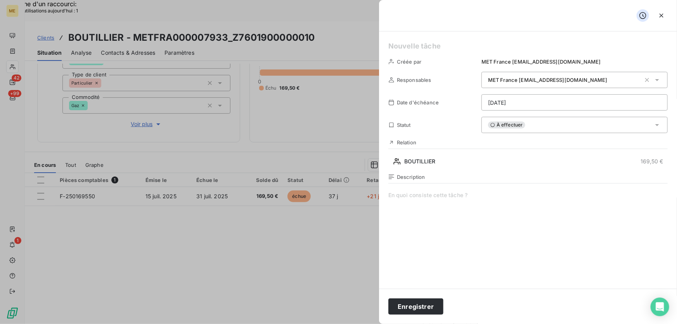
click at [442, 46] on h5 at bounding box center [527, 46] width 279 height 11
click at [469, 197] on span at bounding box center [527, 265] width 279 height 149
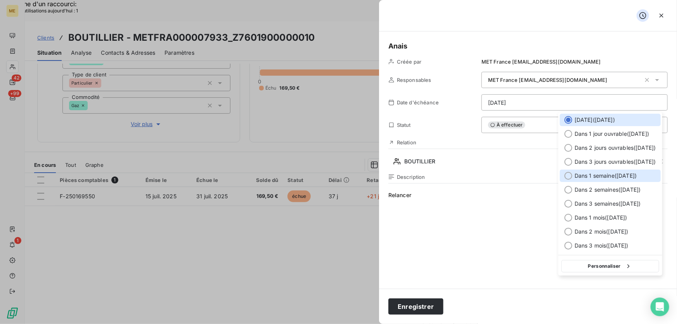
click at [597, 174] on span "Dans 1 semaine ( 28 août )" at bounding box center [605, 176] width 62 height 8
type input "28/08/2025"
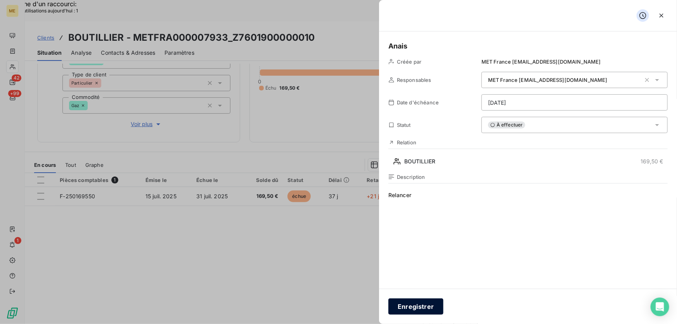
click at [407, 313] on button "Enregistrer" at bounding box center [415, 306] width 55 height 16
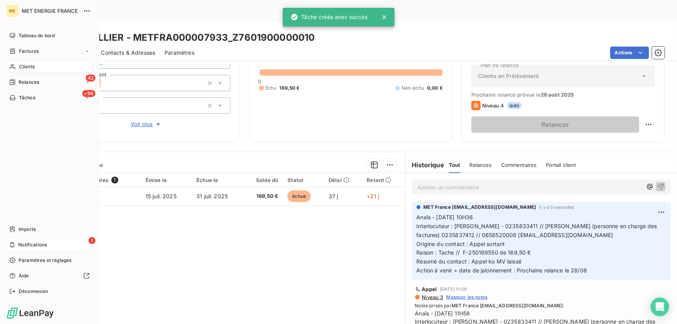
click at [27, 247] on span "Notifications" at bounding box center [32, 244] width 29 height 7
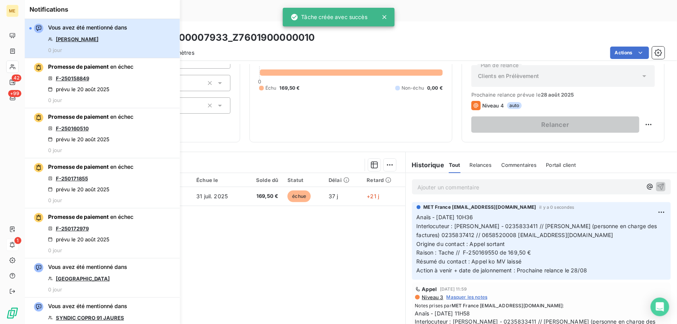
click at [107, 54] on button "Vous avez été mentionné dans OLIVIER 0 jour" at bounding box center [102, 38] width 155 height 39
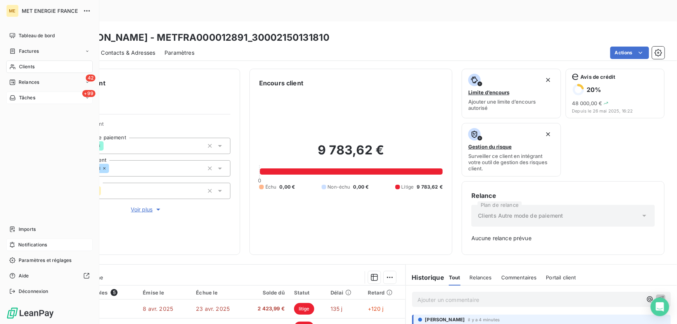
click at [31, 97] on span "Tâches" at bounding box center [27, 97] width 16 height 7
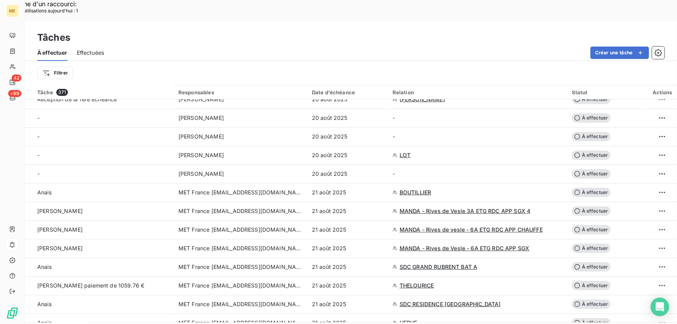
scroll to position [141, 0]
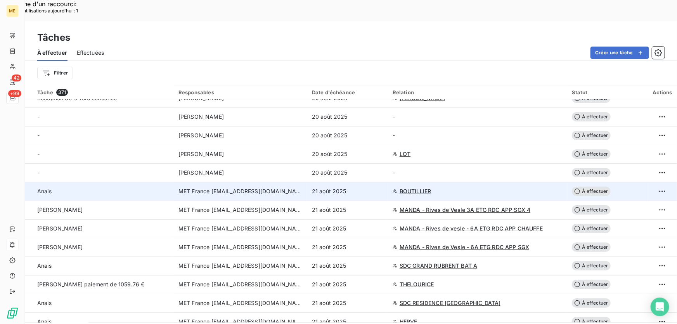
click at [351, 187] on div "21 août 2025" at bounding box center [347, 191] width 71 height 8
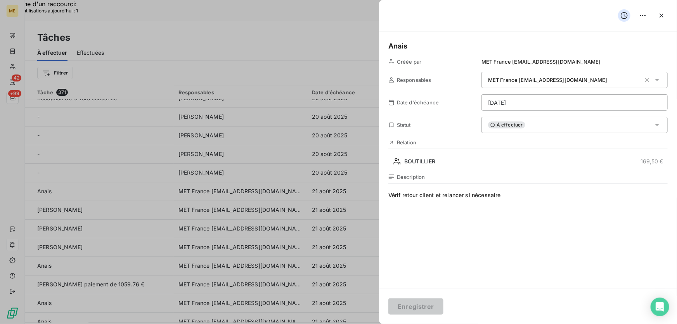
click at [532, 128] on div "À effectuer" at bounding box center [574, 125] width 186 height 16
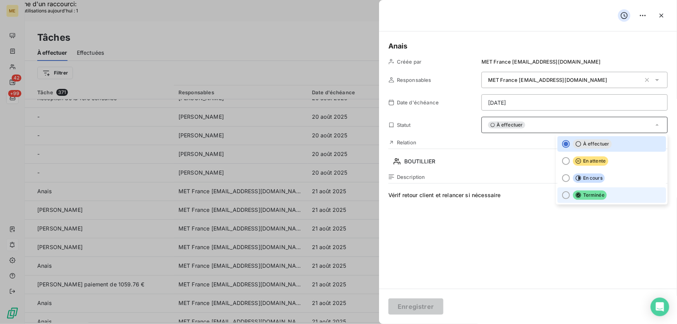
click at [578, 193] on span "Terminée" at bounding box center [590, 194] width 34 height 9
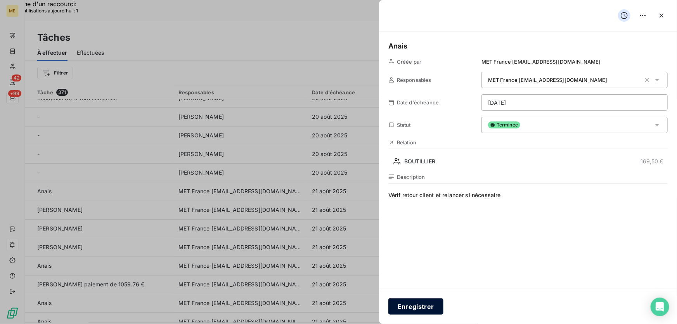
click at [418, 300] on button "Enregistrer" at bounding box center [415, 306] width 55 height 16
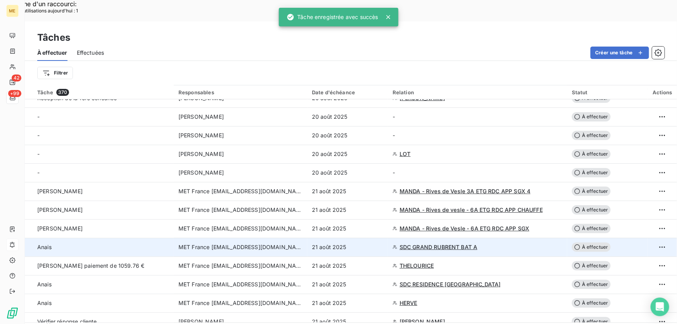
click at [367, 243] on div "21 août 2025" at bounding box center [347, 247] width 71 height 8
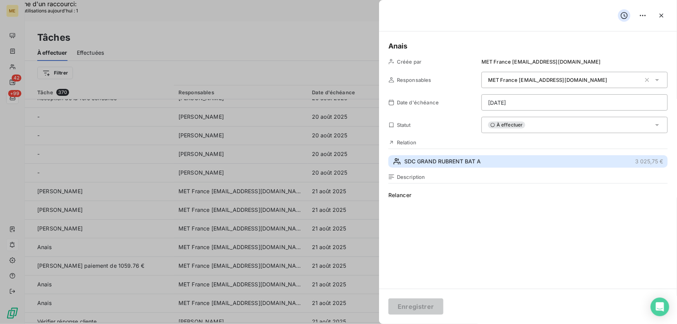
click at [451, 161] on span "SDC GRAND RUBRENT BAT A" at bounding box center [442, 161] width 76 height 8
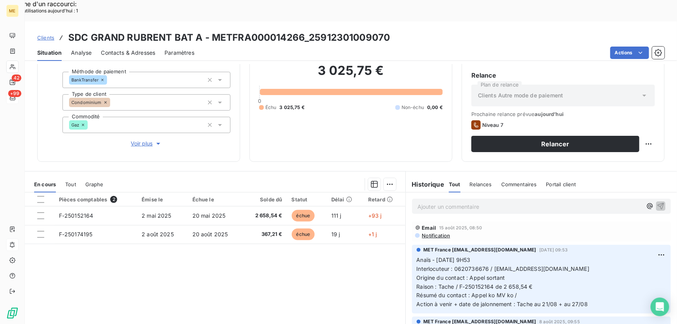
scroll to position [70, 0]
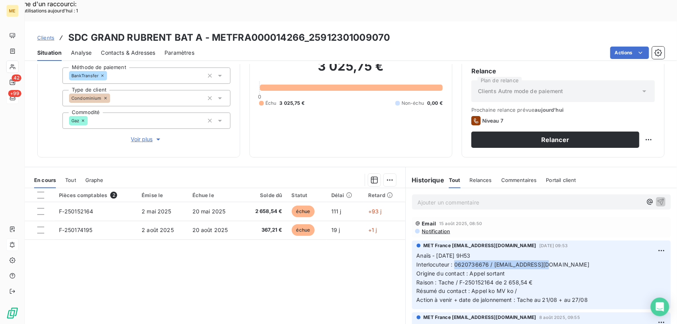
drag, startPoint x: 453, startPoint y: 242, endPoint x: 541, endPoint y: 242, distance: 88.0
click at [541, 251] on p "Anaïs - 13/08/2025 - 9H53 Interlocuteur : 0620736676 / syndic5@aia06.fr Origine…" at bounding box center [540, 277] width 249 height 53
copy span "0620736676 / [EMAIL_ADDRESS][DOMAIN_NAME]"
drag, startPoint x: 457, startPoint y: 262, endPoint x: 542, endPoint y: 262, distance: 85.3
click at [540, 262] on p "Anaïs - 13/08/2025 - 9H53 Interlocuteur : 0620736676 / syndic5@aia06.fr Origine…" at bounding box center [540, 277] width 249 height 53
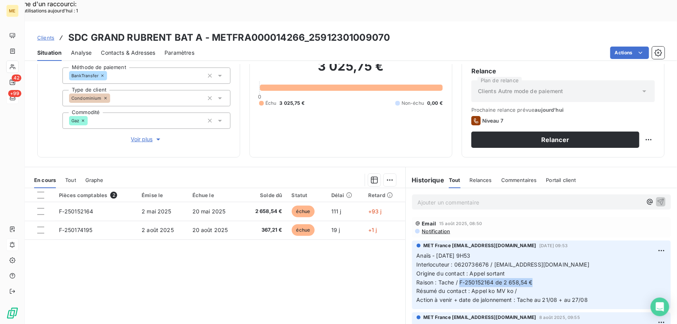
copy span "F-250152164 de 2 658,54 €"
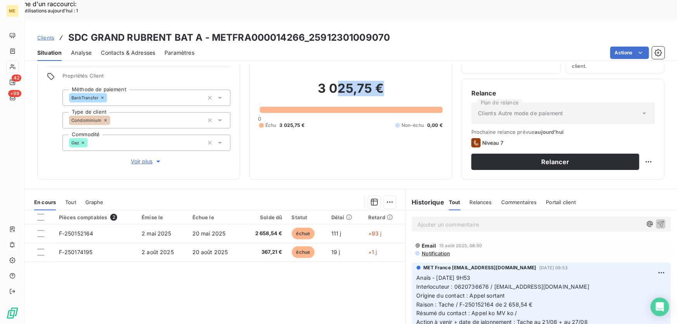
scroll to position [44, 0]
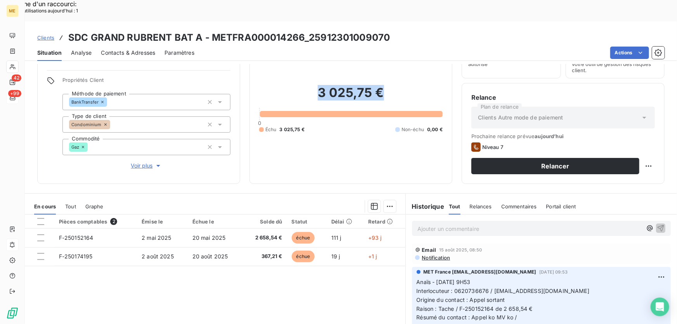
drag, startPoint x: 386, startPoint y: 47, endPoint x: 309, endPoint y: 74, distance: 81.5
click at [309, 85] on h2 "3 025,75 €" at bounding box center [350, 96] width 183 height 23
copy h2 "3 025,75 €"
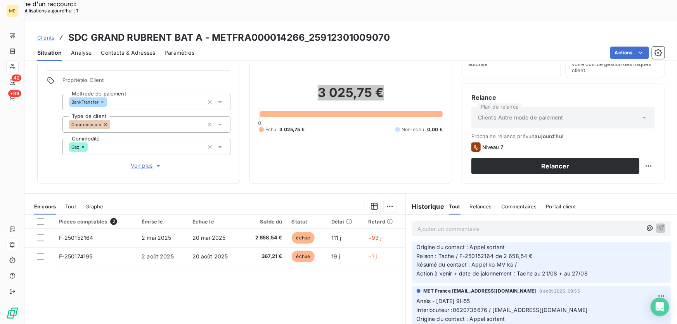
scroll to position [0, 0]
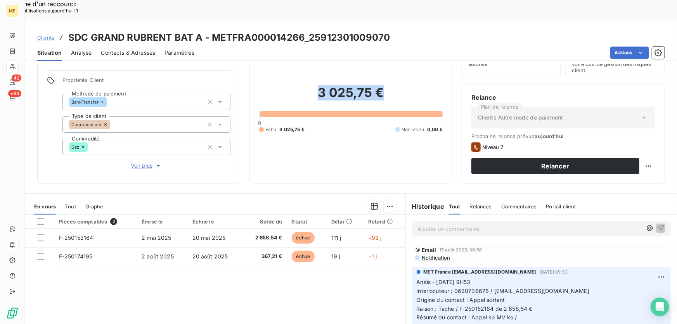
click at [145, 162] on span "Voir plus" at bounding box center [146, 166] width 31 height 8
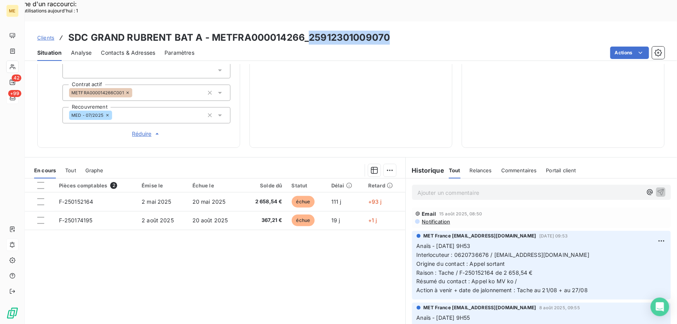
drag, startPoint x: 390, startPoint y: 14, endPoint x: 306, endPoint y: 16, distance: 84.2
click at [306, 31] on div "Clients SDC GRAND RUBRENT BAT A - METFRA000014266_25912301009070" at bounding box center [351, 38] width 652 height 14
copy h3 "25912301009070"
drag, startPoint x: 539, startPoint y: 228, endPoint x: 492, endPoint y: 231, distance: 46.6
click at [492, 242] on p "Anaïs - 13/08/2025 - 9H53 Interlocuteur : 0620736676 / syndic5@aia06.fr Origine…" at bounding box center [540, 268] width 249 height 53
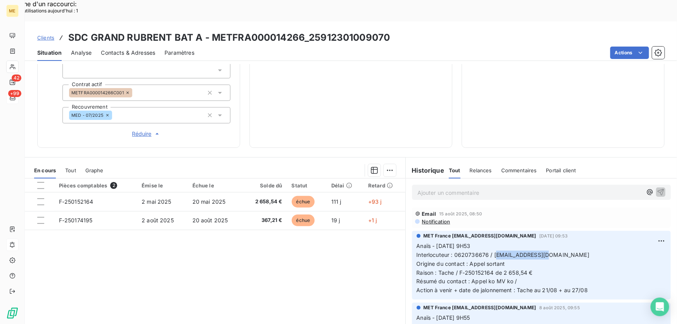
click at [495, 251] on span "Interlocuteur : 0620736676 / [EMAIL_ADDRESS][DOMAIN_NAME]" at bounding box center [502, 254] width 173 height 7
drag, startPoint x: 490, startPoint y: 228, endPoint x: 535, endPoint y: 225, distance: 44.7
click at [535, 251] on span "Interlocuteur : 0620736676 / [EMAIL_ADDRESS][DOMAIN_NAME]" at bounding box center [502, 254] width 173 height 7
copy span "syndic5@aia06.fr"
drag, startPoint x: 400, startPoint y: 14, endPoint x: 309, endPoint y: 20, distance: 90.9
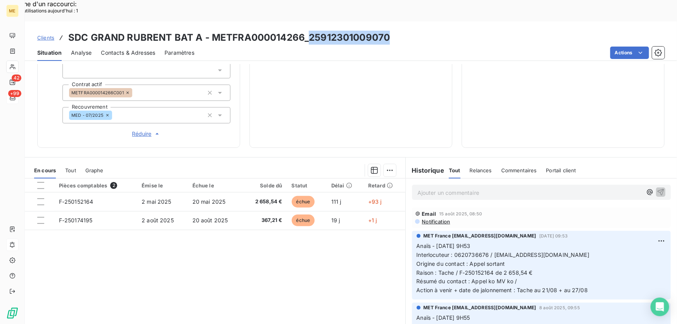
click at [309, 31] on div "Clients SDC GRAND RUBRENT BAT A - METFRA000014266_25912301009070" at bounding box center [351, 38] width 652 height 14
copy h3 "25912301009070"
